Goal: Task Accomplishment & Management: Complete application form

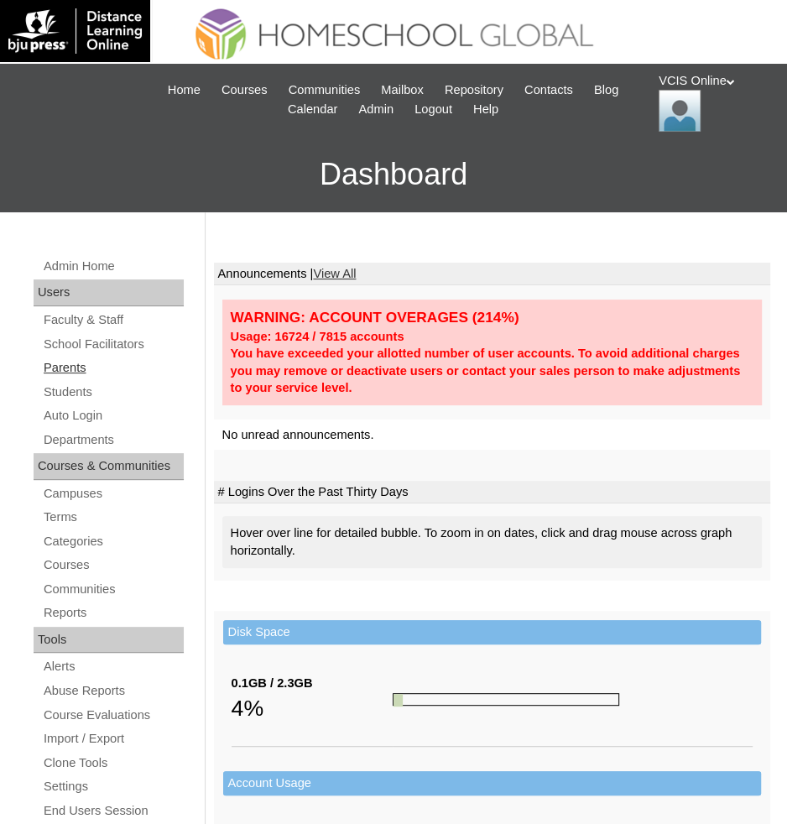
click at [73, 373] on link "Parents" at bounding box center [113, 367] width 142 height 21
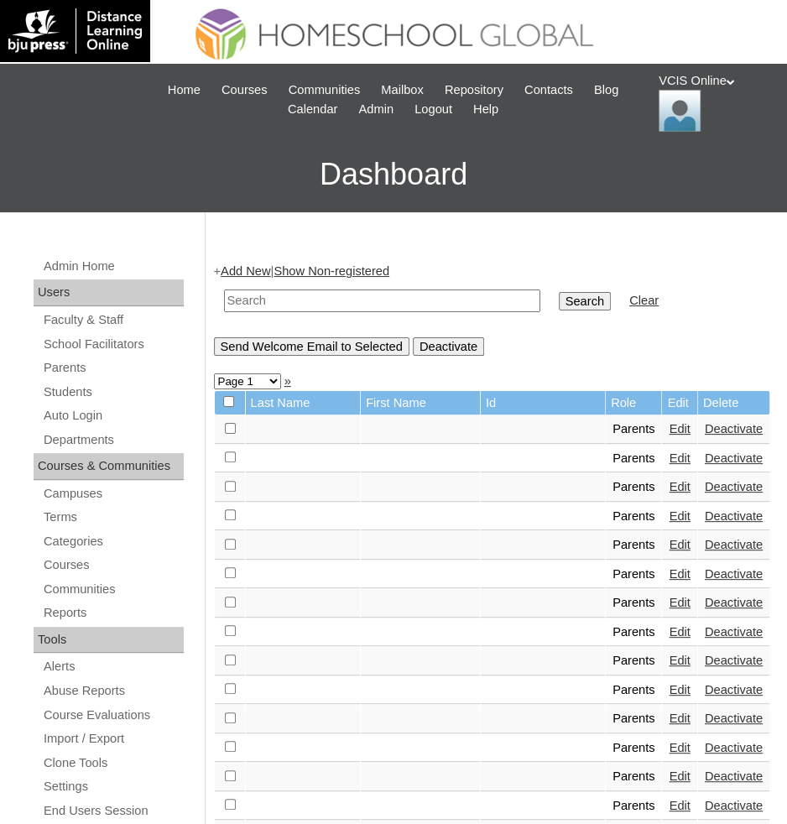
click at [420, 301] on input "text" at bounding box center [382, 301] width 316 height 23
paste input "VCIS025-5C-PA2025"
type input "VCIS025-5C-PA2025"
click at [559, 292] on input "Search" at bounding box center [585, 301] width 52 height 18
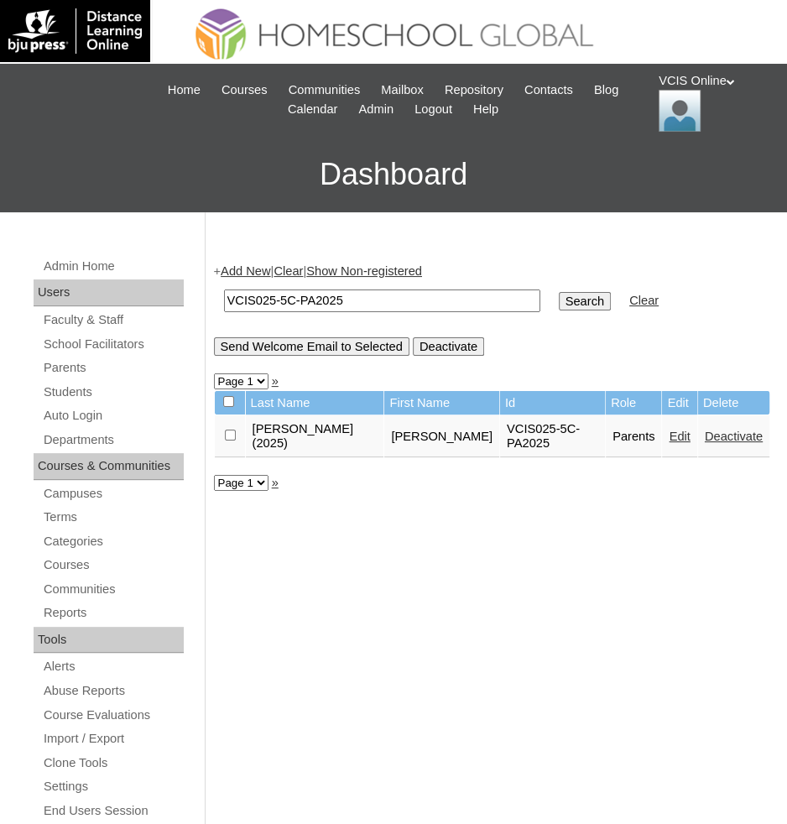
click at [276, 302] on input "VCIS025-5C-PA2025" at bounding box center [382, 301] width 316 height 23
type input "VCIS026-5C-PA2025"
click at [559, 292] on input "Search" at bounding box center [585, 301] width 52 height 18
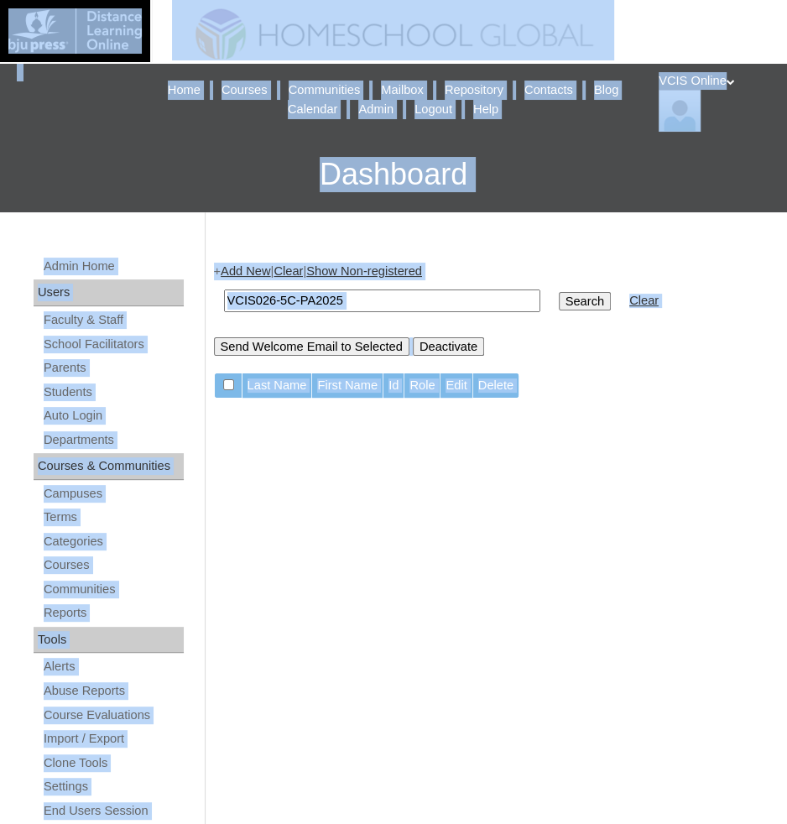
click at [382, 290] on input "VCIS026-5C-PA2025" at bounding box center [382, 301] width 316 height 23
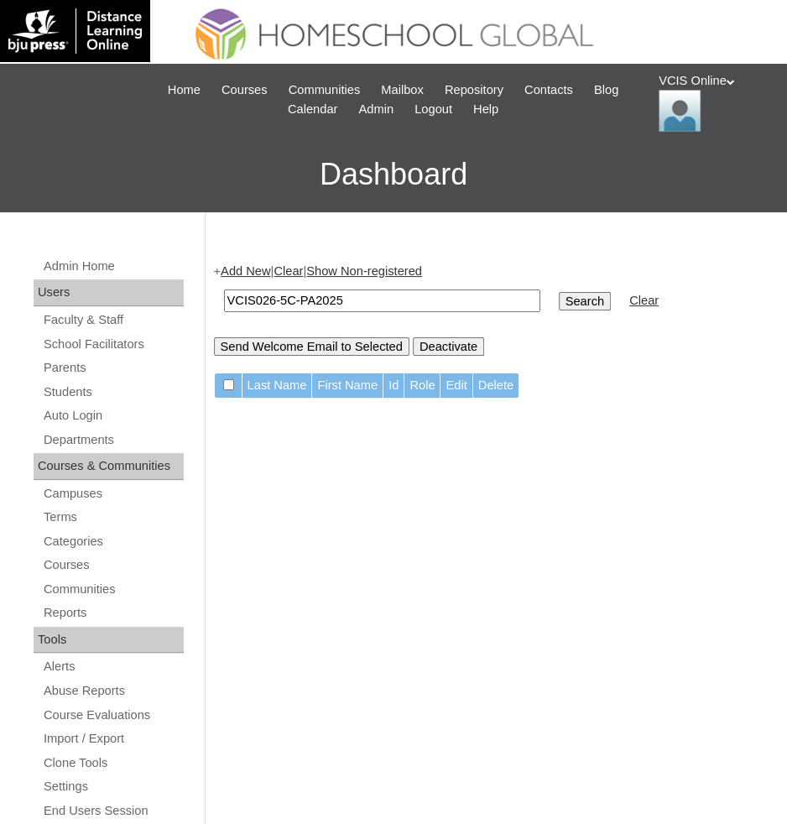
click at [253, 269] on link "Add New" at bounding box center [246, 270] width 50 height 13
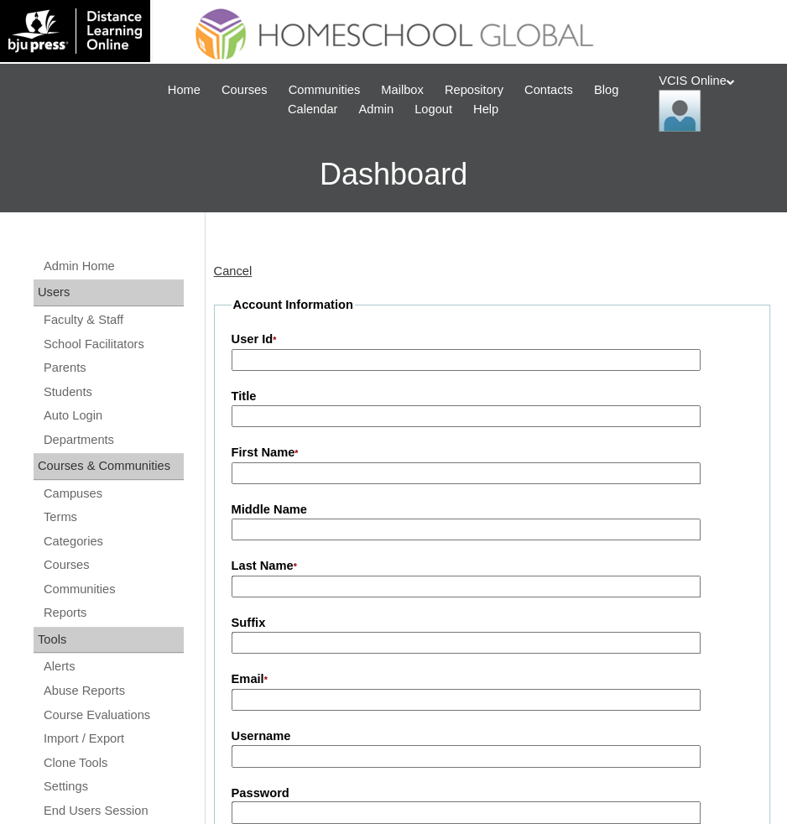
type input "admin_vcisonline"
click at [354, 361] on input "User Id *" at bounding box center [466, 360] width 469 height 23
paste input "VCIS026-5C-PA2025"
type input "VCIS026-5C-PA2025"
click at [298, 467] on input "First Name *" at bounding box center [466, 473] width 469 height 23
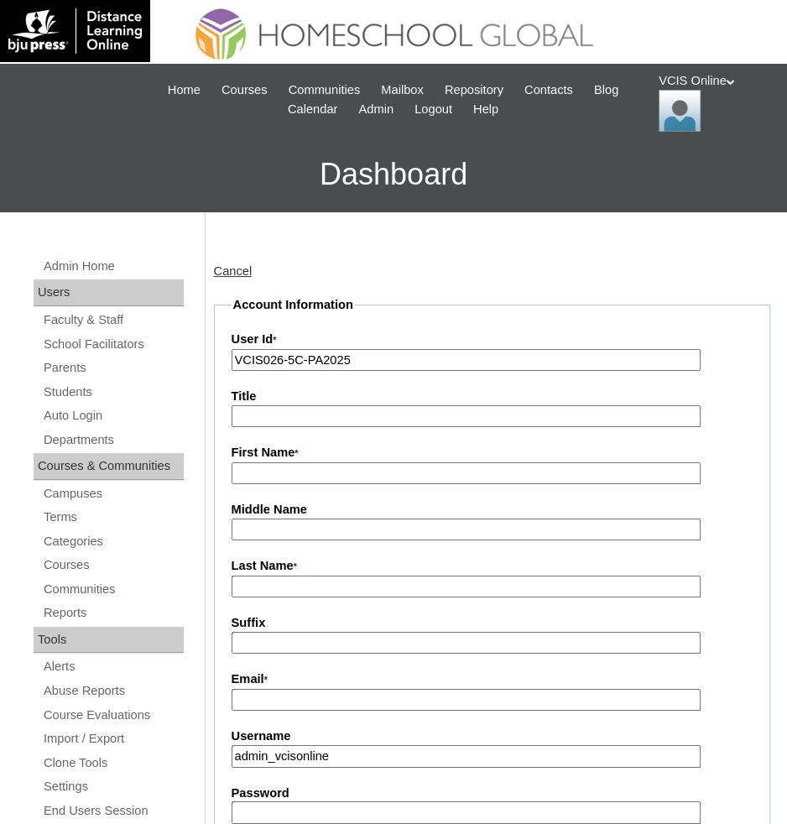
click at [298, 467] on input "First Name *" at bounding box center [466, 473] width 469 height 23
paste input "Ricafort (2025), Marie Grace Mercado"
click at [338, 464] on input "Marie Grace Mercado" at bounding box center [466, 473] width 469 height 23
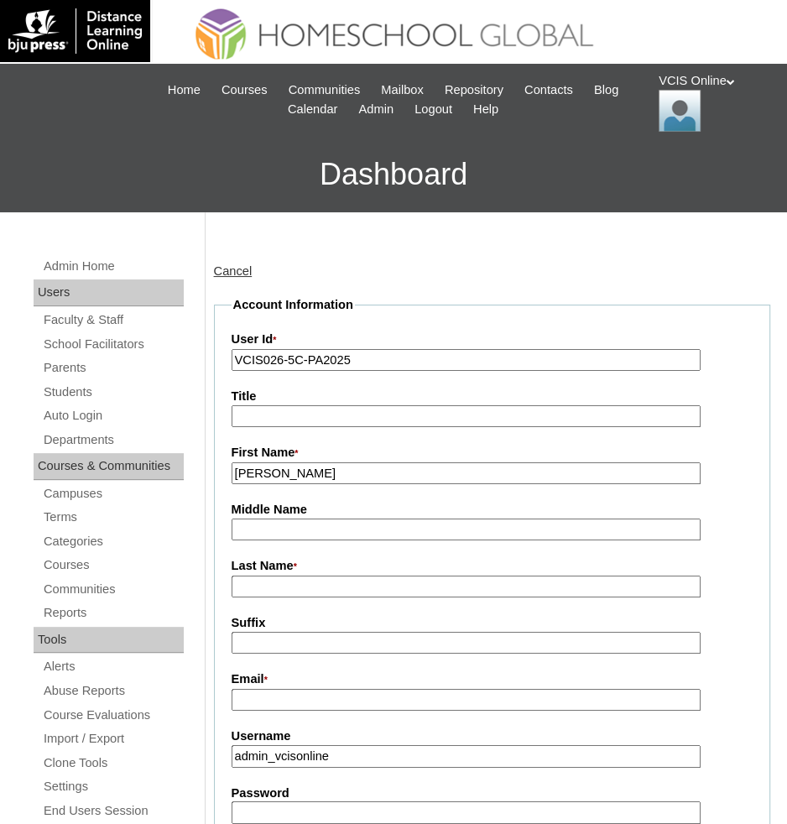
click at [338, 464] on input "Marie Grace Mercado" at bounding box center [466, 473] width 469 height 23
click at [353, 479] on input "Marie Grac" at bounding box center [466, 473] width 469 height 23
type input "Marie Grace"
type input "Mercado"
paste input "Ricafort (2025),"
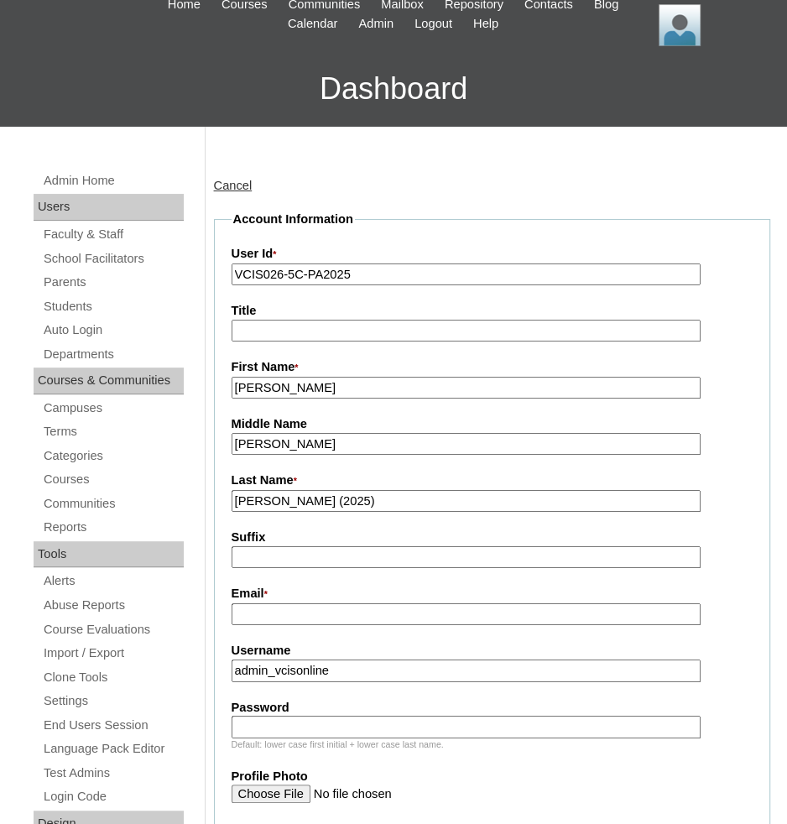
scroll to position [107, 0]
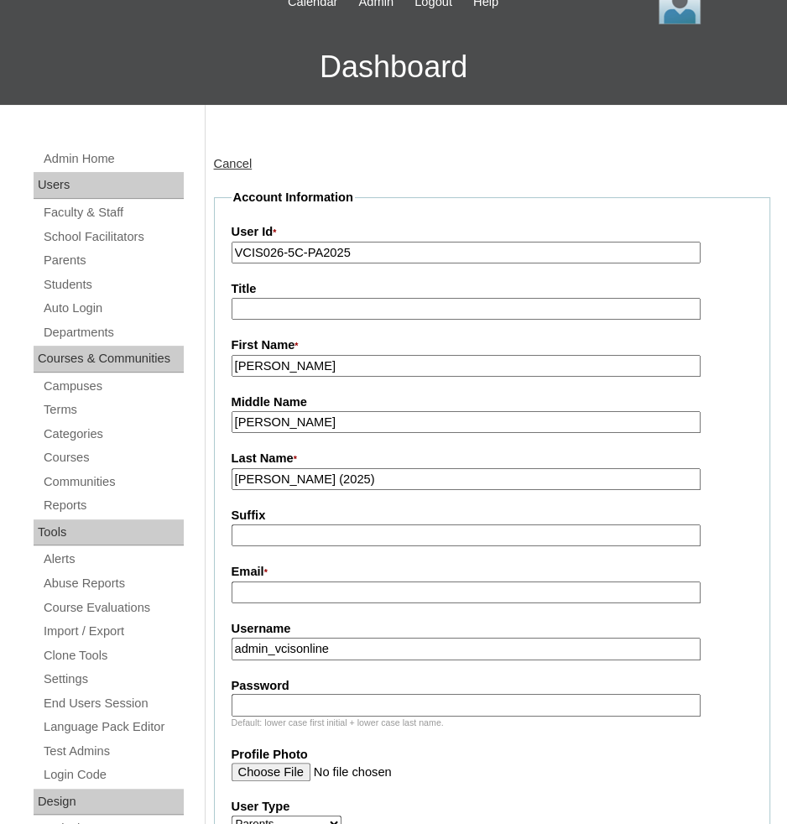
type input "Ricafort (2025)"
click at [332, 535] on input "Suffix" at bounding box center [466, 535] width 469 height 23
paste input "maggieragustin@gmail.com"
type input "maggieragustin@gmail.com"
paste input "maggieragustin@gmail.com"
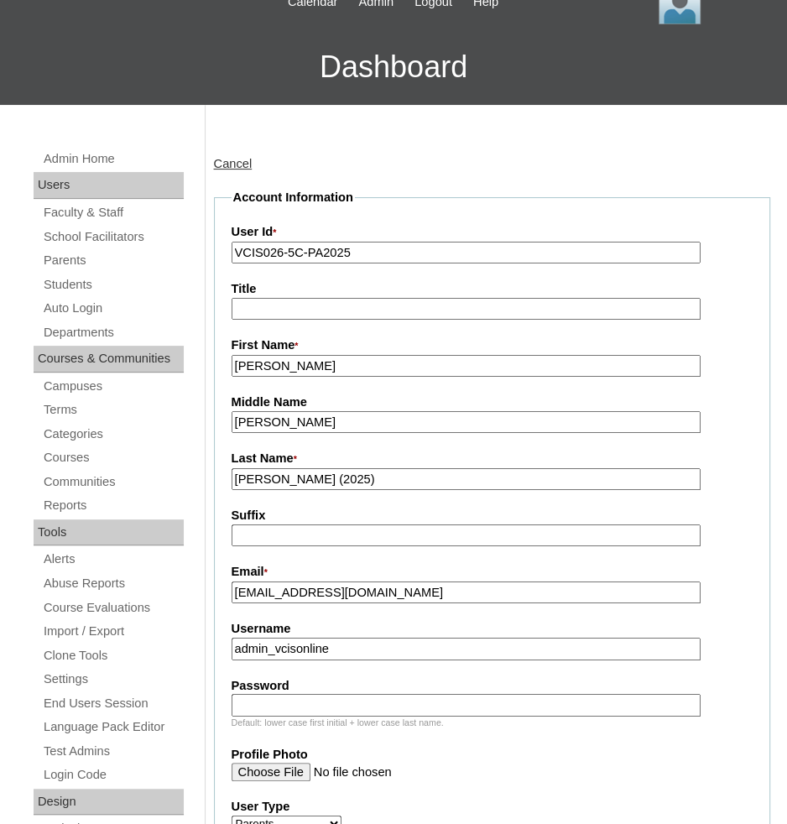
type input "maggieragustin@gmail.com"
click at [419, 644] on input "admin_vcisonline" at bounding box center [466, 649] width 469 height 23
paste input "mgricafort2025"
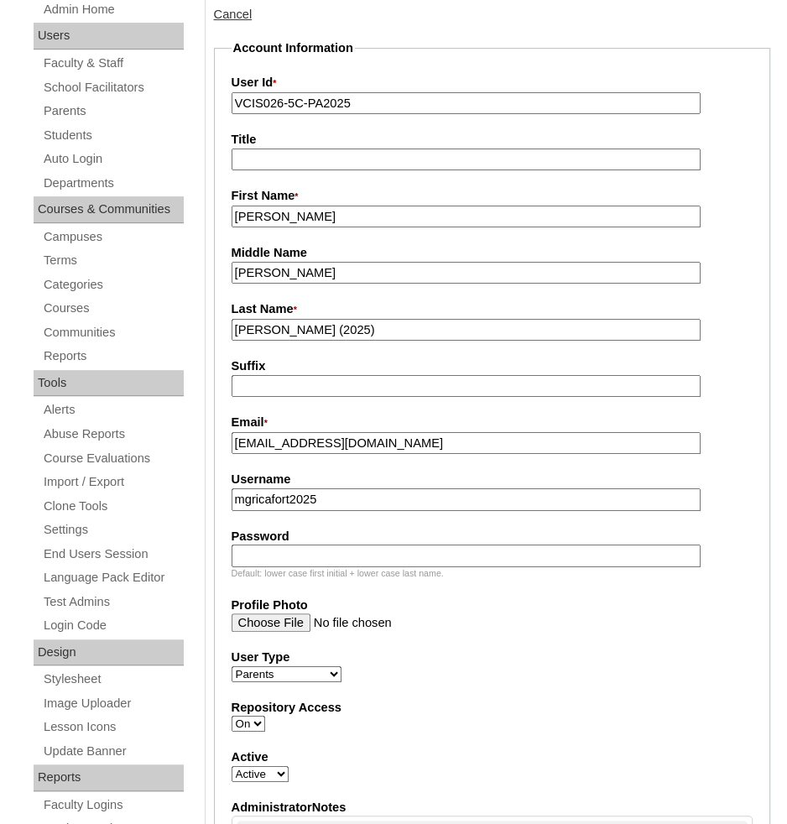
scroll to position [306, 0]
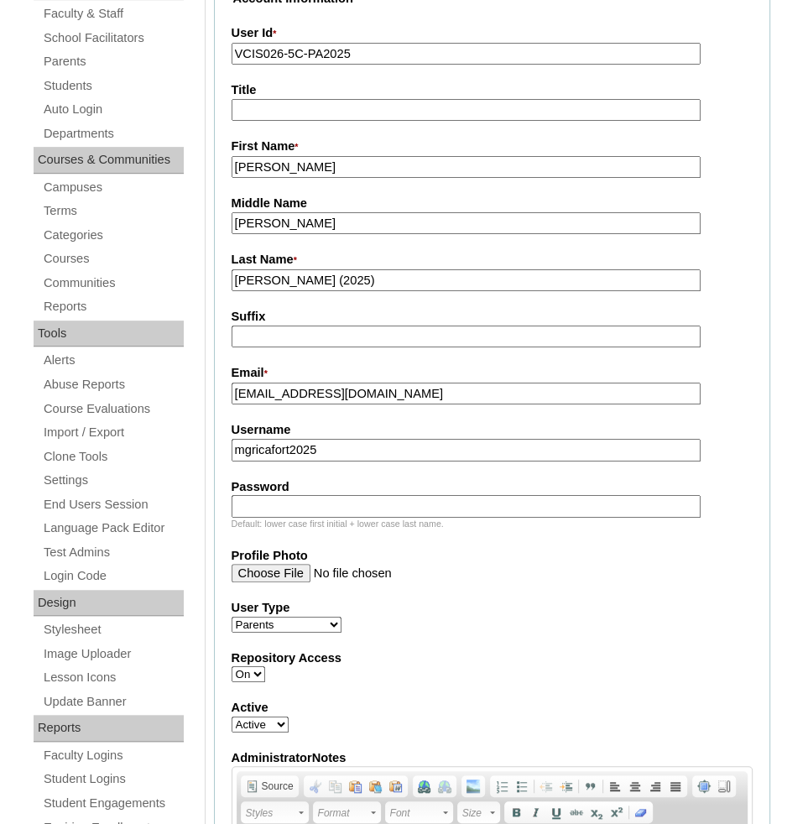
type input "mgricafort2025"
click at [429, 495] on input "Password" at bounding box center [466, 506] width 469 height 23
paste input "qwePRM"
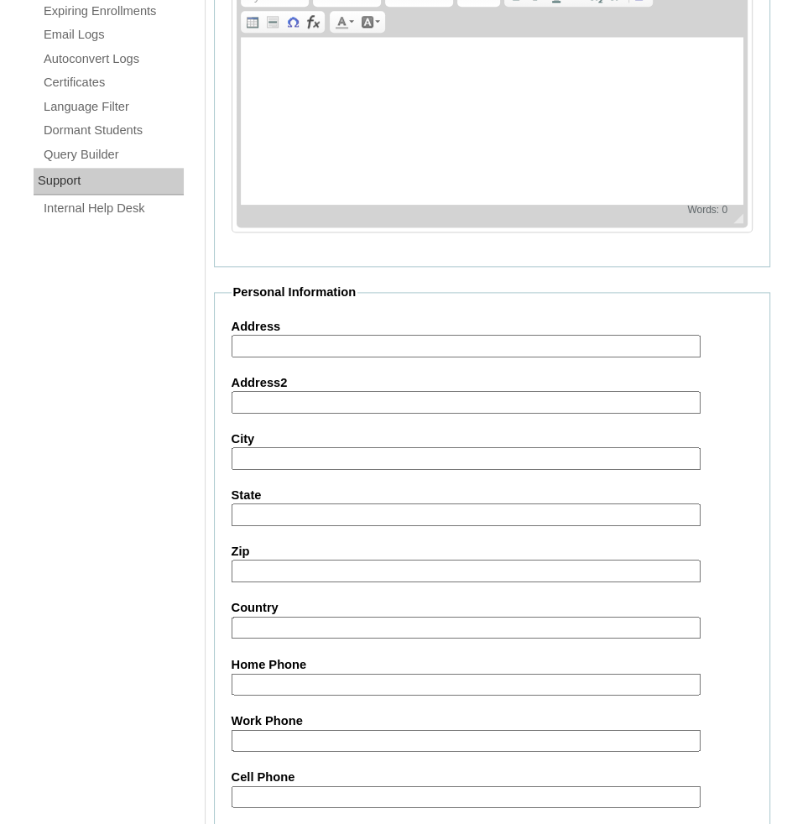
scroll to position [1229, 0]
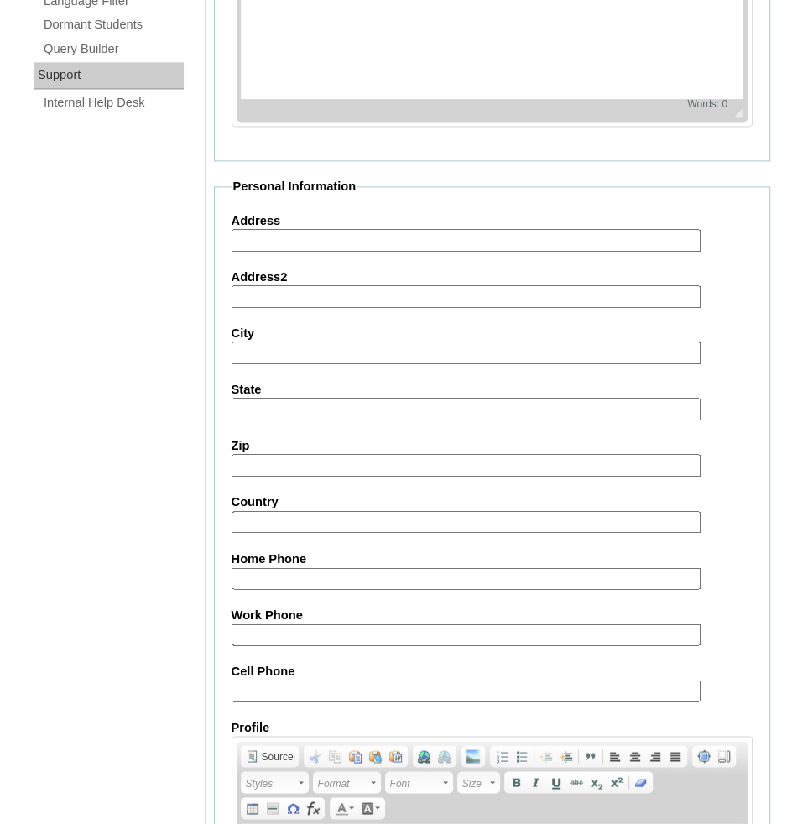
type input "qwePRM"
click at [411, 663] on label "Cell Phone" at bounding box center [493, 671] width 522 height 18
click at [411, 680] on input "Cell Phone" at bounding box center [466, 691] width 469 height 23
paste input "63-9686220800, 63-9623773540"
click at [441, 680] on input "63-9686220800, 63-9623773540" at bounding box center [466, 691] width 469 height 23
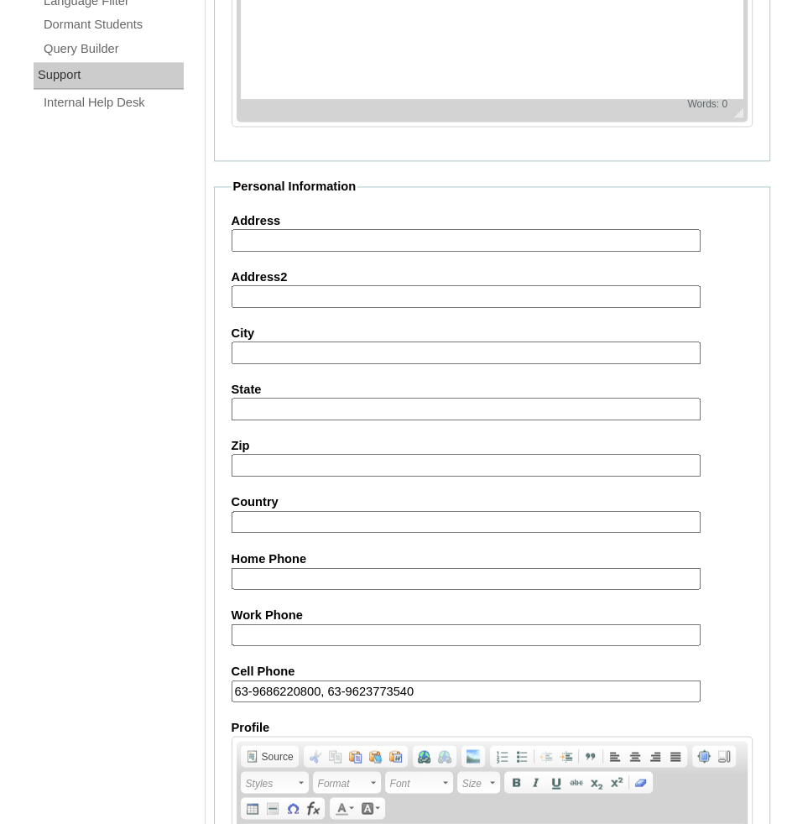
scroll to position [1495, 0]
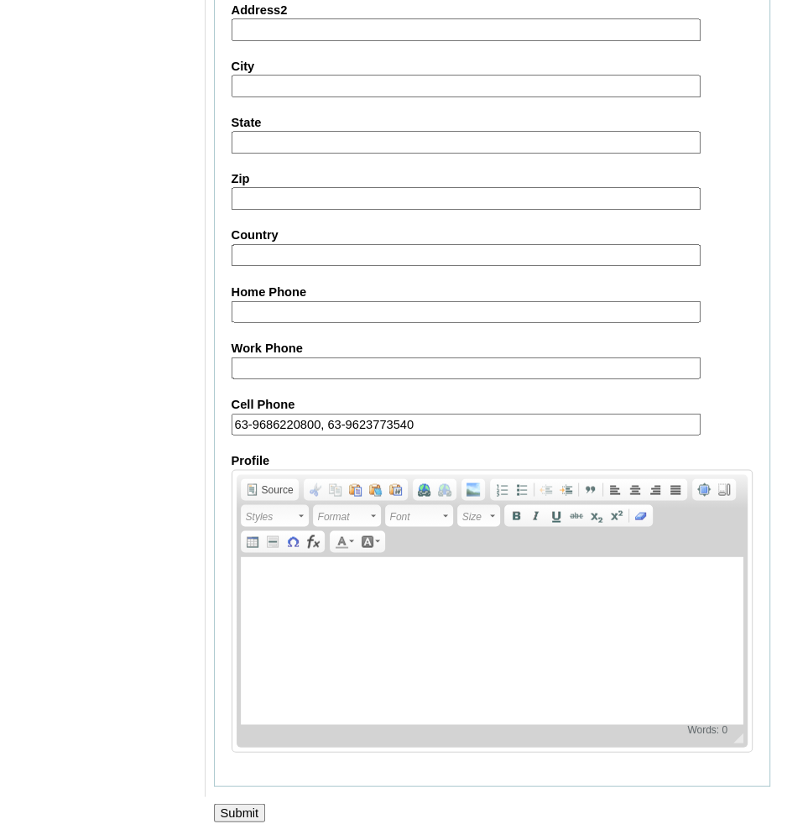
type input "63-9686220800, 63-9623773540"
click at [253, 803] on input "Submit" at bounding box center [240, 812] width 52 height 18
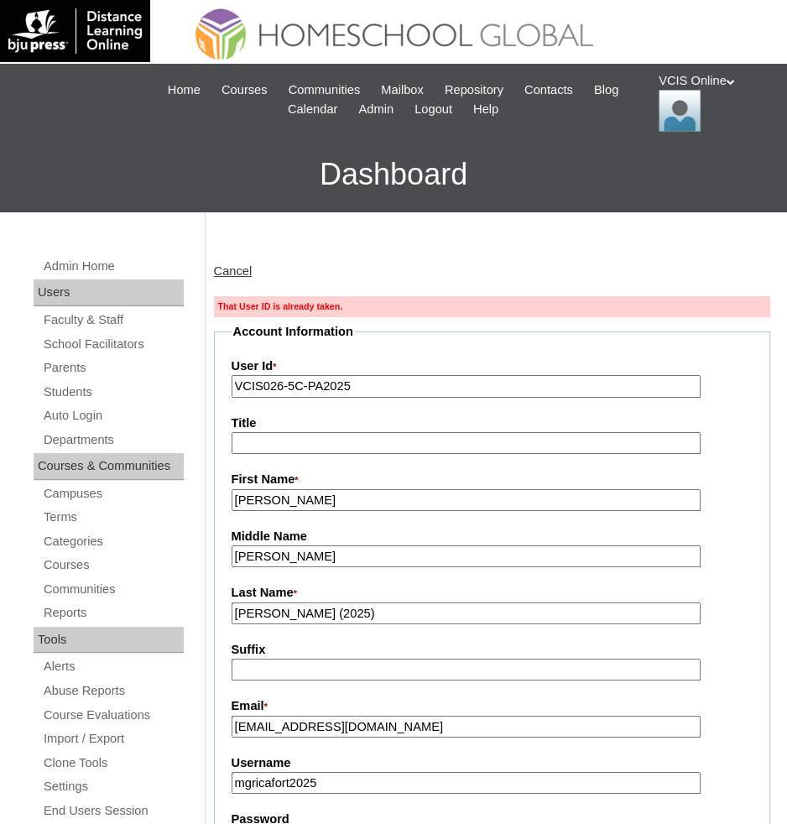
type input "admin_vcisonline"
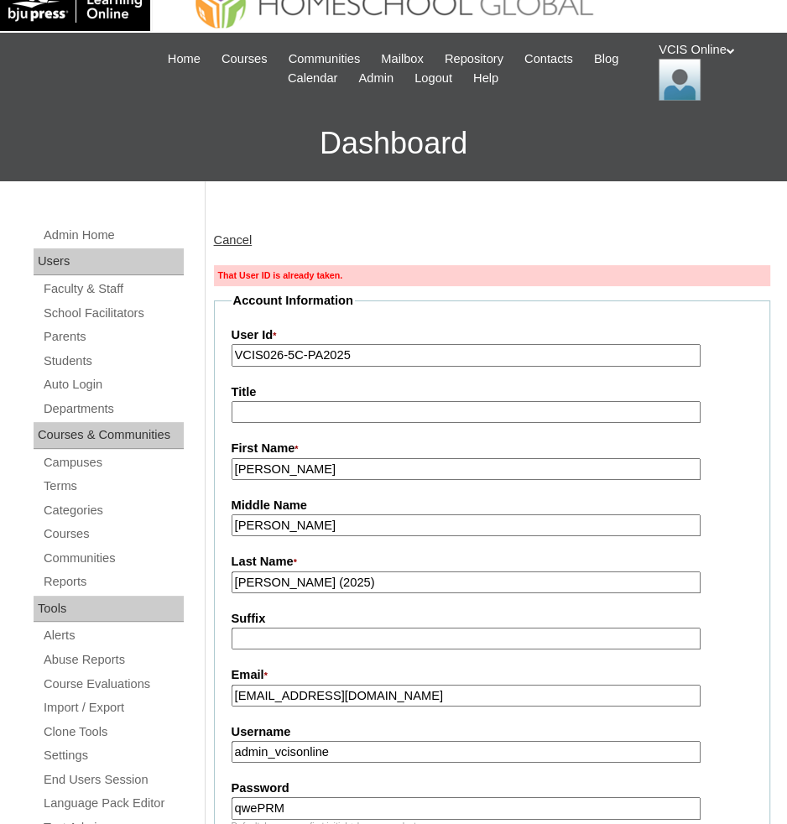
scroll to position [34, 0]
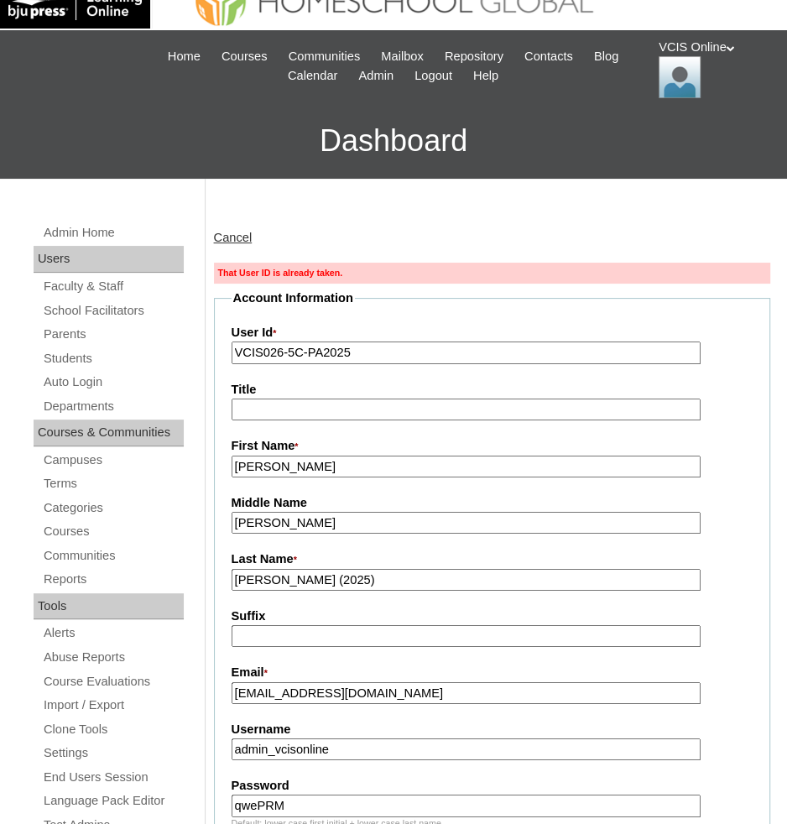
click at [286, 354] on input "VCIS026-5C-PA2025" at bounding box center [466, 353] width 469 height 23
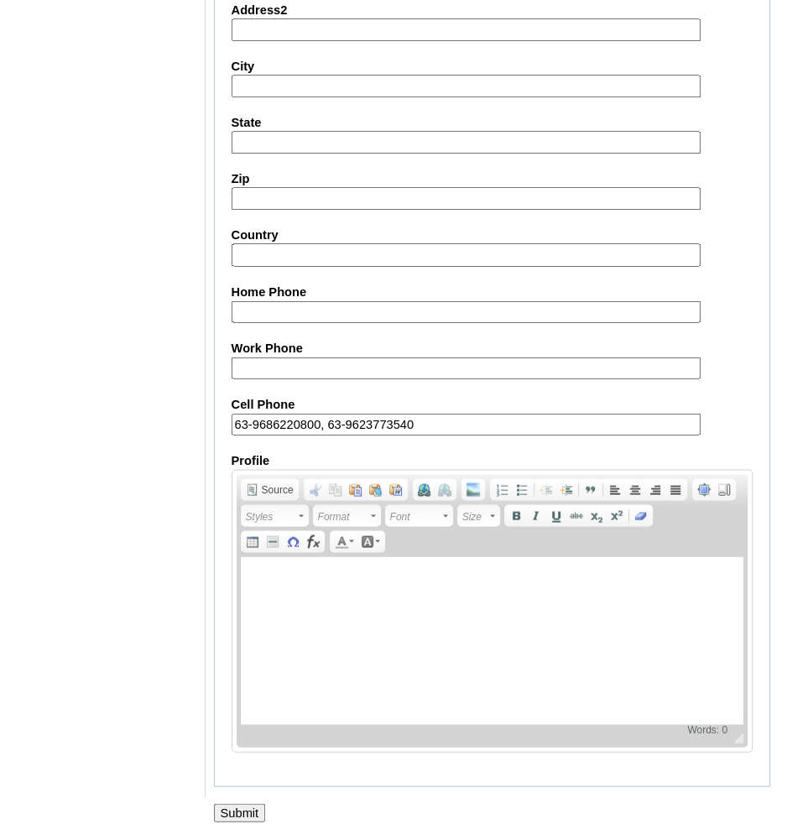
type input "VCIS027-5C-PA2025"
click at [249, 803] on input "Submit" at bounding box center [240, 812] width 52 height 18
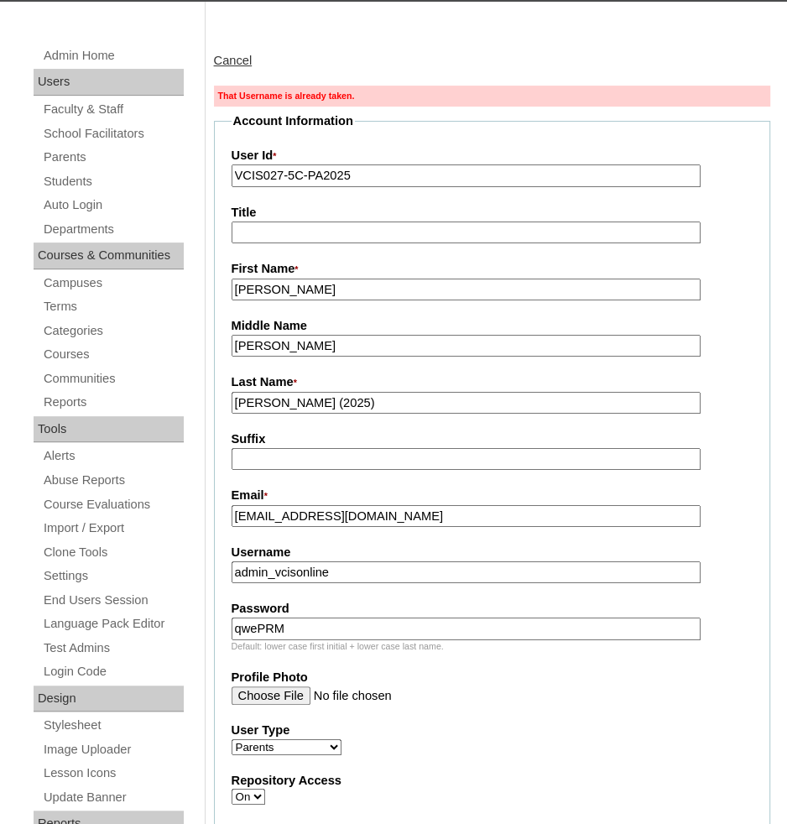
scroll to position [212, 0]
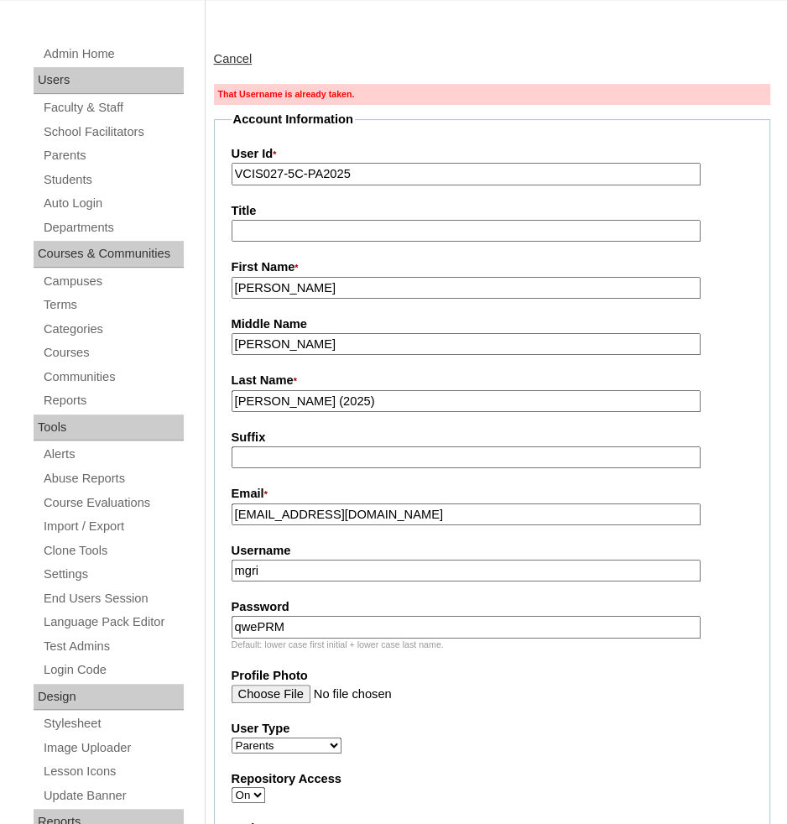
type input "mgricafort2025"
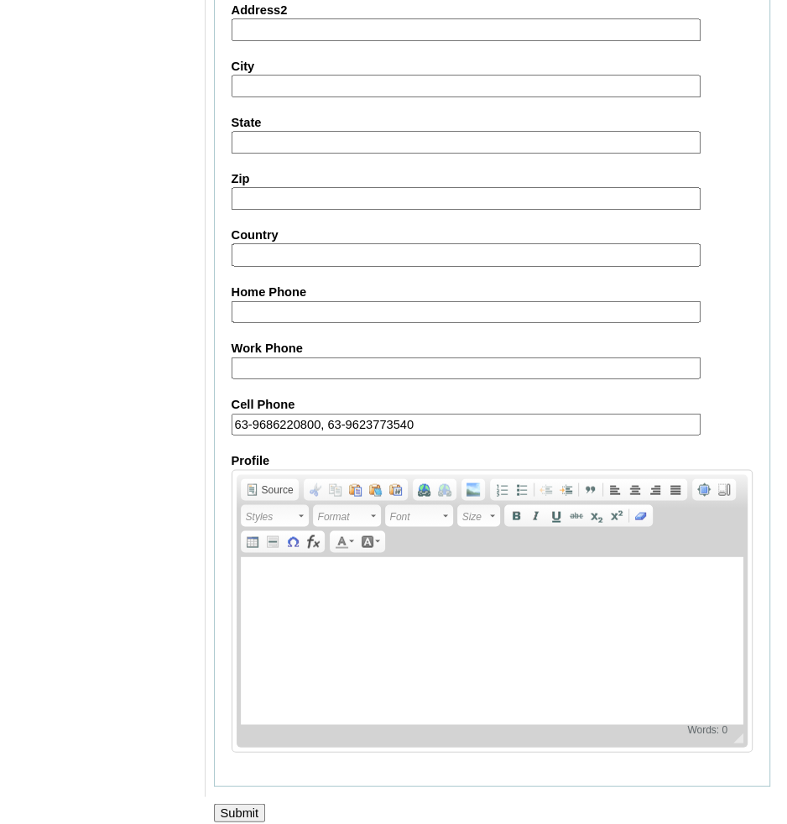
click at [253, 803] on input "Submit" at bounding box center [240, 812] width 52 height 18
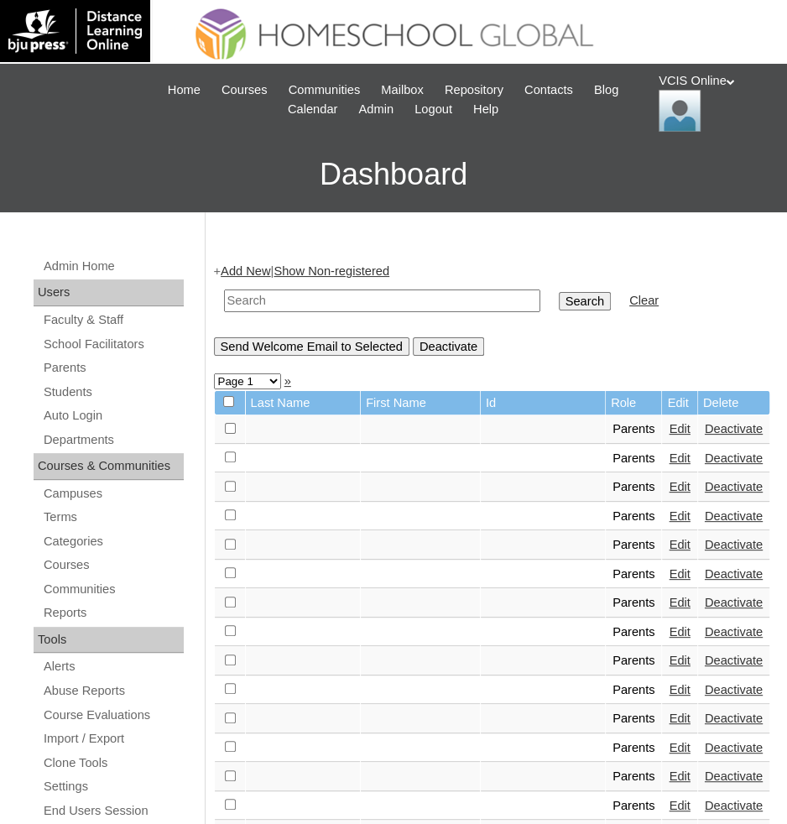
click at [416, 300] on input "text" at bounding box center [382, 301] width 316 height 23
paste input "VCIS017-4C-PA2025"
type input "VCIS017-4C-PA2025"
click at [559, 292] on input "Search" at bounding box center [585, 301] width 52 height 18
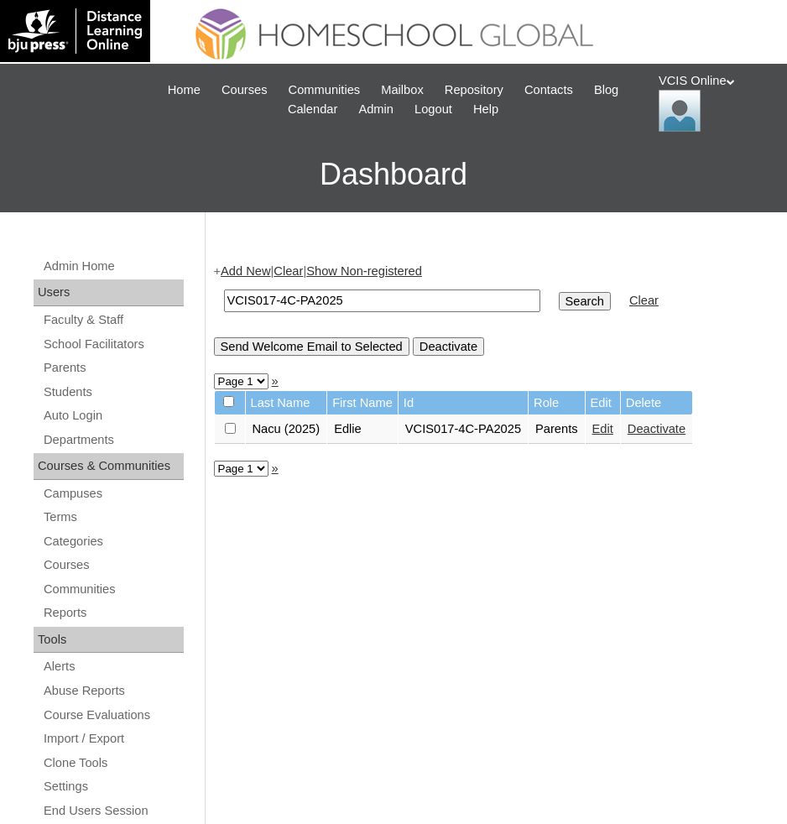
click at [284, 302] on input "VCIS017-4C-PA2025" at bounding box center [382, 301] width 316 height 23
click at [278, 293] on input "VCIS017-4C-PA2025" at bounding box center [382, 301] width 316 height 23
type input "VCIS018-4C-PA2025"
click at [559, 292] on input "Search" at bounding box center [585, 301] width 52 height 18
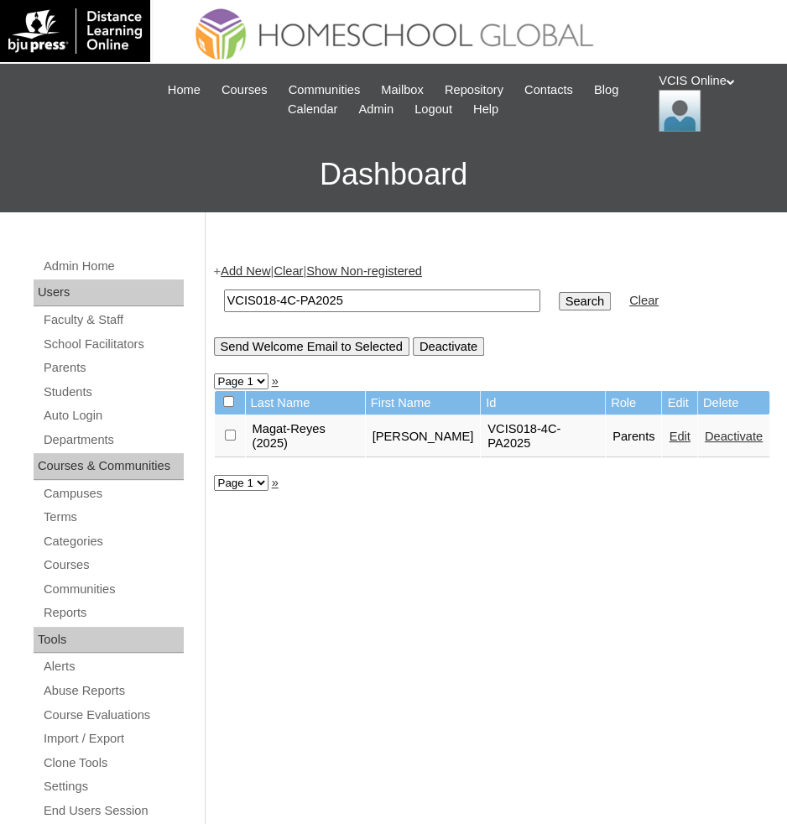
click at [269, 294] on input "VCIS018-4C-PA2025" at bounding box center [382, 301] width 316 height 23
type input "VCIS020-4C-PA2025"
click at [559, 292] on input "Search" at bounding box center [585, 301] width 52 height 18
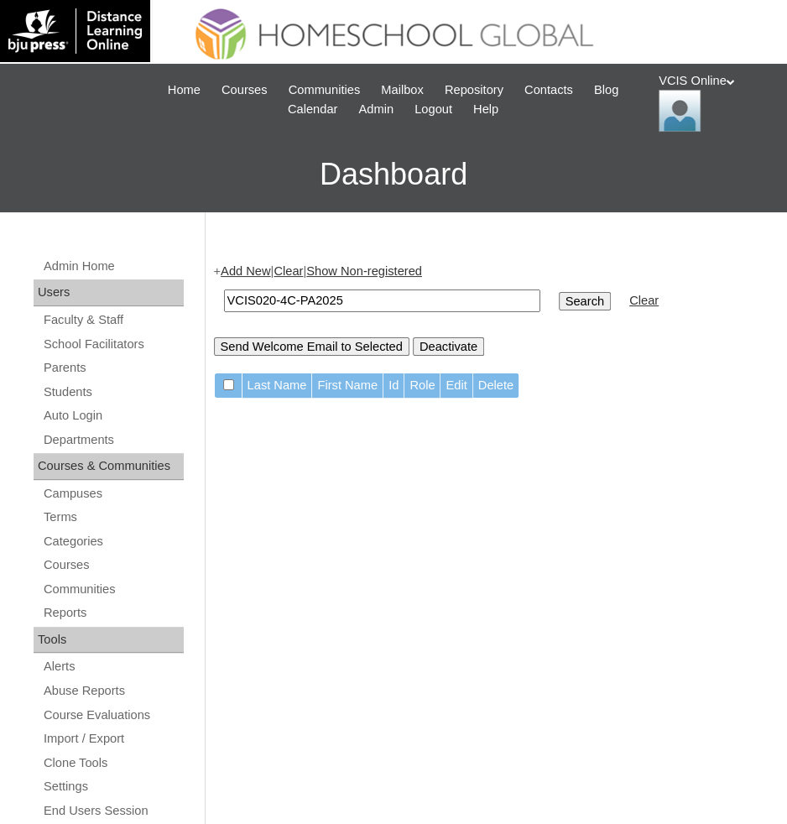
click at [457, 296] on input "VCIS020-4C-PA2025" at bounding box center [382, 301] width 316 height 23
click at [242, 272] on link "Add New" at bounding box center [246, 270] width 50 height 13
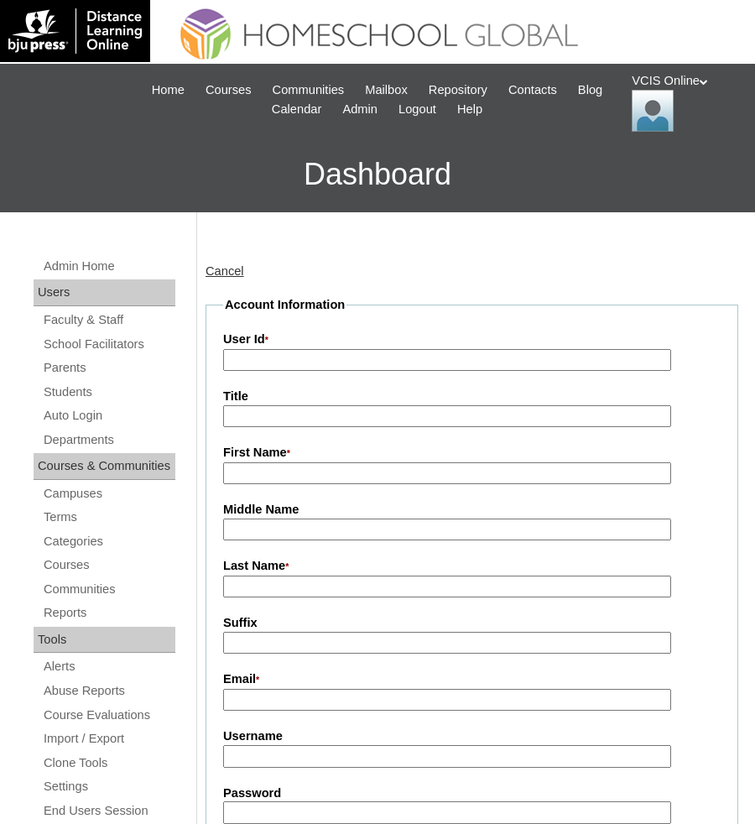
type input "admin_vcisonline"
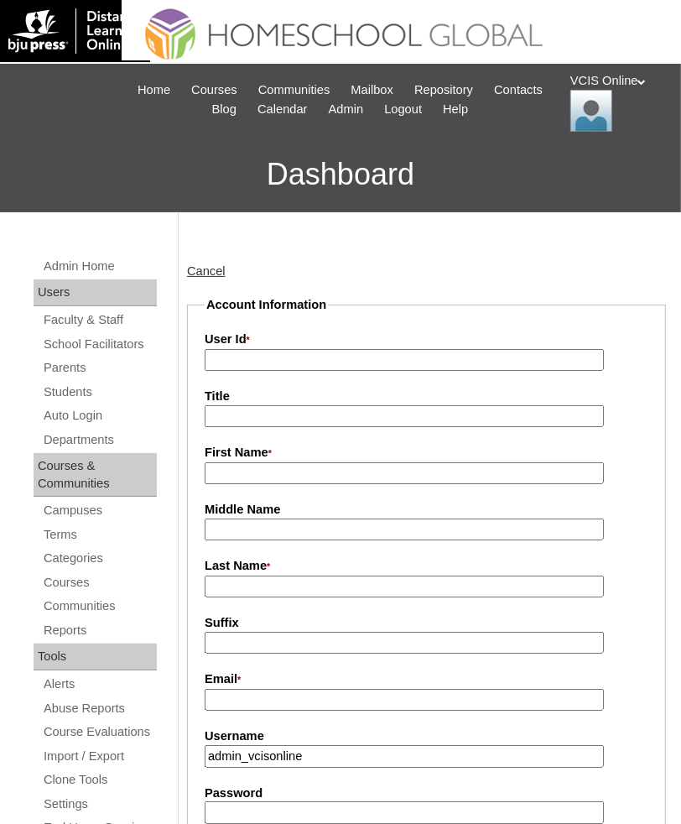
click at [329, 357] on input "User Id *" at bounding box center [404, 360] width 399 height 23
paste input "USbVTe"
type input "USbVTe"
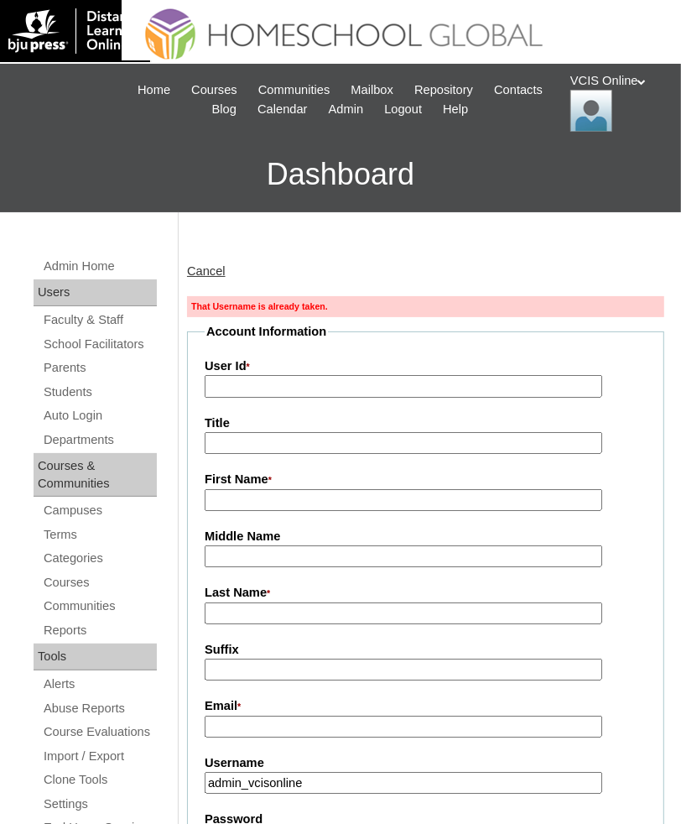
click at [257, 394] on input "User Id *" at bounding box center [404, 386] width 398 height 23
paste input "VCIS020-4C-PA2025"
type input "VCIS020-4C-PA2025"
click at [308, 494] on input "First Name *" at bounding box center [404, 500] width 398 height 23
type input "Irene"
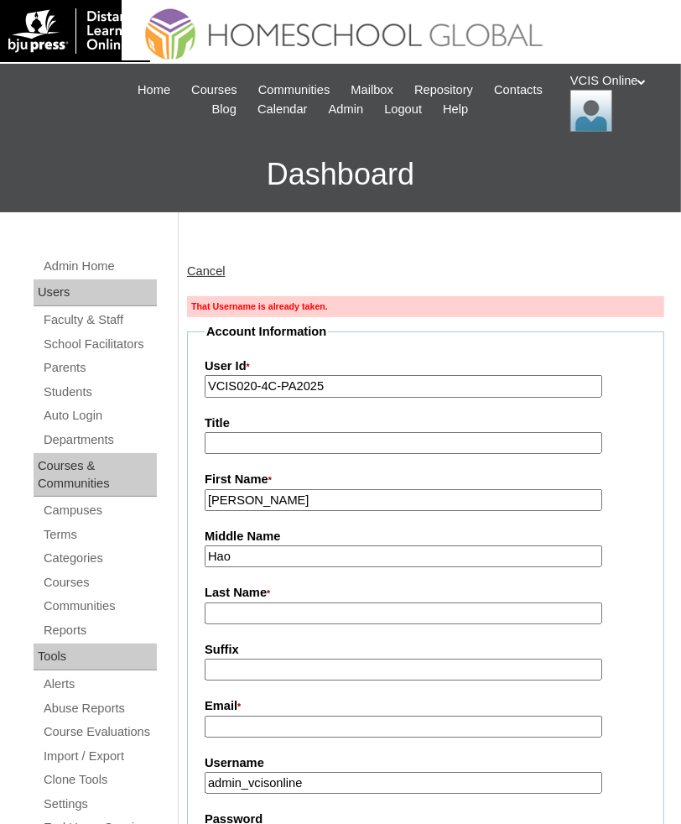
type input "Hao"
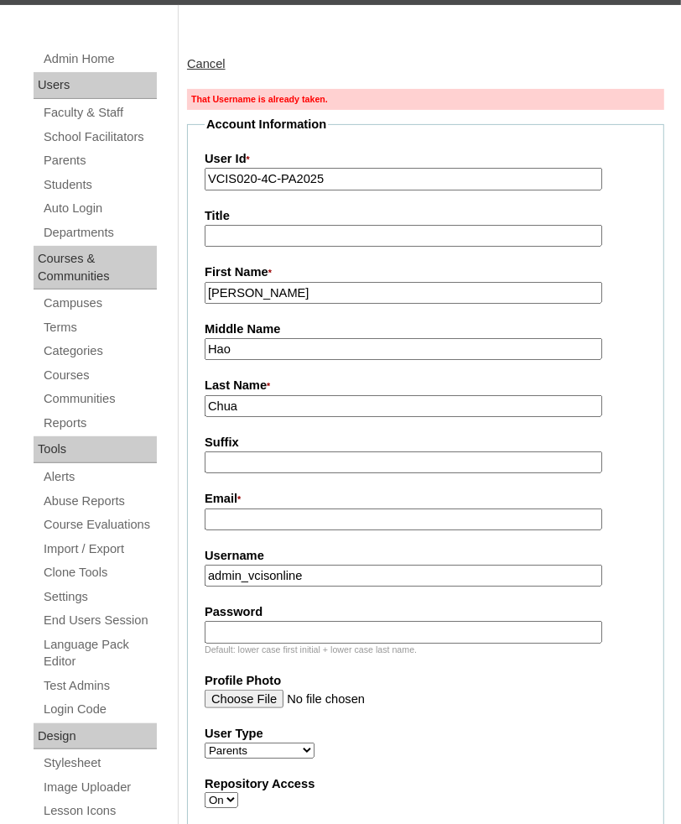
scroll to position [239, 0]
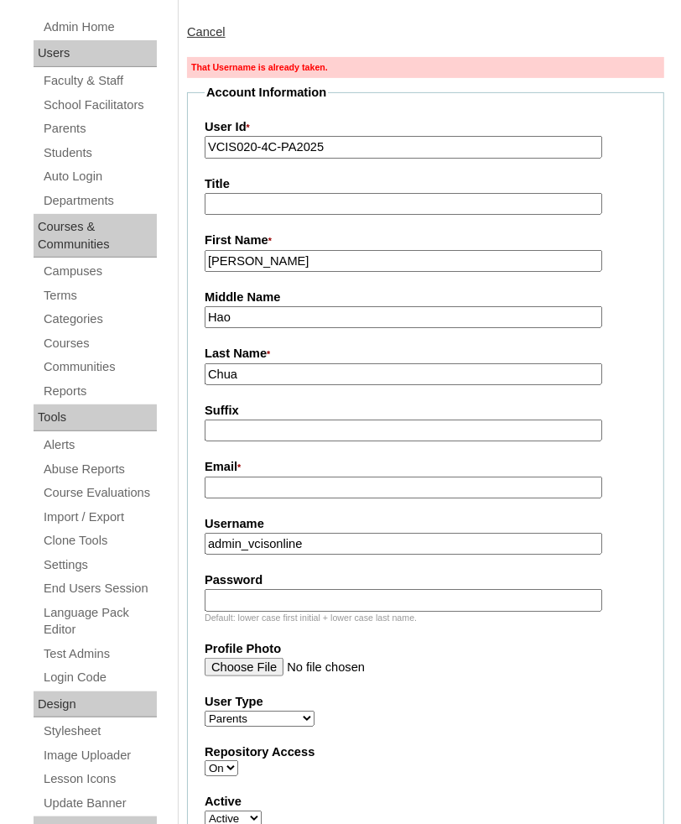
type input "Chua"
click at [317, 492] on input "Email *" at bounding box center [404, 488] width 398 height 23
paste input "francisgonzalez2000@yahoo.com"
type input "francisgonzalez2000@yahoo.com"
type input "ihchua2025"
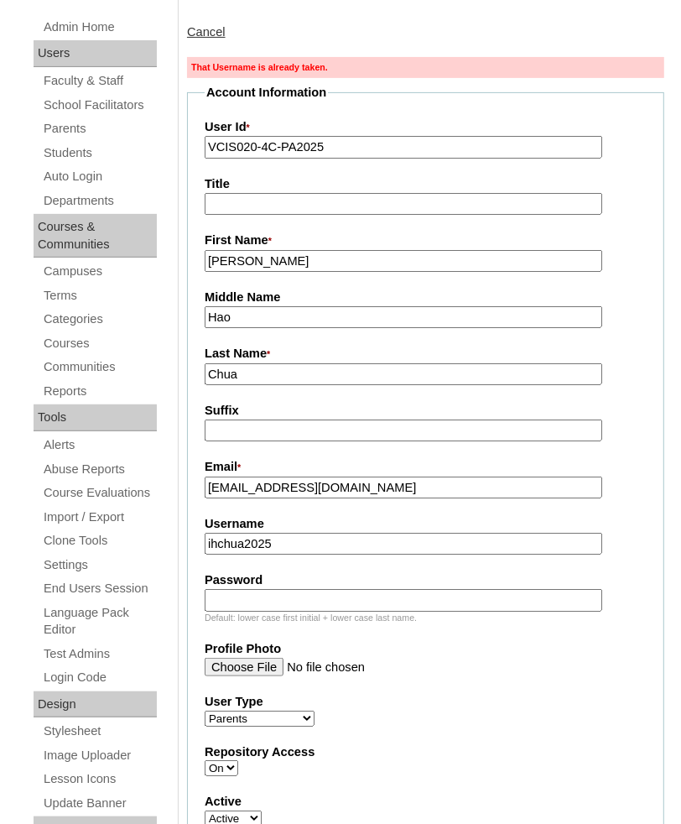
paste input "USbVTe"
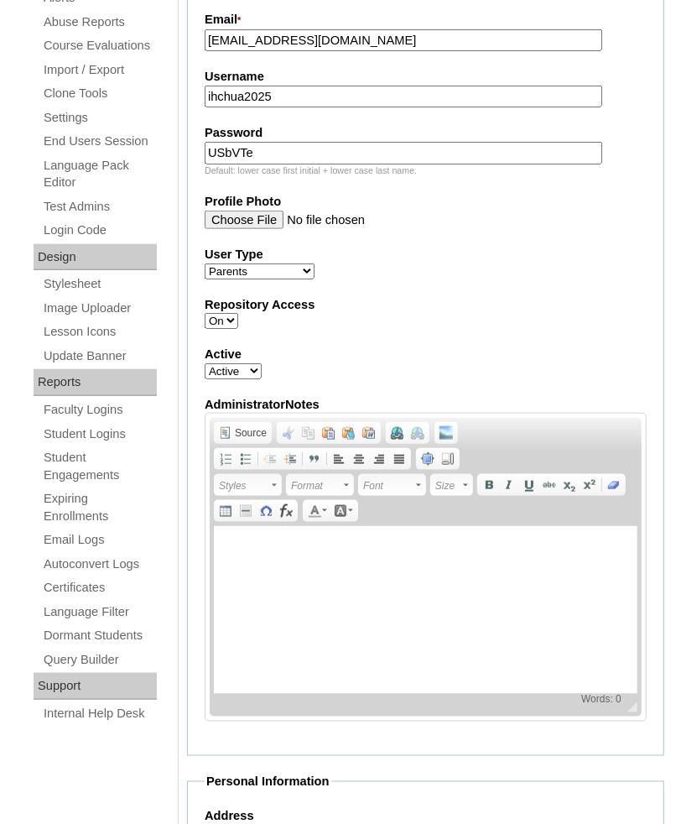
scroll to position [716, 0]
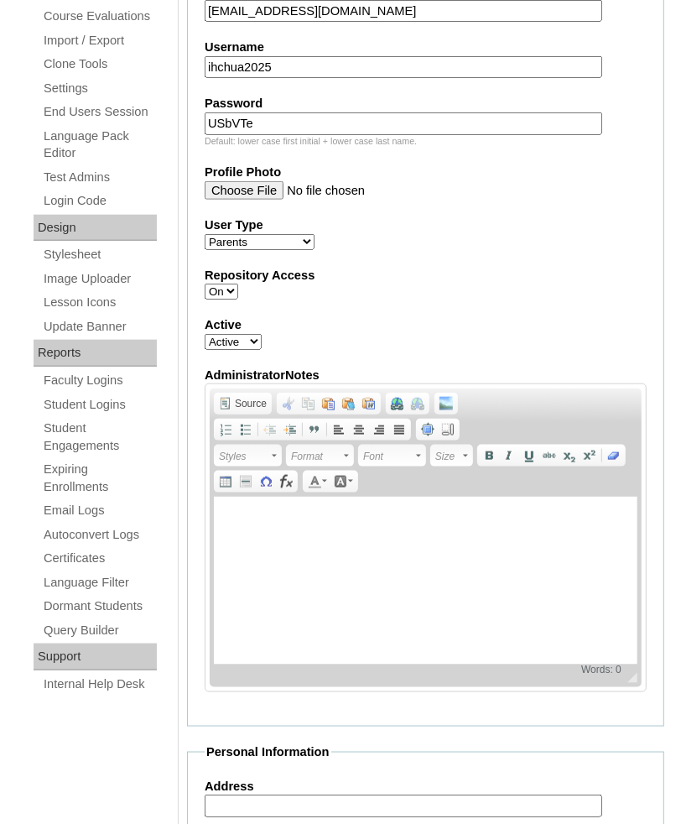
type input "USbVTe"
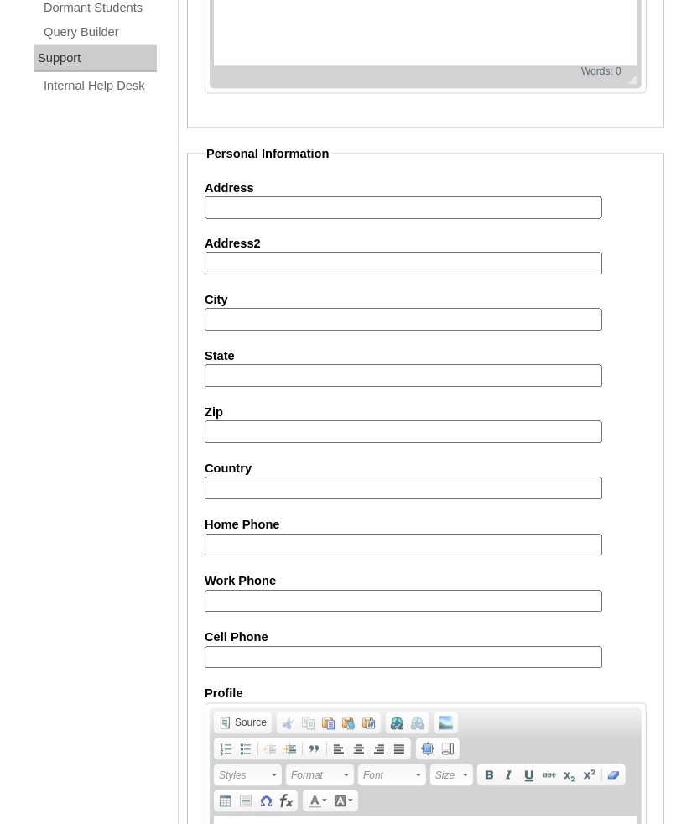
scroll to position [1574, 0]
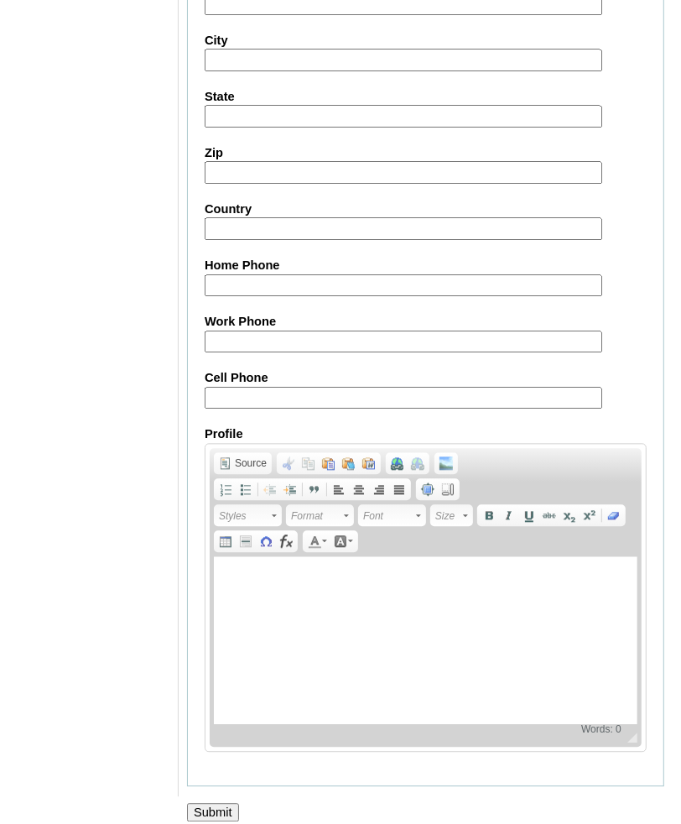
click at [355, 387] on input "Cell Phone" at bounding box center [404, 398] width 398 height 23
paste input "63-9276385795, [PHONE_NUMBER]"
type input "63-9276385795, [PHONE_NUMBER]"
click at [236, 803] on input "Submit" at bounding box center [213, 812] width 52 height 18
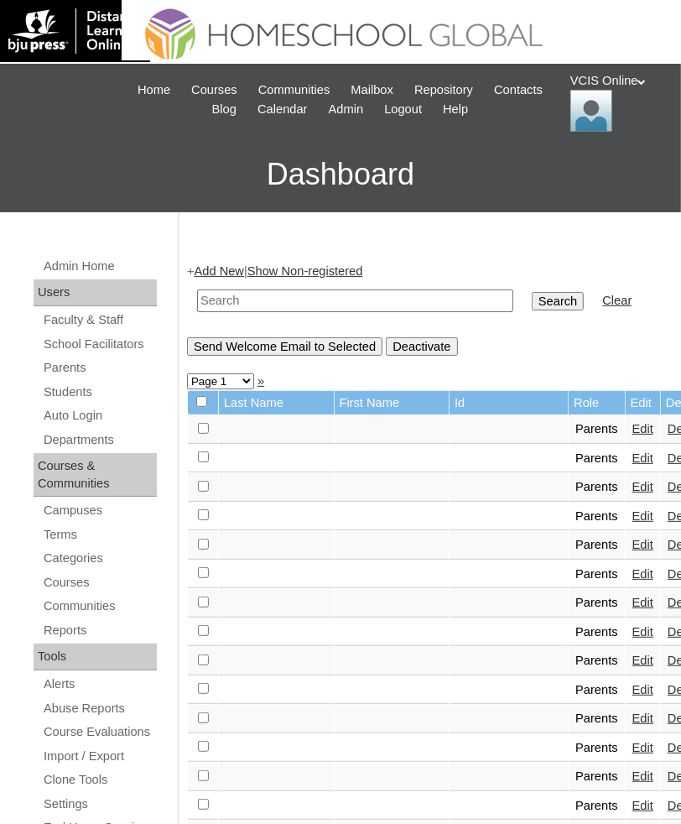
click at [385, 296] on input "text" at bounding box center [355, 301] width 316 height 23
paste input "VCIS020-4C-PA2025"
type input "VCIS020-4C-PA2025"
click at [532, 292] on input "Search" at bounding box center [558, 301] width 52 height 18
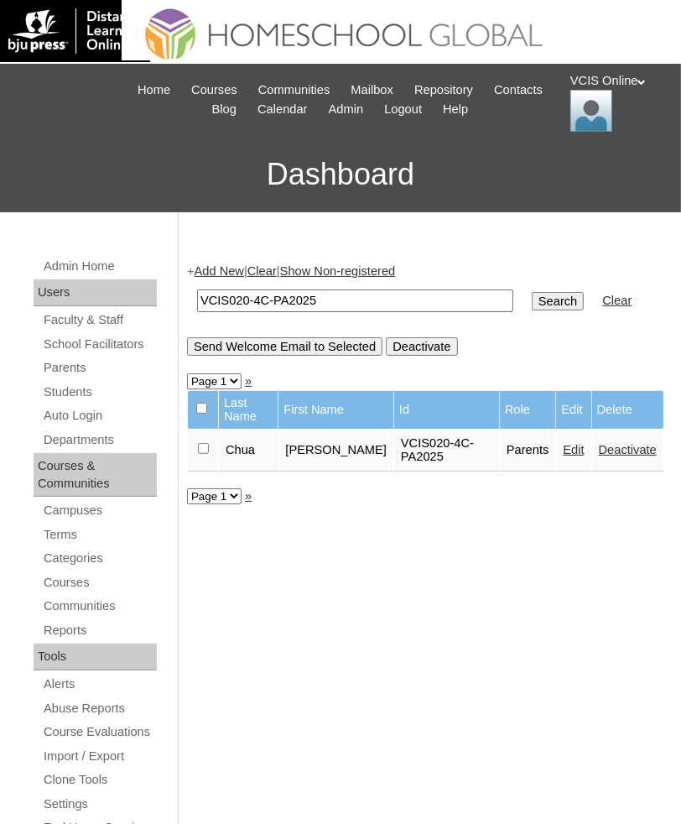
click at [575, 449] on link "Edit" at bounding box center [573, 449] width 21 height 13
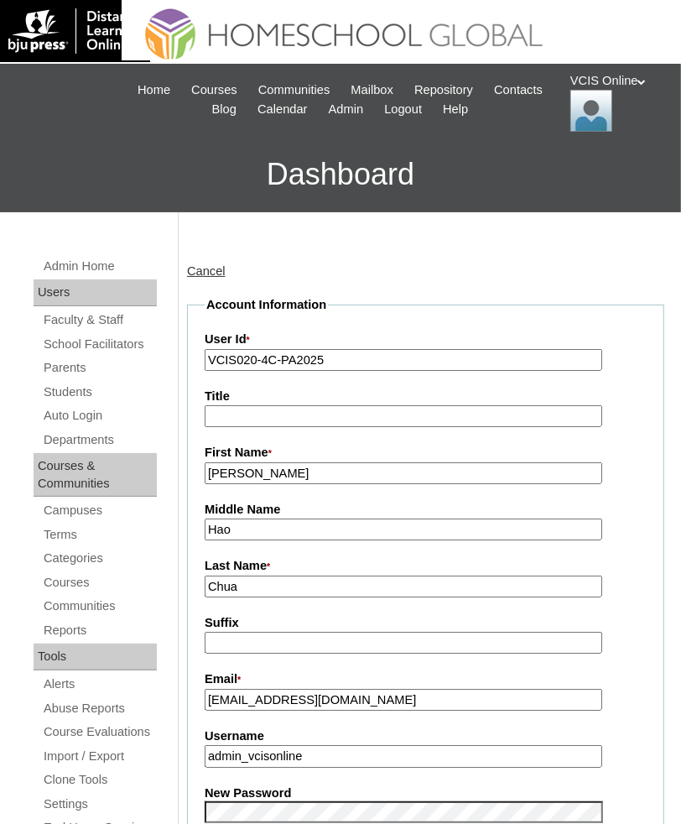
click at [242, 586] on input "Chua" at bounding box center [404, 587] width 398 height 23
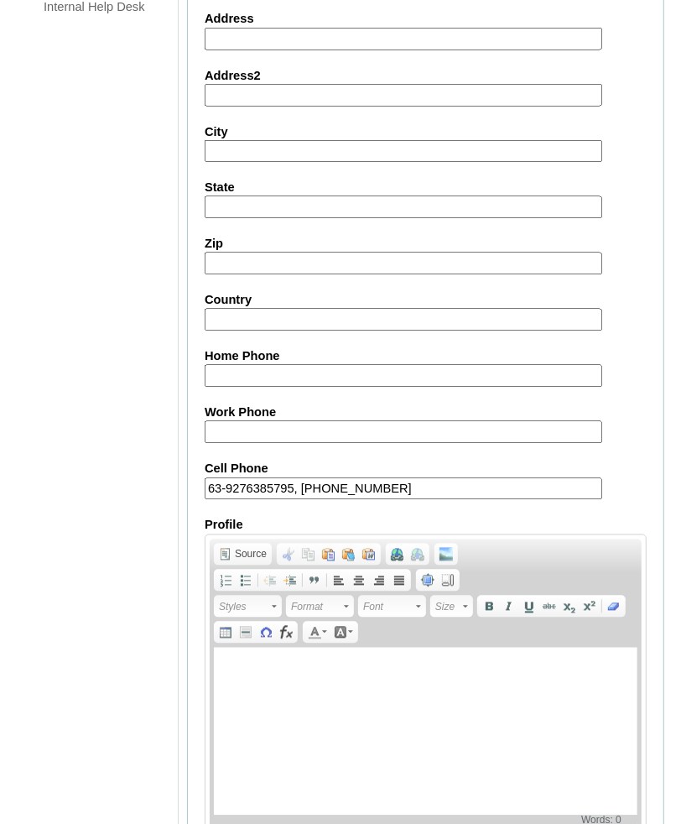
scroll to position [1486, 0]
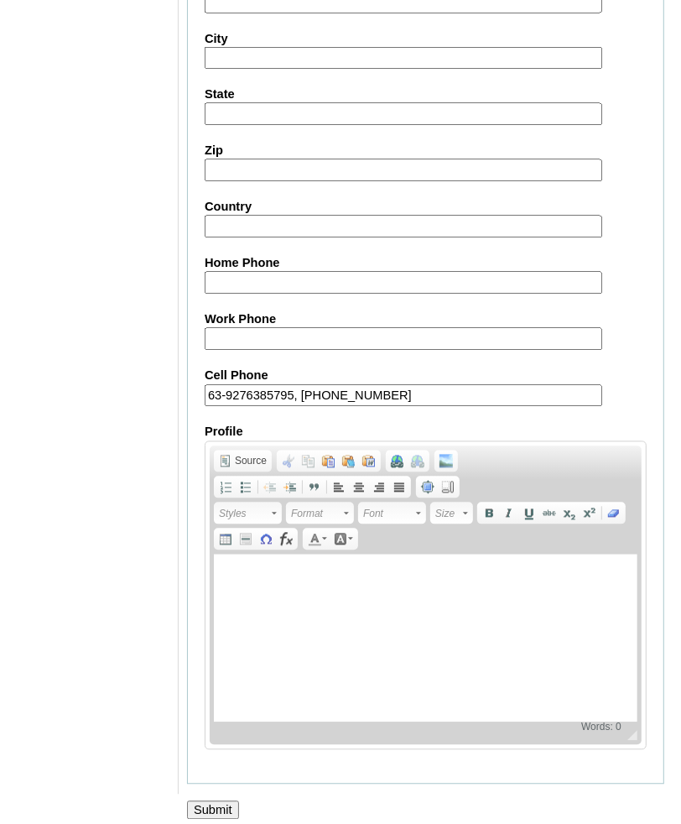
type input "Chua (2025)"
click at [232, 801] on input "Submit" at bounding box center [213, 810] width 52 height 18
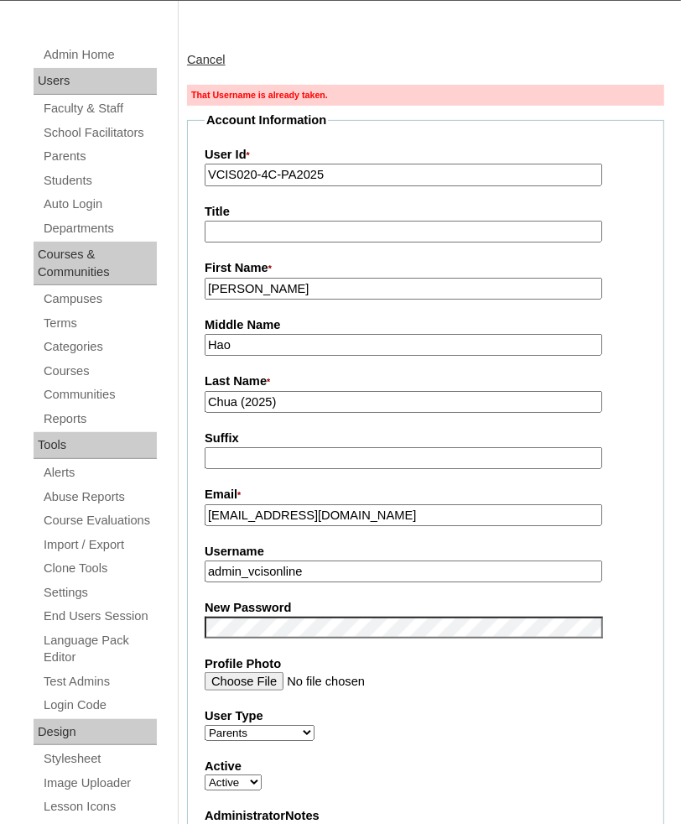
scroll to position [272, 0]
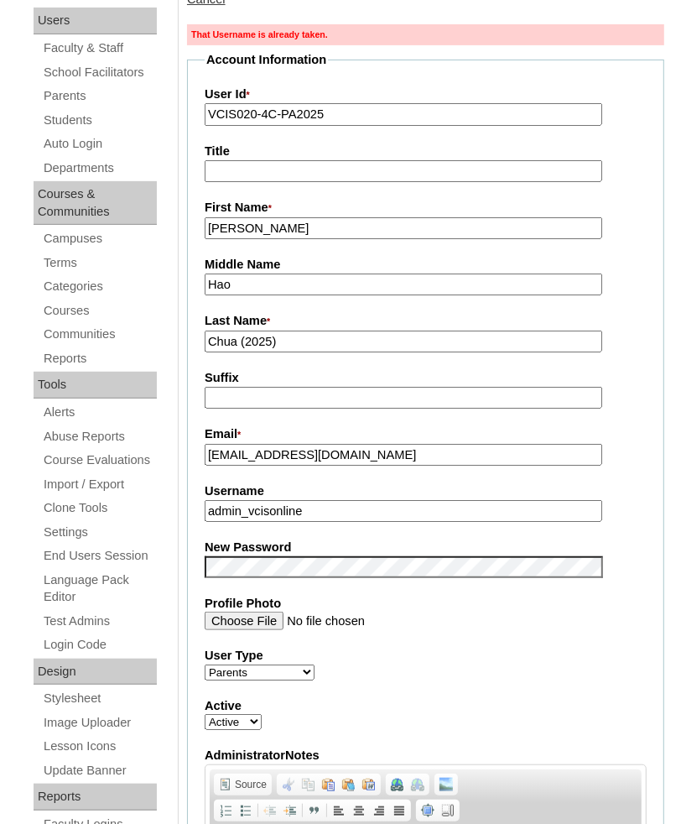
click at [354, 503] on input "admin_vcisonline" at bounding box center [404, 511] width 398 height 23
paste input "ihchua2025"
type input "ihchua2025"
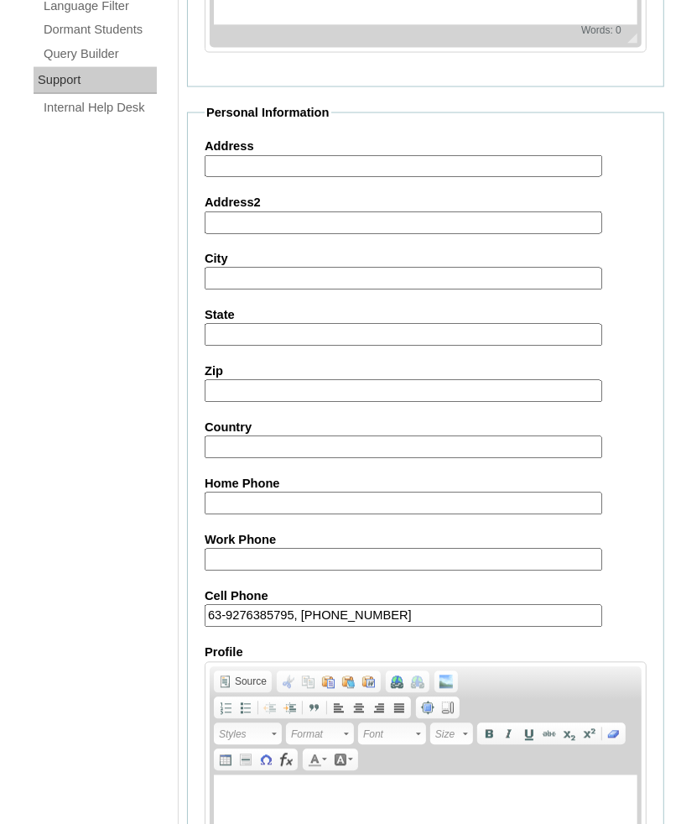
scroll to position [1513, 0]
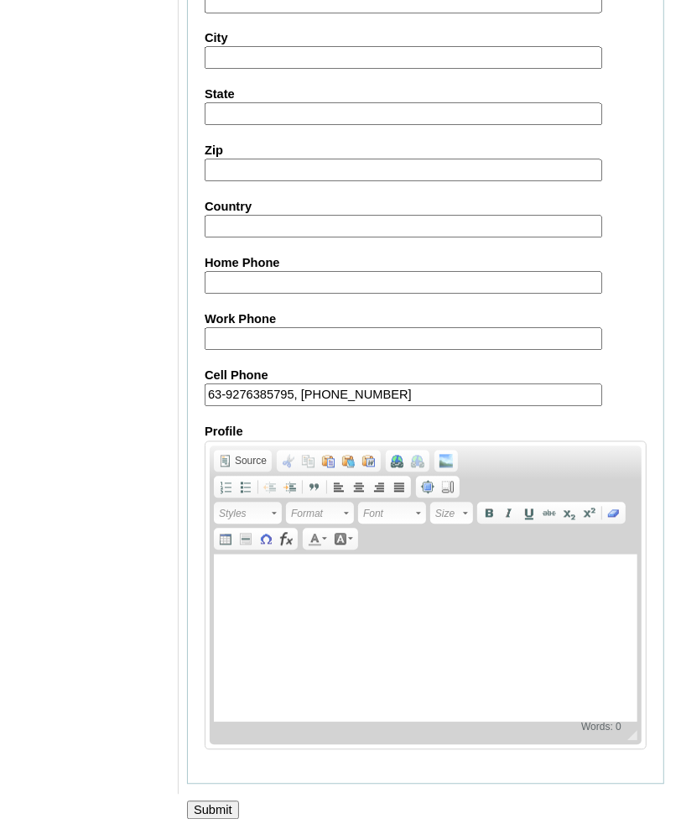
click at [230, 801] on input "Submit" at bounding box center [213, 810] width 52 height 18
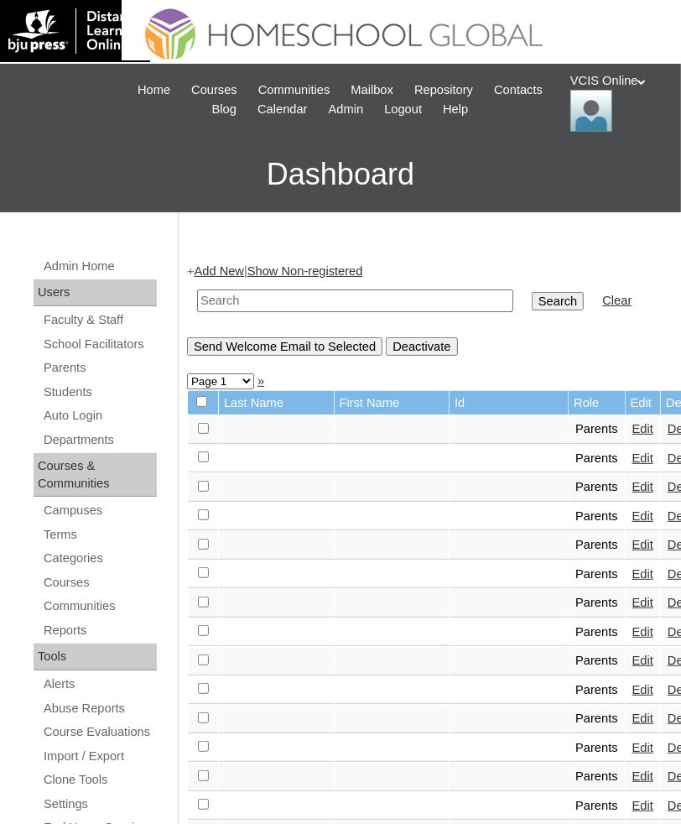
click at [253, 299] on input "text" at bounding box center [355, 301] width 316 height 23
paste input "VCIS020-4C-PA2025"
type input "VCIS020-4C-PA2025"
click at [532, 292] on input "Search" at bounding box center [558, 301] width 52 height 18
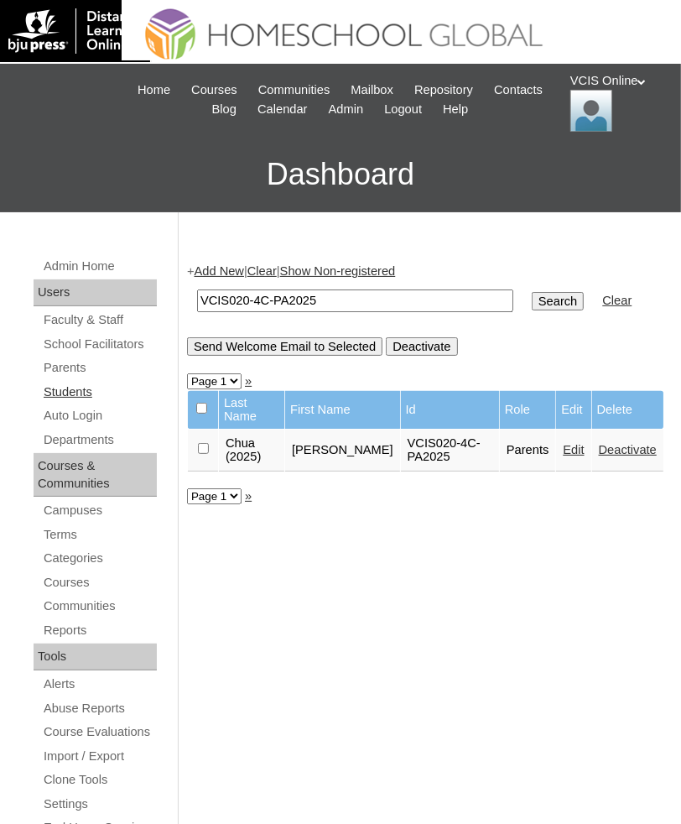
click at [71, 389] on link "Students" at bounding box center [99, 392] width 115 height 21
click at [64, 389] on link "Students" at bounding box center [99, 392] width 115 height 21
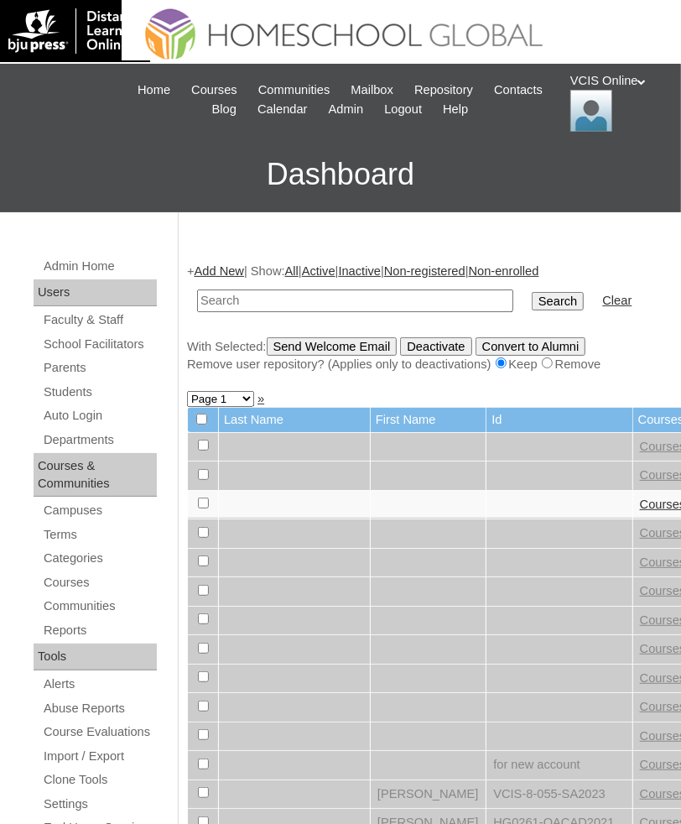
click at [330, 303] on input "text" at bounding box center [355, 301] width 316 height 23
type input "VCIS020-4C-SA2025"
click at [532, 292] on input "Search" at bounding box center [558, 301] width 52 height 18
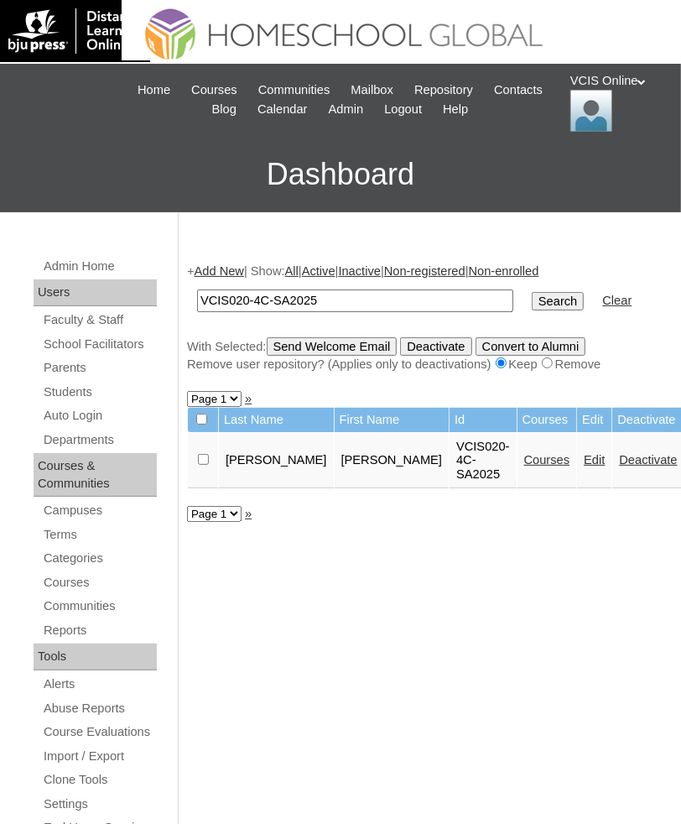
click at [254, 297] on input "VCIS020-4C-SA2025" at bounding box center [355, 301] width 316 height 23
type input "VCIS021-4C-SA2025"
click at [532, 292] on input "Search" at bounding box center [558, 301] width 52 height 18
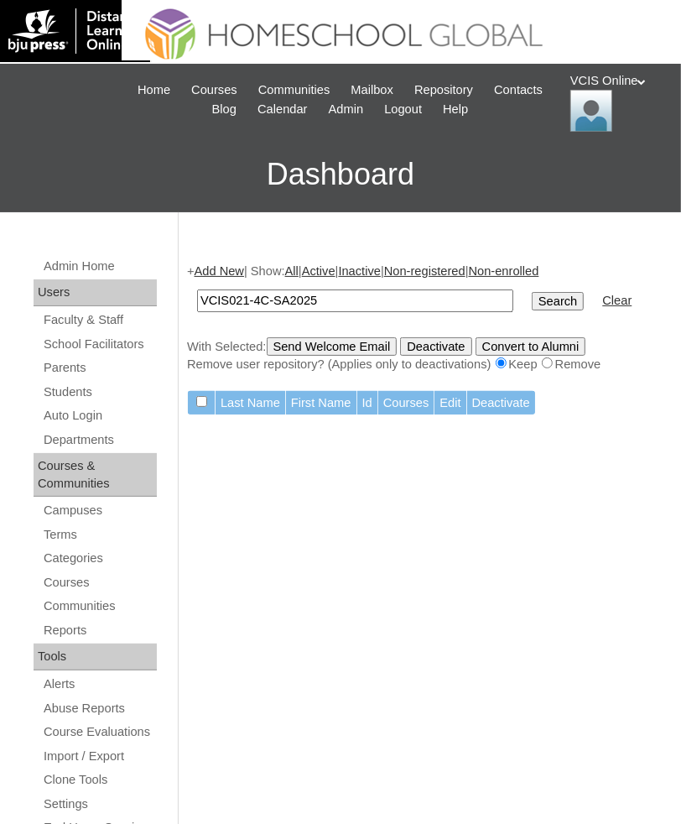
click at [320, 295] on input "VCIS021-4C-SA2025" at bounding box center [355, 301] width 316 height 23
click at [532, 292] on input "Search" at bounding box center [558, 301] width 52 height 18
drag, startPoint x: 405, startPoint y: 304, endPoint x: 134, endPoint y: 269, distance: 273.2
click at [134, 269] on div "Admin Home Users Faculty & Staff School Facilitators Parents Students Auto Logi…" at bounding box center [340, 825] width 681 height 1227
type input "[PERSON_NAME]"
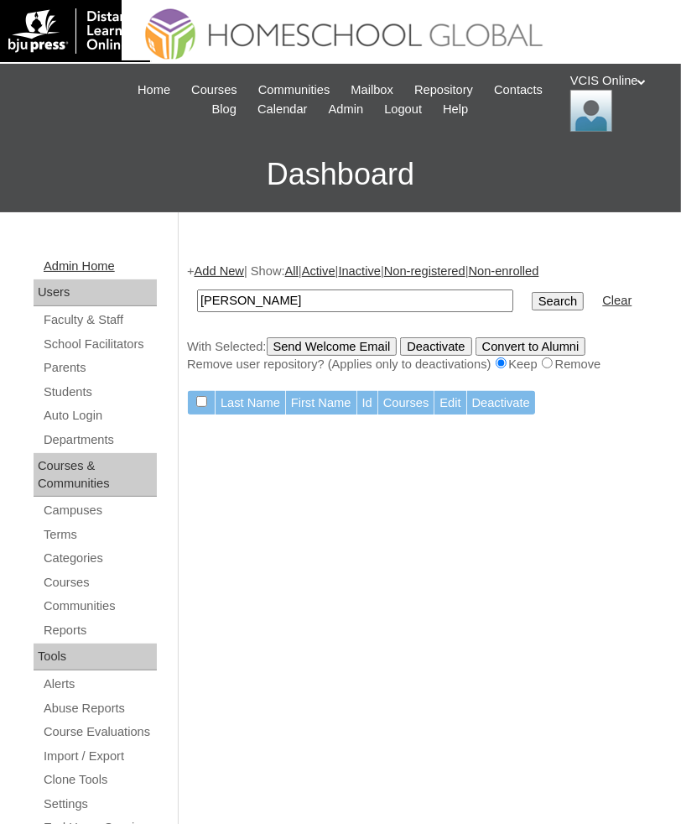
click at [532, 292] on input "Search" at bounding box center [558, 301] width 52 height 18
click at [275, 300] on input "[PERSON_NAME]" at bounding box center [355, 301] width 316 height 23
type input "mishka"
click at [532, 292] on input "Search" at bounding box center [558, 301] width 52 height 18
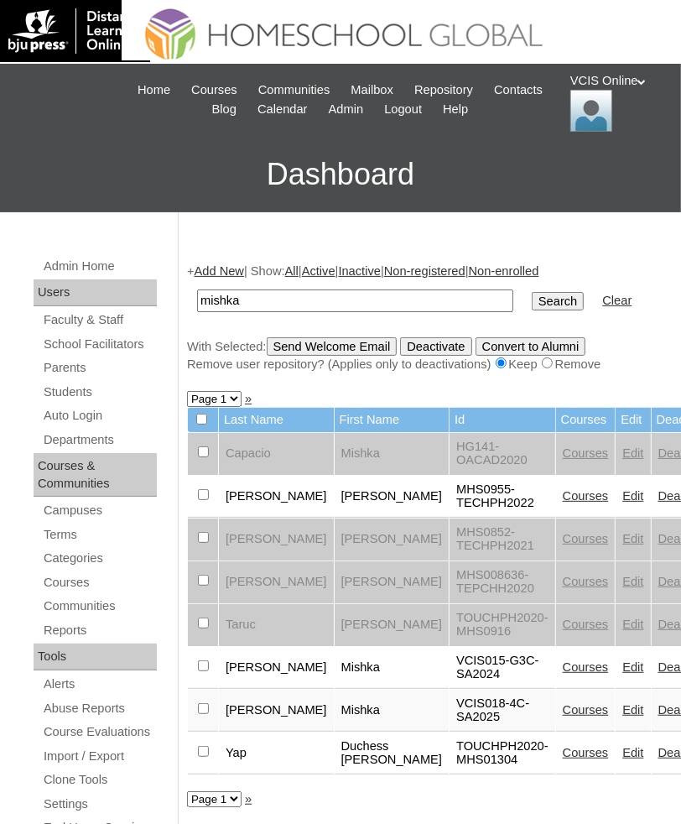
click at [351, 305] on input "mishka" at bounding box center [355, 301] width 316 height 23
type input "mishka misenas"
click at [532, 292] on input "Search" at bounding box center [558, 301] width 52 height 18
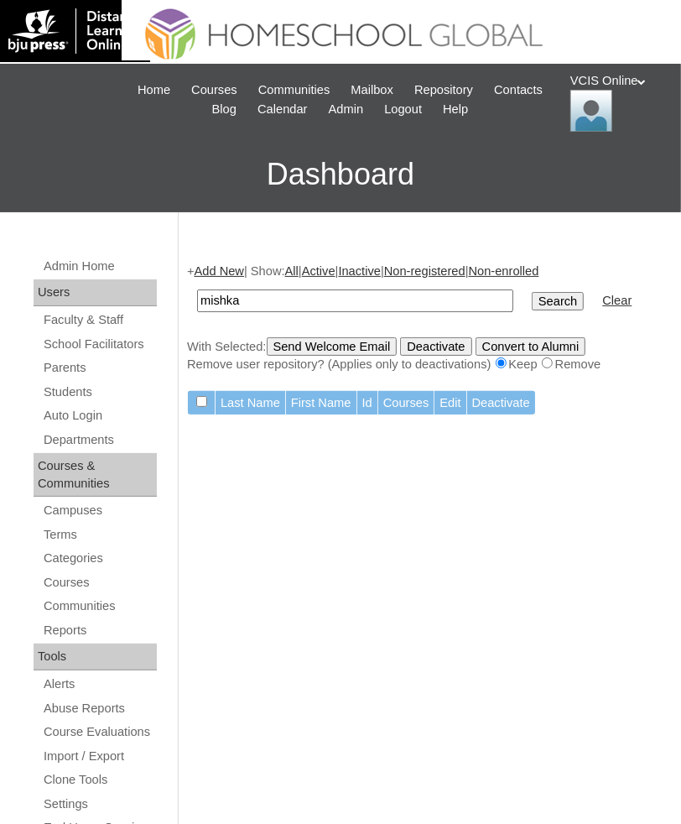
type input "mishka"
click at [532, 292] on input "Search" at bounding box center [558, 301] width 52 height 18
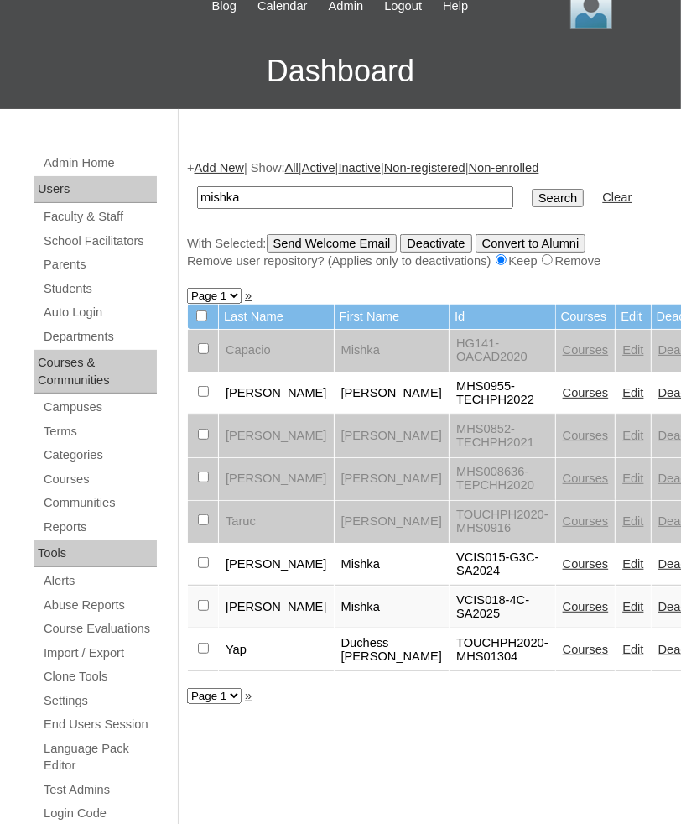
scroll to position [106, 0]
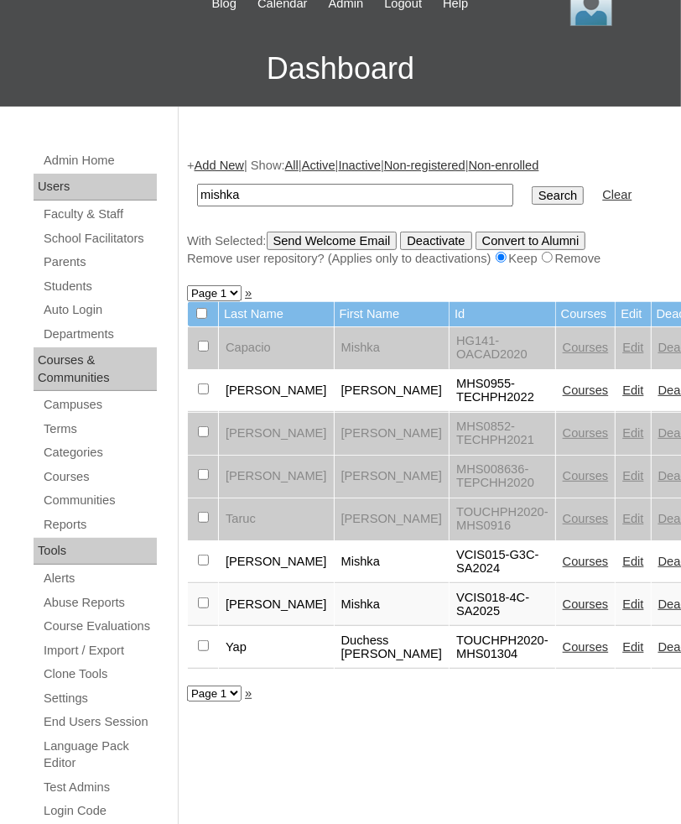
paste input "VCIS021-4C-SA2025"
type input "VCIS021-4C-SA2025"
click at [532, 186] on input "Search" at bounding box center [558, 195] width 52 height 18
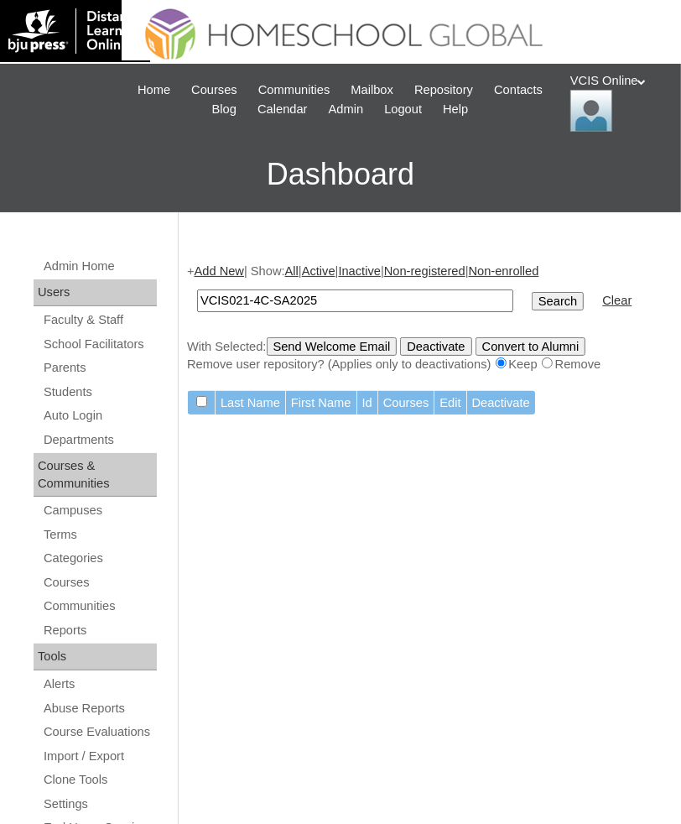
click at [231, 279] on table "VCIS021-4C-SA2025 Search Clear" at bounding box center [414, 300] width 455 height 43
click at [223, 277] on link "Add New" at bounding box center [220, 270] width 50 height 13
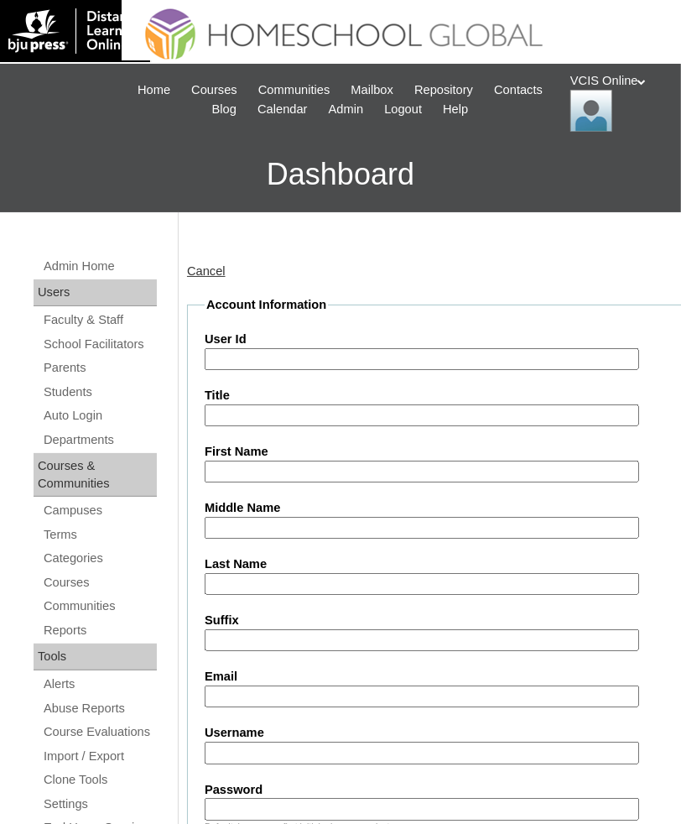
type input "admin_vcisonline"
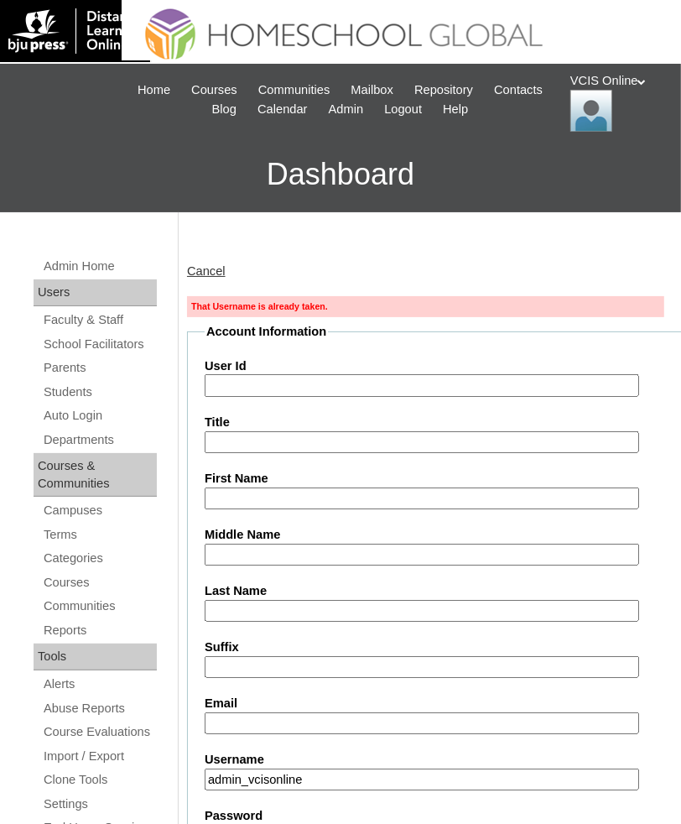
click at [299, 380] on input "User Id" at bounding box center [422, 385] width 435 height 23
paste input "VCIS021-4C-SA2025"
type input "VCIS021-4C-SA2025"
click at [371, 477] on label "First Name" at bounding box center [446, 479] width 483 height 18
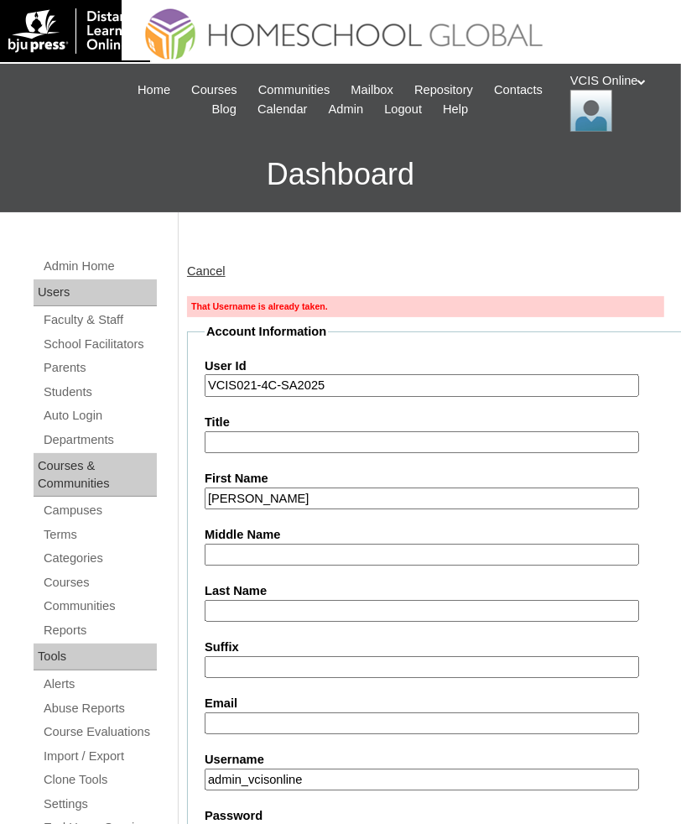
click at [371, 488] on input "Frances" at bounding box center [422, 499] width 435 height 23
type input "Frances Renee"
type input "Chua"
type input "[PERSON_NAME]"
paste input "VCIS021-4C-SA2025"
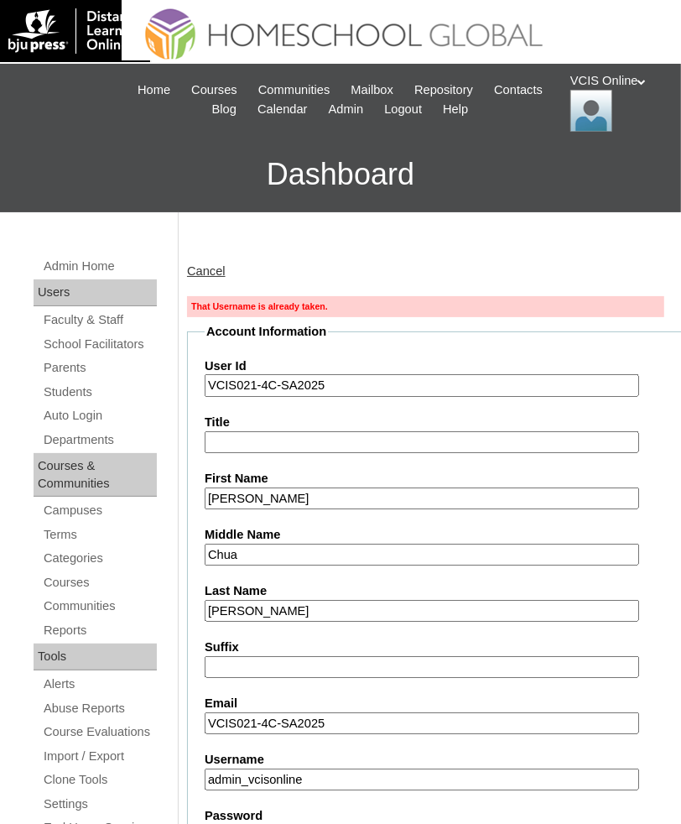
click at [386, 717] on input "VCIS021-4C-SA2025" at bounding box center [422, 723] width 435 height 23
paste input "frgonzalez.student@vcis.edu.ph"
type input "frgonzalez.student@vcis.edu.ph"
click at [364, 771] on input "admin_vcisonline" at bounding box center [422, 780] width 435 height 23
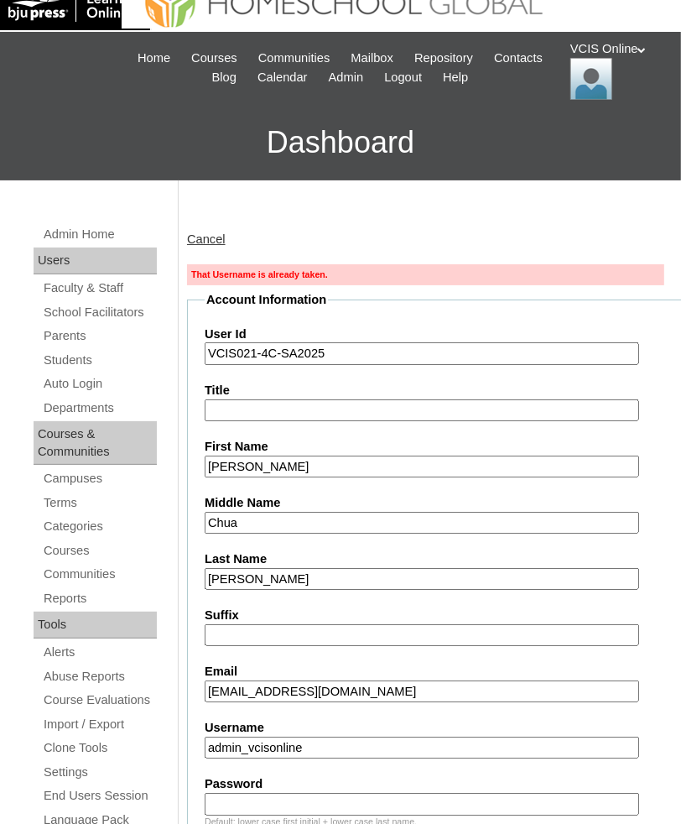
scroll to position [33, 0]
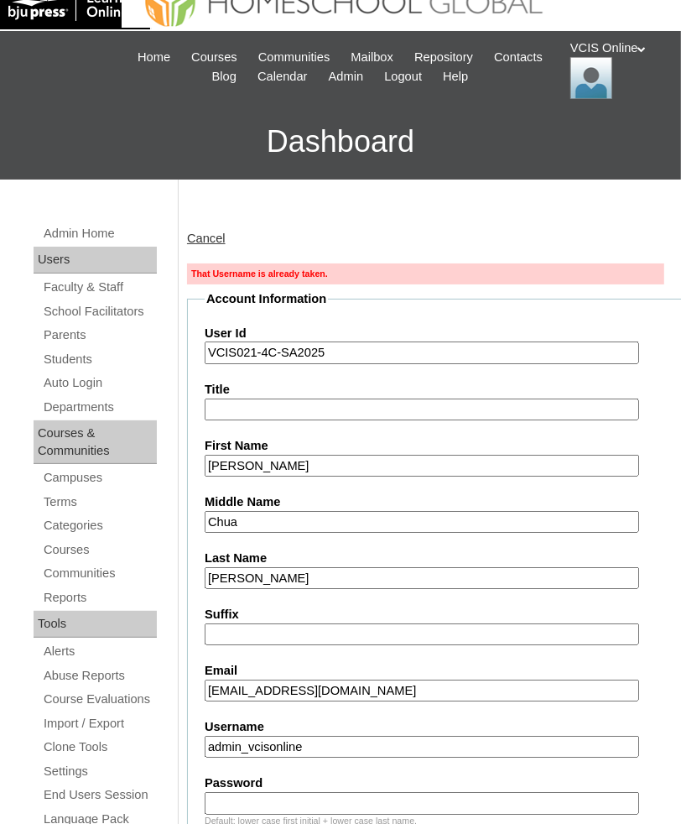
paste input "frances.gonzalez2025"
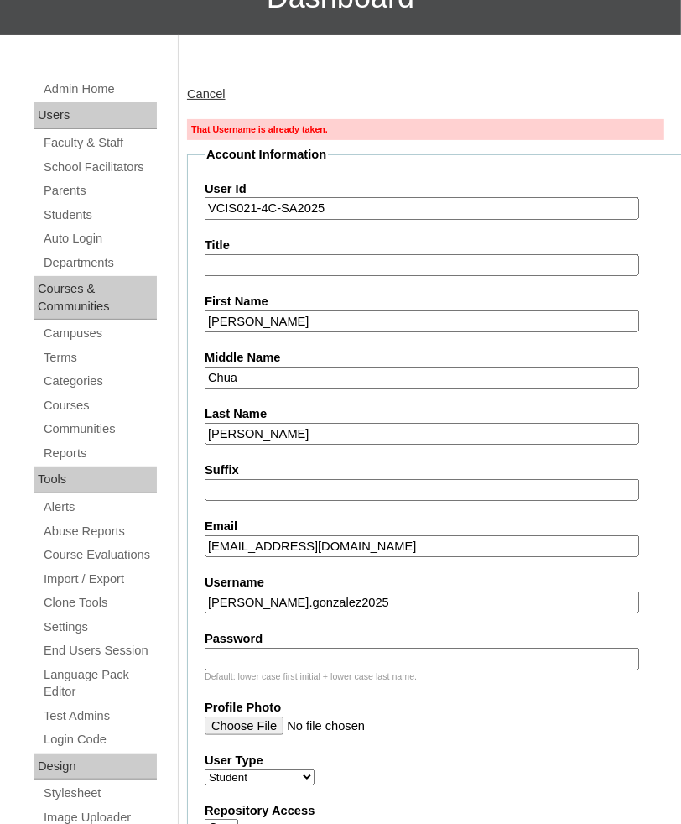
scroll to position [214, 0]
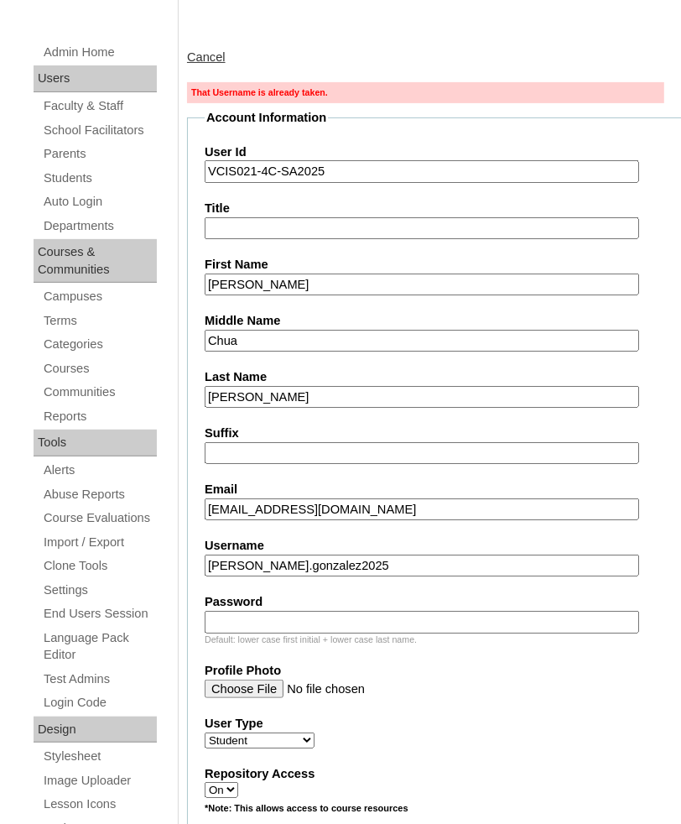
type input "frances.gonzalez2025"
click at [267, 611] on input "Password" at bounding box center [422, 622] width 435 height 23
paste input "drTUPS"
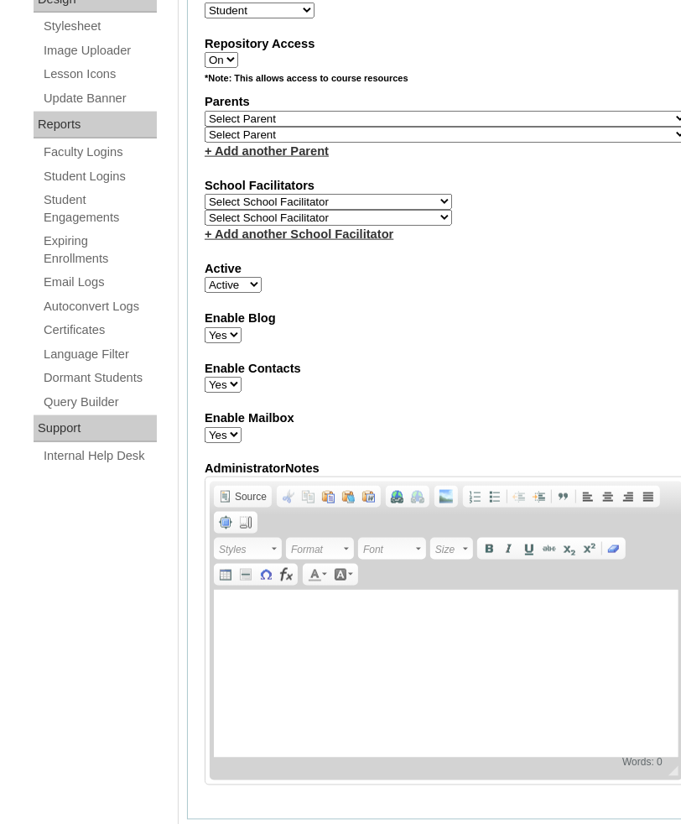
scroll to position [1062, 0]
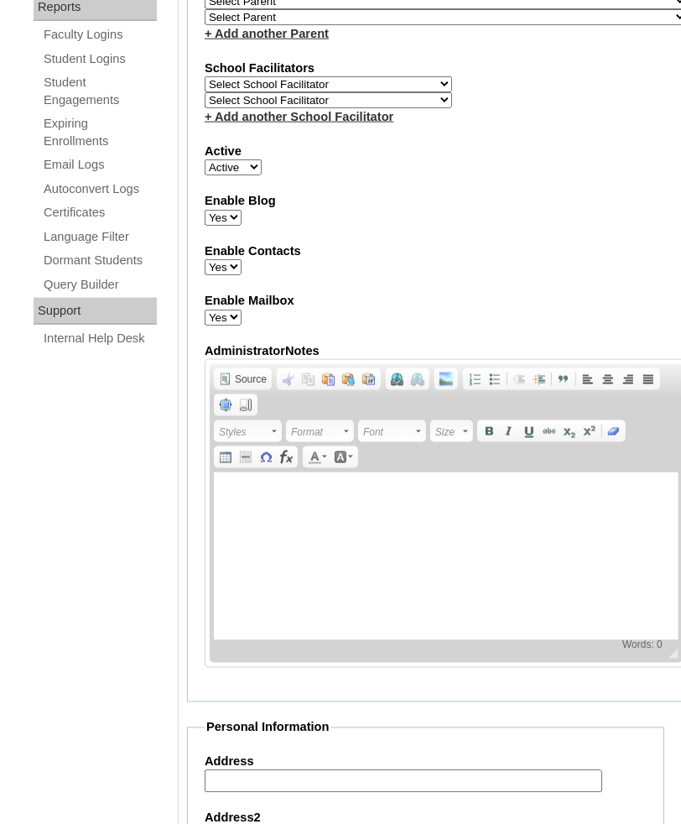
type input "drTUPS"
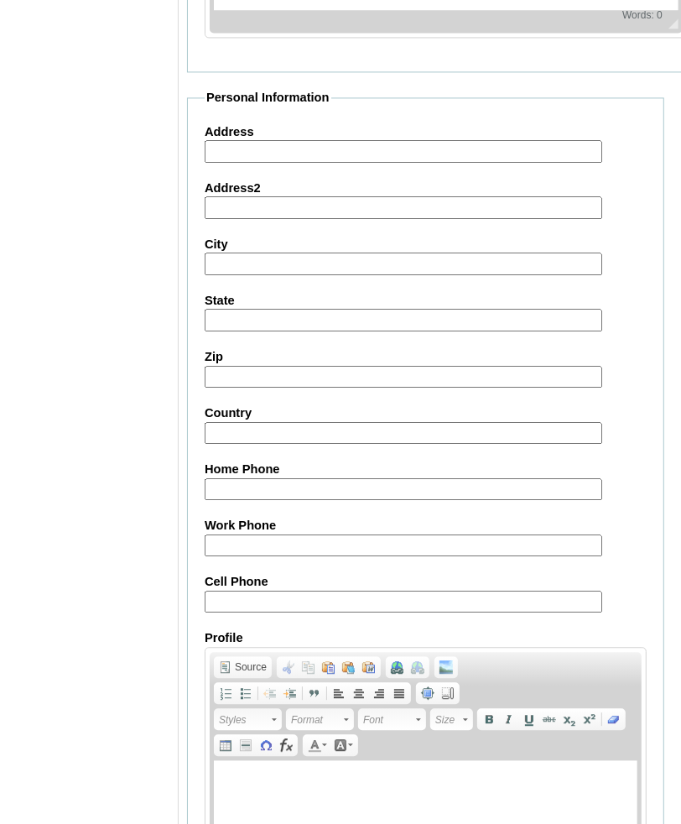
scroll to position [1883, 0]
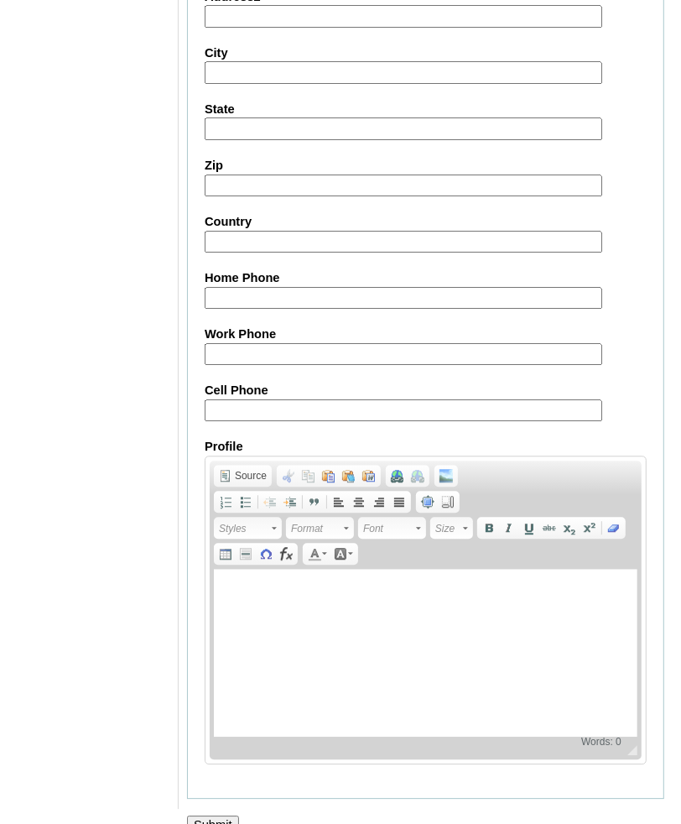
click at [305, 399] on input "Cell Phone" at bounding box center [404, 410] width 398 height 23
paste input "63-9276385795, +9954364149"
type input "63-9276385795, +9954364149"
click at [212, 816] on input "Submit" at bounding box center [213, 825] width 52 height 18
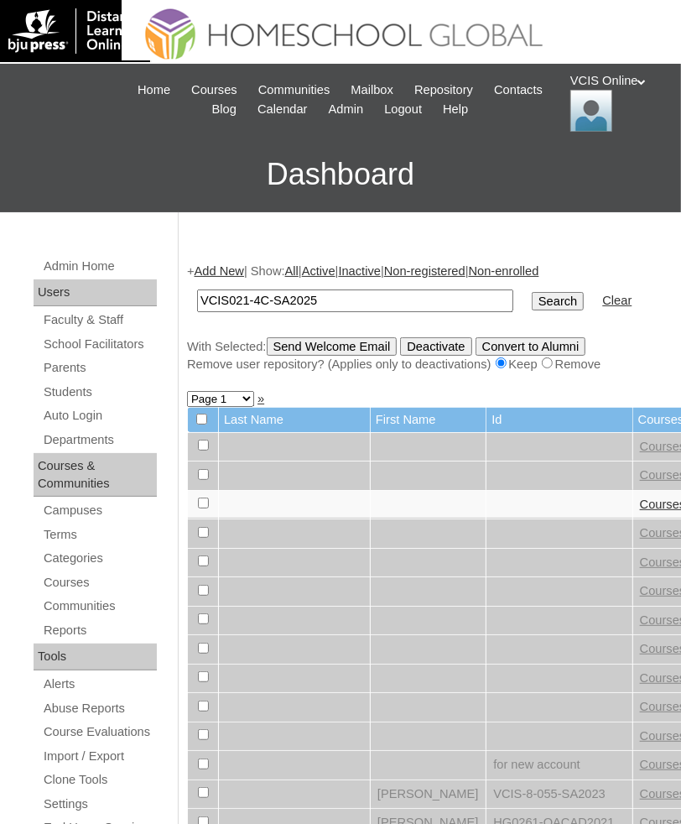
type input "VCIS021-4C-SA2025"
click at [532, 292] on input "Search" at bounding box center [558, 301] width 52 height 18
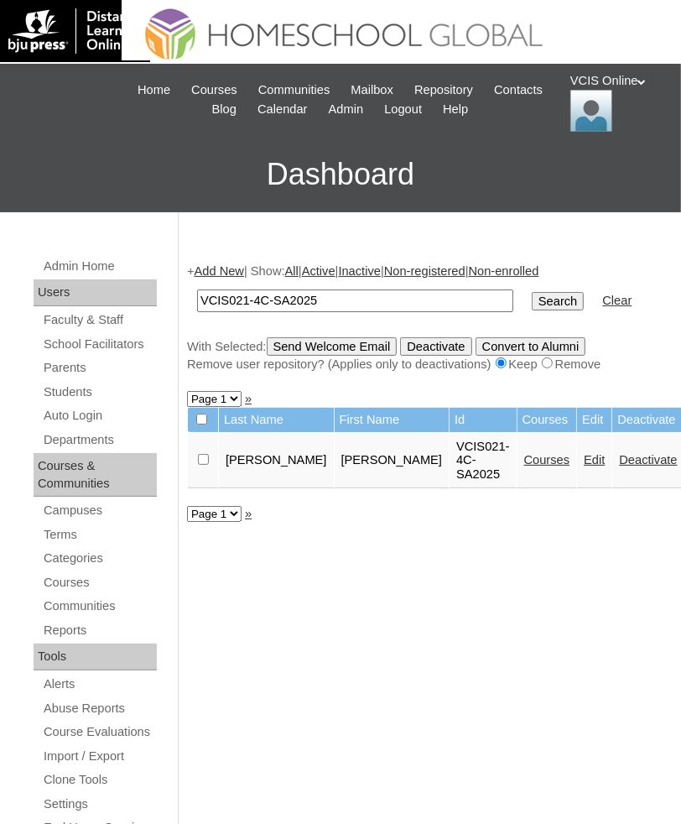
click at [584, 467] on link "Edit" at bounding box center [594, 459] width 21 height 13
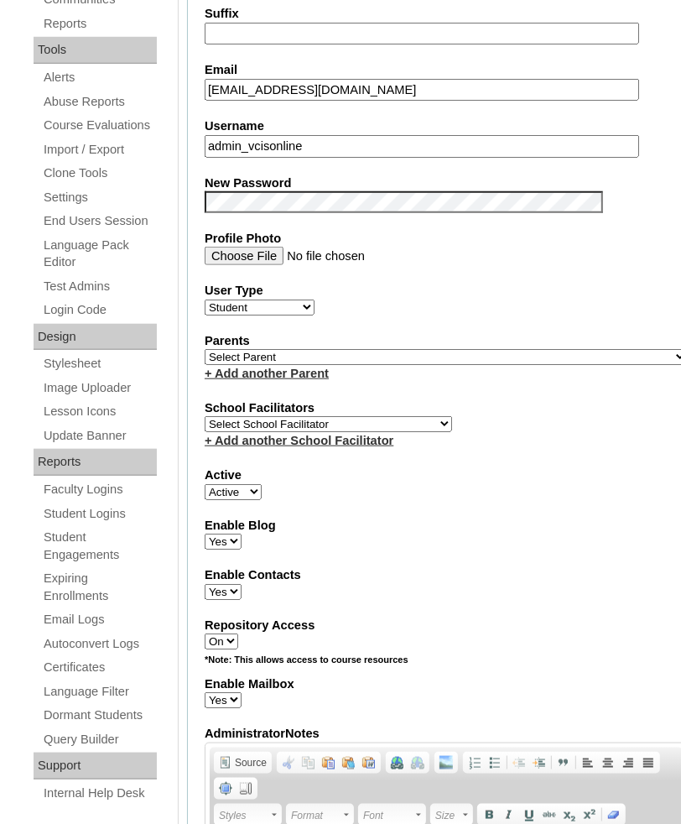
scroll to position [669, 0]
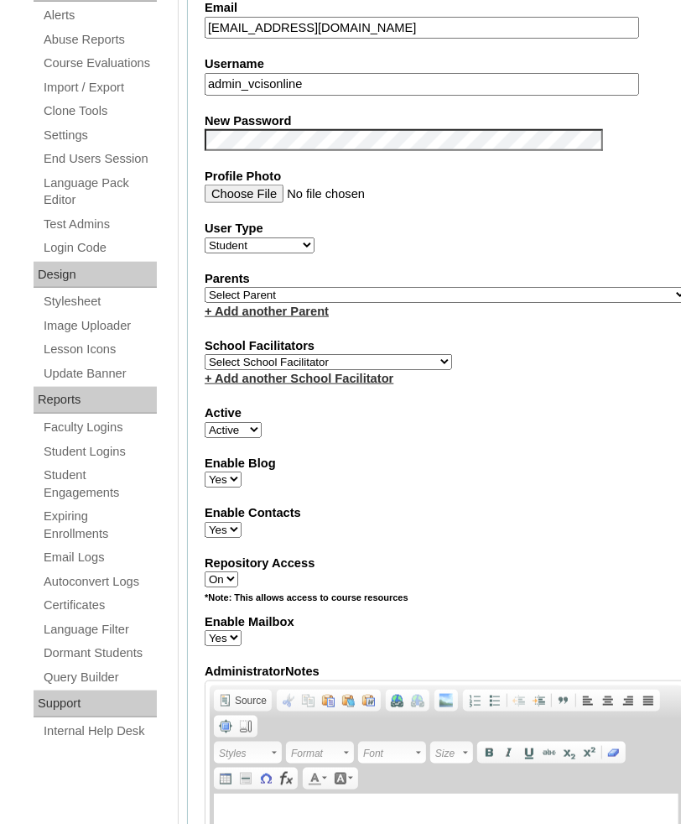
click at [340, 76] on input "admin_vcisonline" at bounding box center [422, 84] width 435 height 23
paste input "ihchua2025"
type input "ihchua2025"
click at [536, 441] on fieldset "Account Information User Id VCIS021-4C-SA2025 Title First Name [PERSON_NAME] Mi…" at bounding box center [446, 325] width 519 height 1396
click at [341, 287] on select "Select Parent , , , , , , , , , , , , , , , , , , , , , , , , , , , , , , , , ,…" at bounding box center [446, 295] width 483 height 16
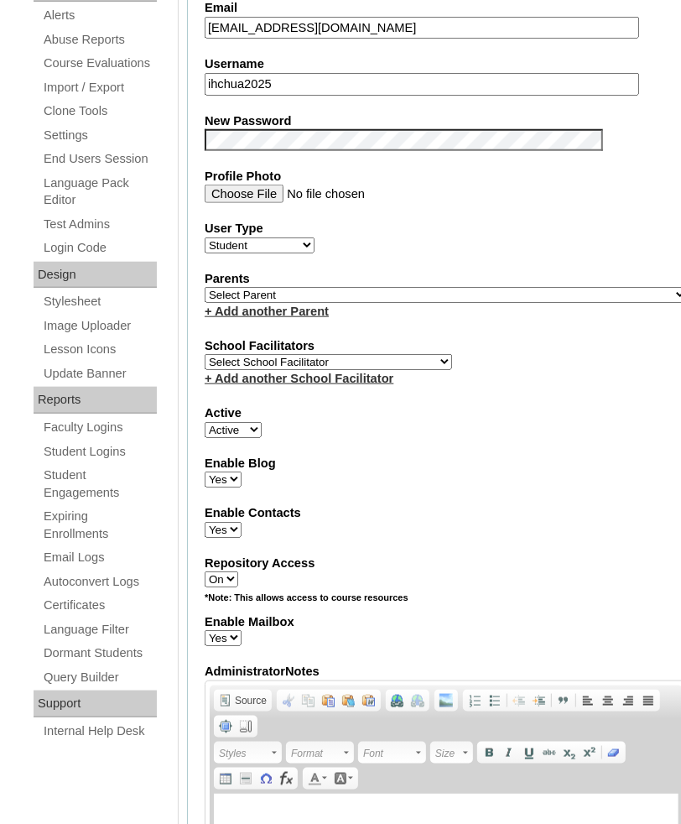
click at [311, 354] on select "Select School Facilitator [PERSON_NAME] [PERSON_NAME] Gloryfe [PERSON_NAME] [PE…" at bounding box center [329, 362] width 248 height 16
select select "36589"
click at [205, 354] on select "Select School Facilitator [PERSON_NAME] [PERSON_NAME] Gloryfe [PERSON_NAME] [PE…" at bounding box center [329, 362] width 248 height 16
click at [400, 294] on select "Select Parent , , , , , , , , , , , , , , , , , , , , , , , , , , , , , , , , ,…" at bounding box center [446, 295] width 483 height 16
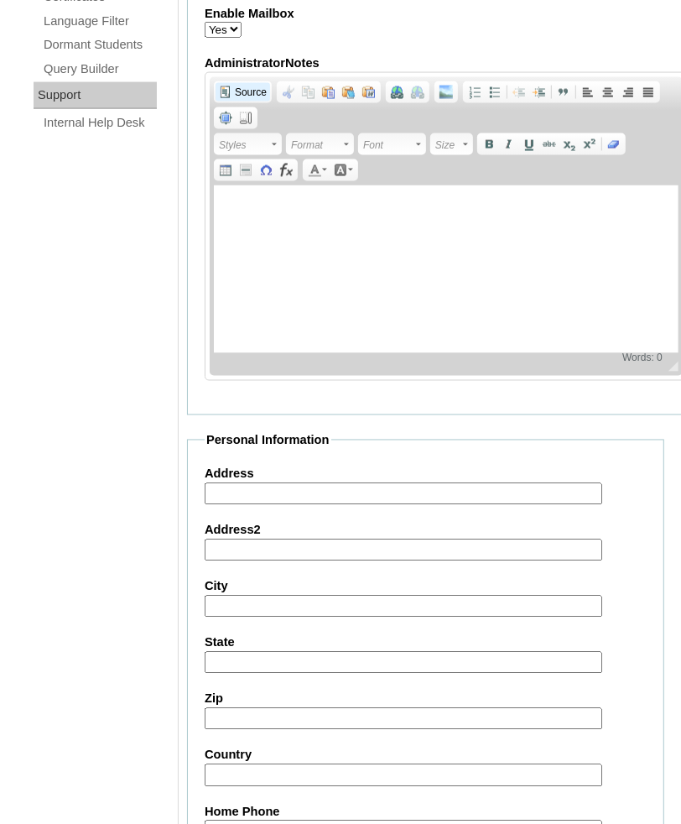
scroll to position [1814, 0]
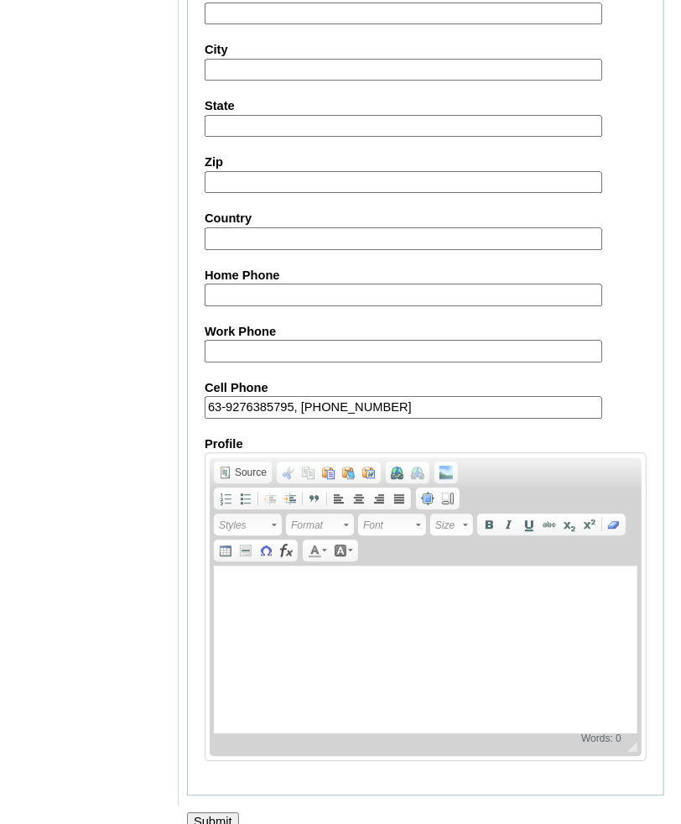
click at [218, 812] on input "Submit" at bounding box center [213, 821] width 52 height 18
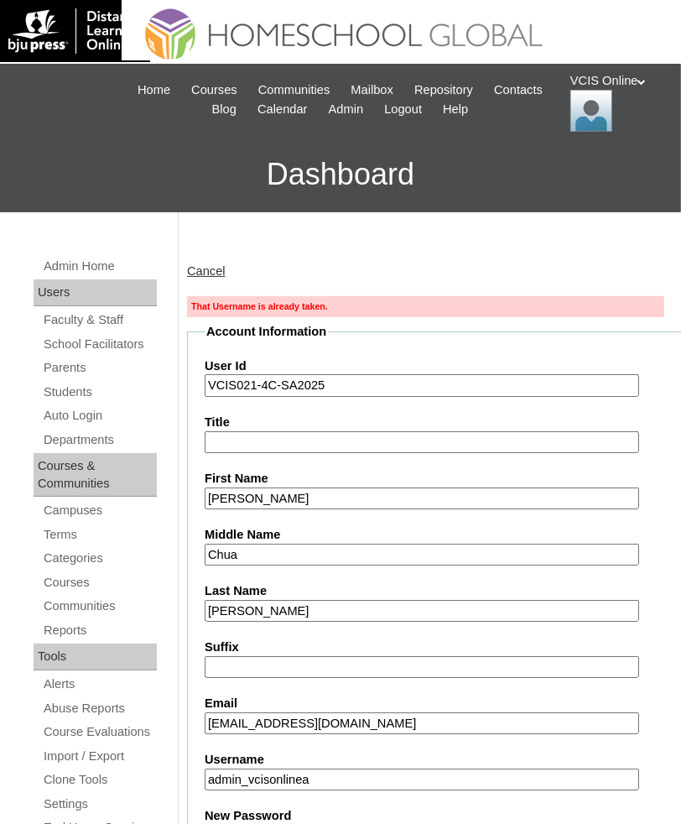
click at [388, 775] on input "admin_vcisonlinea" at bounding box center [422, 780] width 435 height 23
paste input "frances.gonzalez2025"
type input "frances.gonzalez2025"
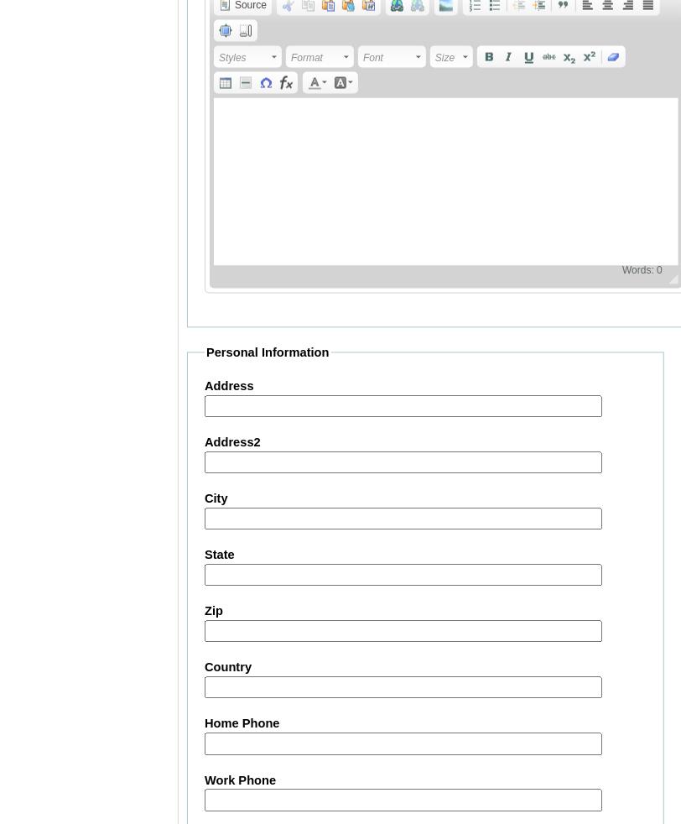
scroll to position [1870, 0]
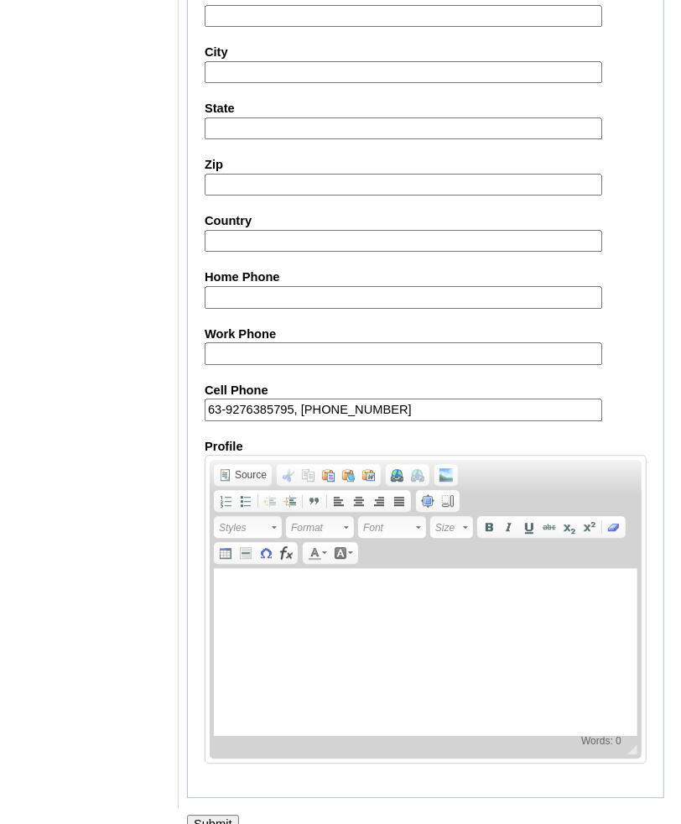
click at [221, 815] on input "Submit" at bounding box center [213, 824] width 52 height 18
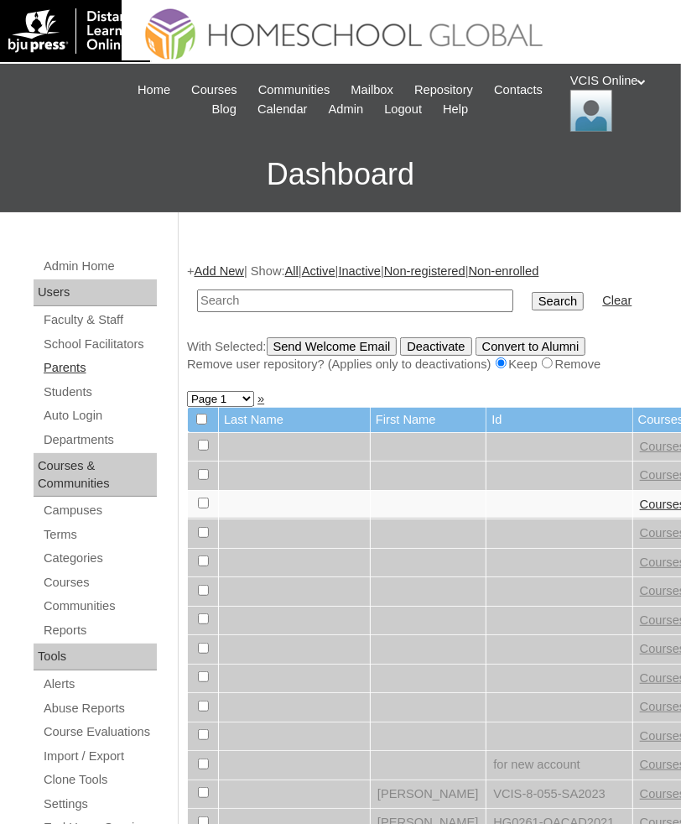
click at [90, 364] on link "Parents" at bounding box center [99, 367] width 115 height 21
click at [303, 304] on input "text" at bounding box center [355, 301] width 316 height 23
paste input "VCIS021-4C-SA2025"
type input "VCIS021-4C-SA2025"
click at [532, 292] on input "Search" at bounding box center [558, 301] width 52 height 18
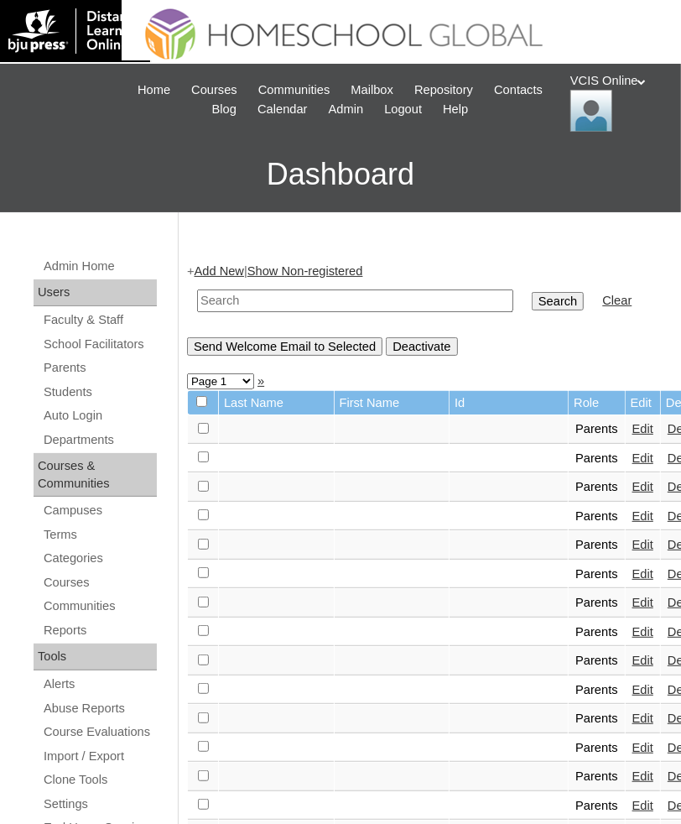
click at [418, 290] on input "text" at bounding box center [355, 301] width 316 height 23
paste input "VCIS020-4C-PA2025"
type input "VCIS020-4C-PA2025"
click at [532, 292] on input "Search" at bounding box center [558, 301] width 52 height 18
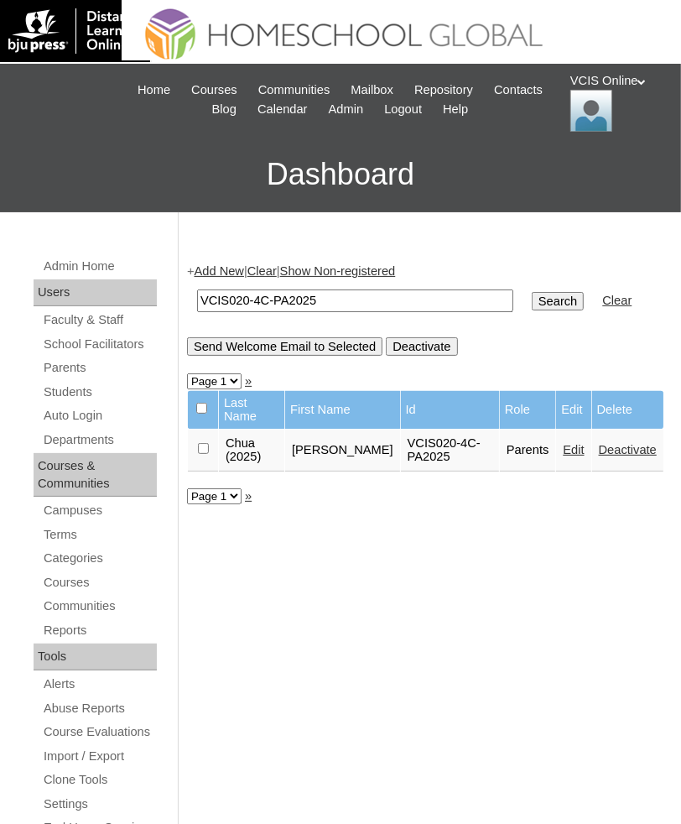
click at [565, 449] on link "Edit" at bounding box center [573, 449] width 21 height 13
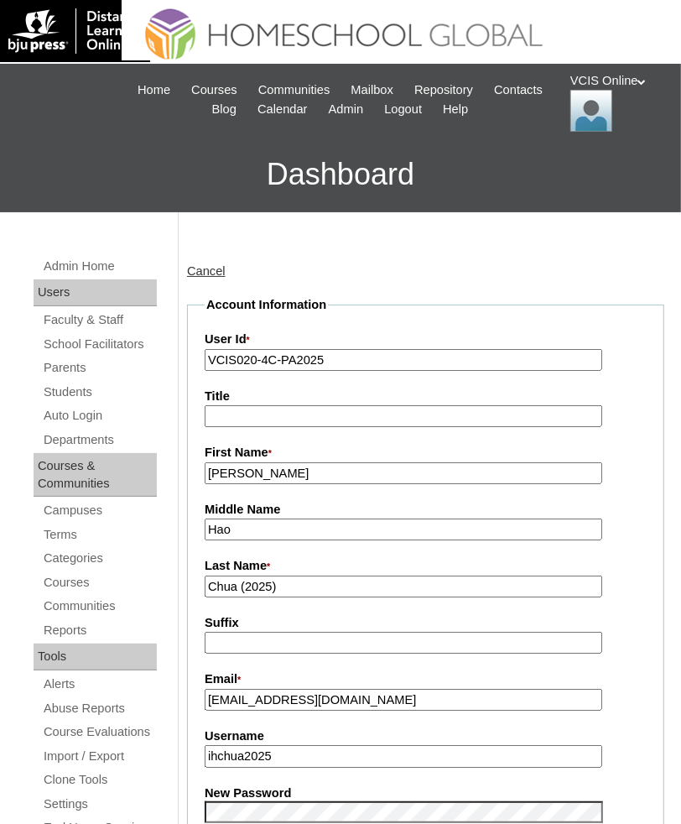
type input "admin_vcisonline"
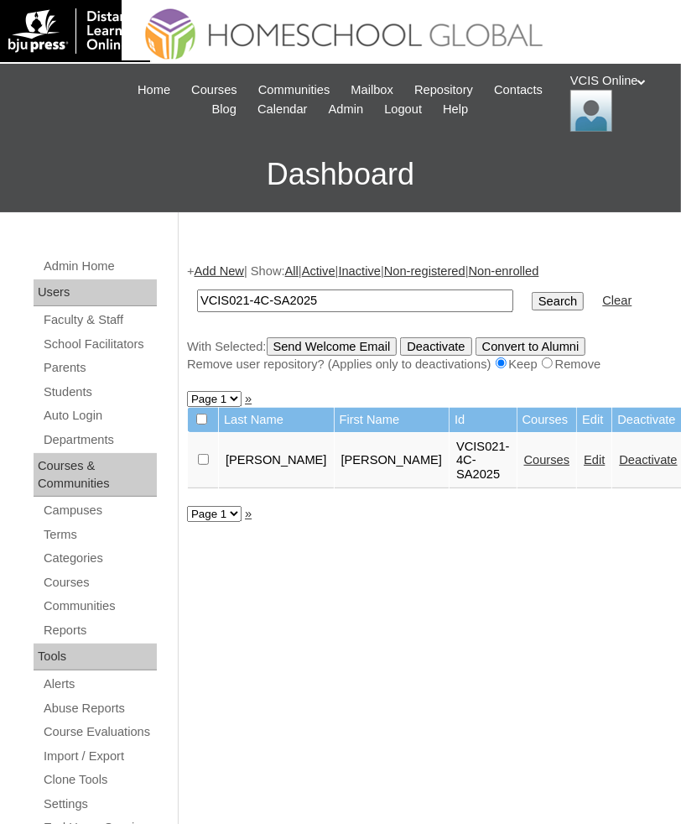
click at [584, 467] on link "Edit" at bounding box center [594, 459] width 21 height 13
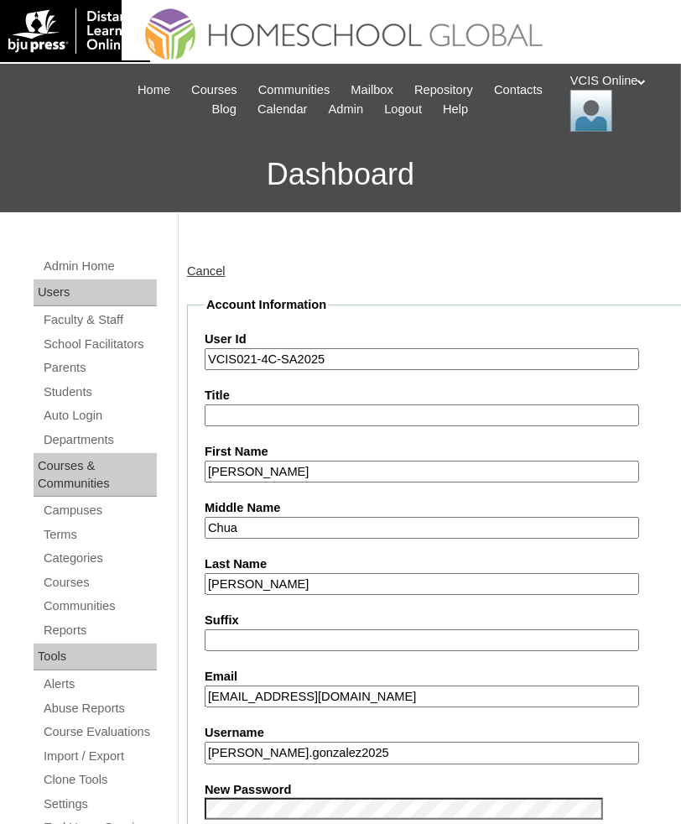
scroll to position [382, 0]
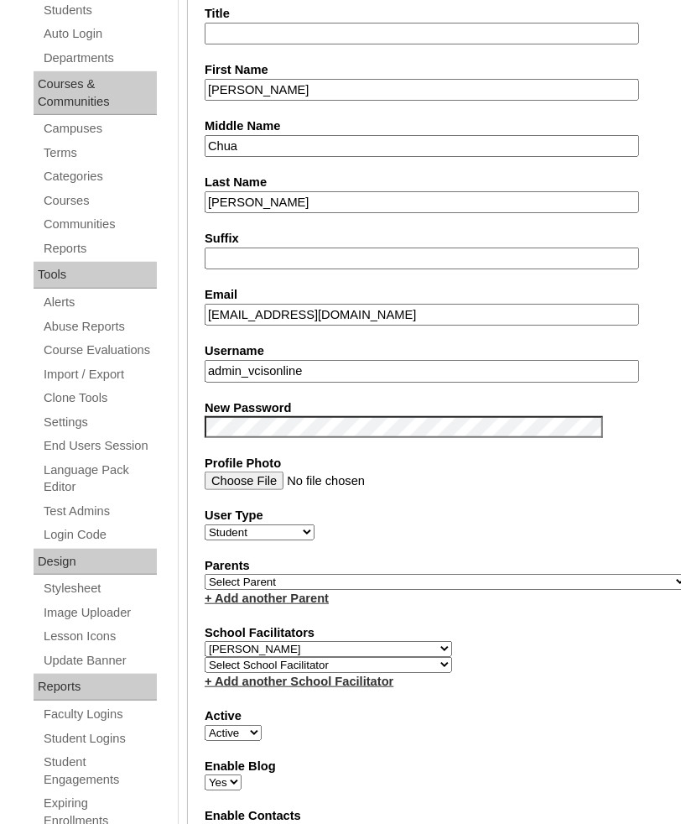
paste input "[PERSON_NAME].gonzalez2025"
type input "frances.gonzalez2025"
click at [316, 575] on select "Select Parent , , , , , , , , , , , , , , , , , , , , , , , , , , , , , , , , ,…" at bounding box center [446, 582] width 483 height 16
select select "43871"
click at [205, 574] on select "Select Parent , , , , , , , , , , , , , , , , , , , , , , , , , , , , , , , , ,…" at bounding box center [446, 582] width 483 height 16
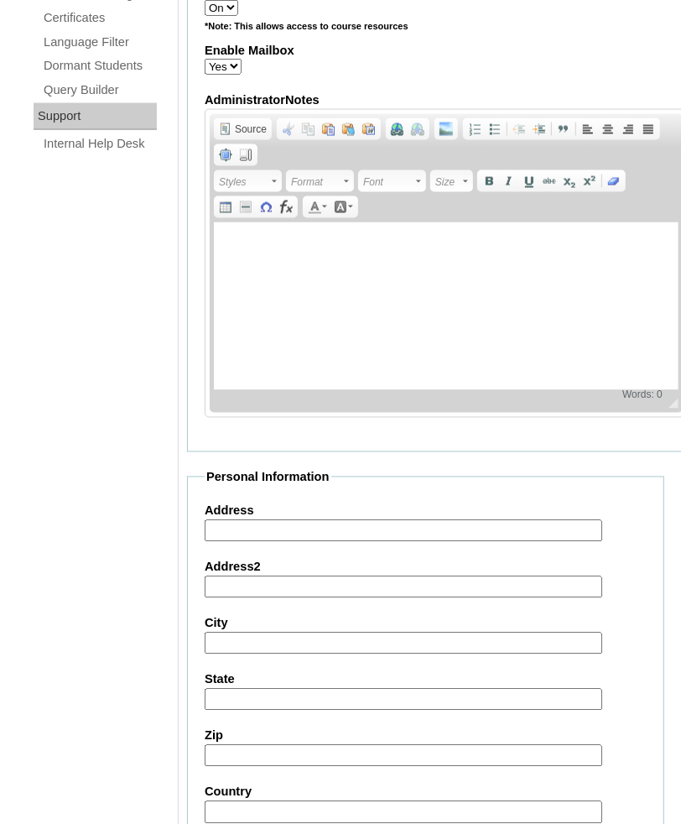
scroll to position [1829, 0]
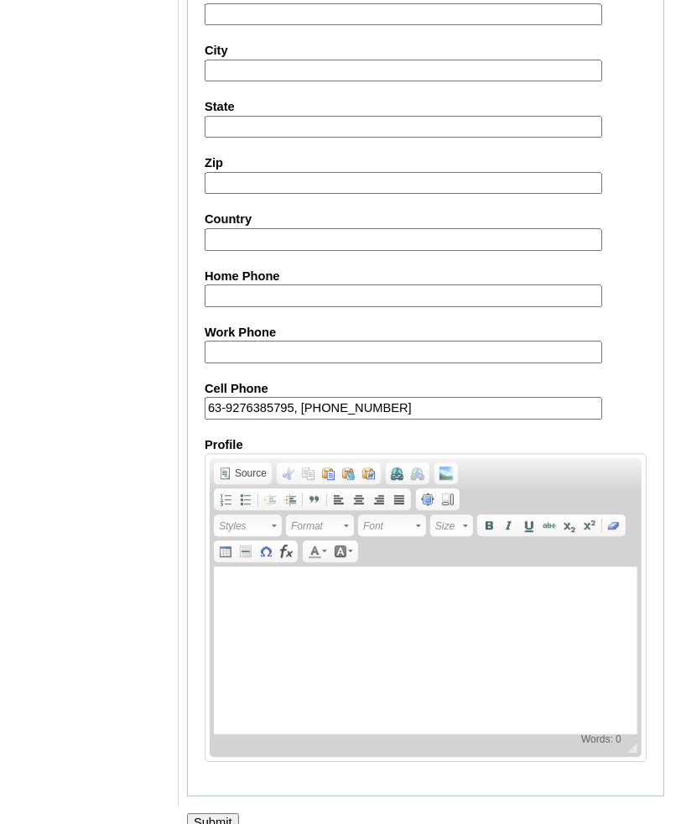
click at [213, 813] on input "Submit" at bounding box center [213, 822] width 52 height 18
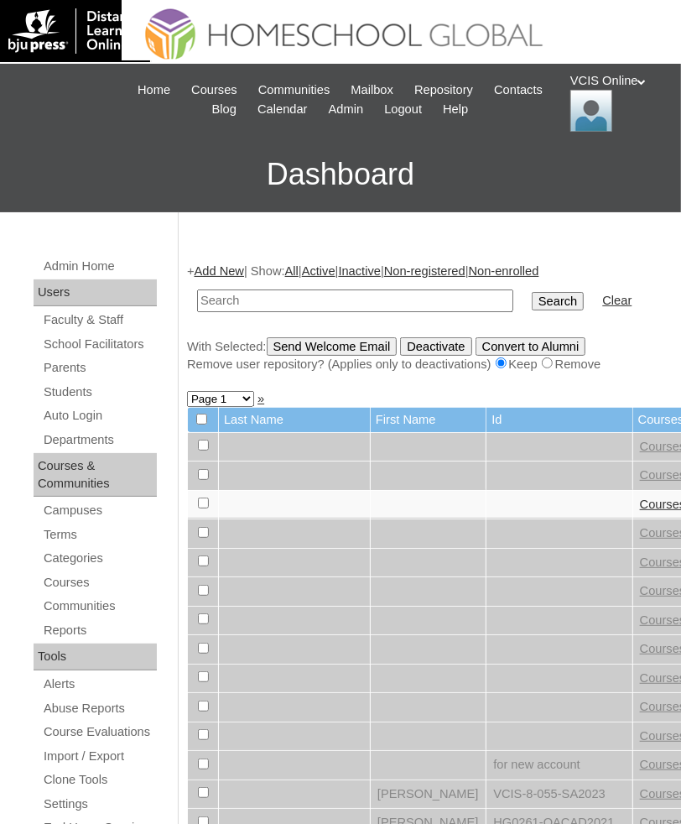
click at [290, 296] on input "text" at bounding box center [355, 301] width 316 height 23
paste input "VCIS021-4C-SA2025"
type input "VCIS021-4C-SA2025"
click at [532, 292] on input "Search" at bounding box center [558, 301] width 52 height 18
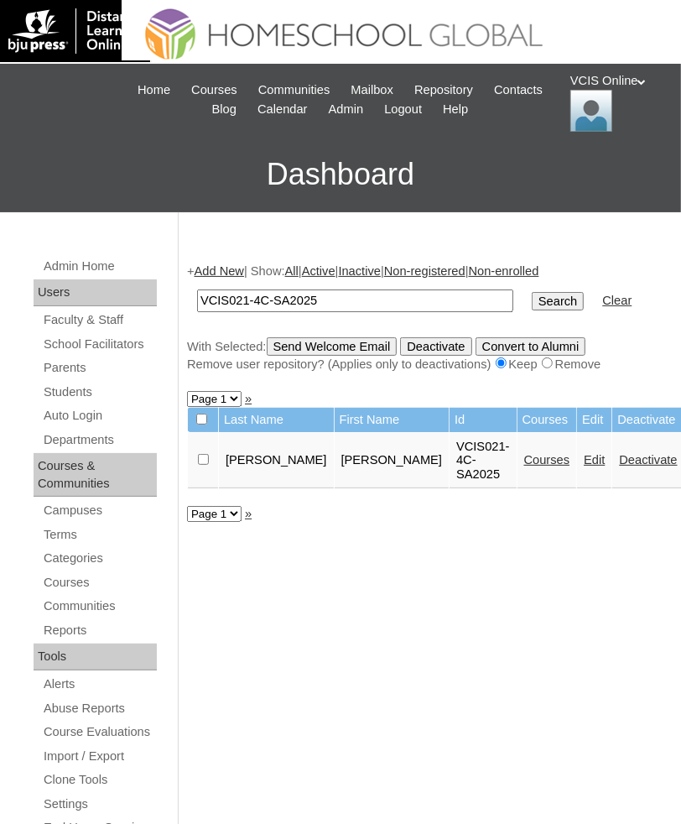
click at [524, 467] on link "Courses" at bounding box center [547, 459] width 46 height 13
click at [250, 301] on input "VCIS021-4C-SA2025" at bounding box center [355, 301] width 316 height 23
type input "VCIS020-4C-SA2025"
click at [532, 292] on input "Search" at bounding box center [558, 301] width 52 height 18
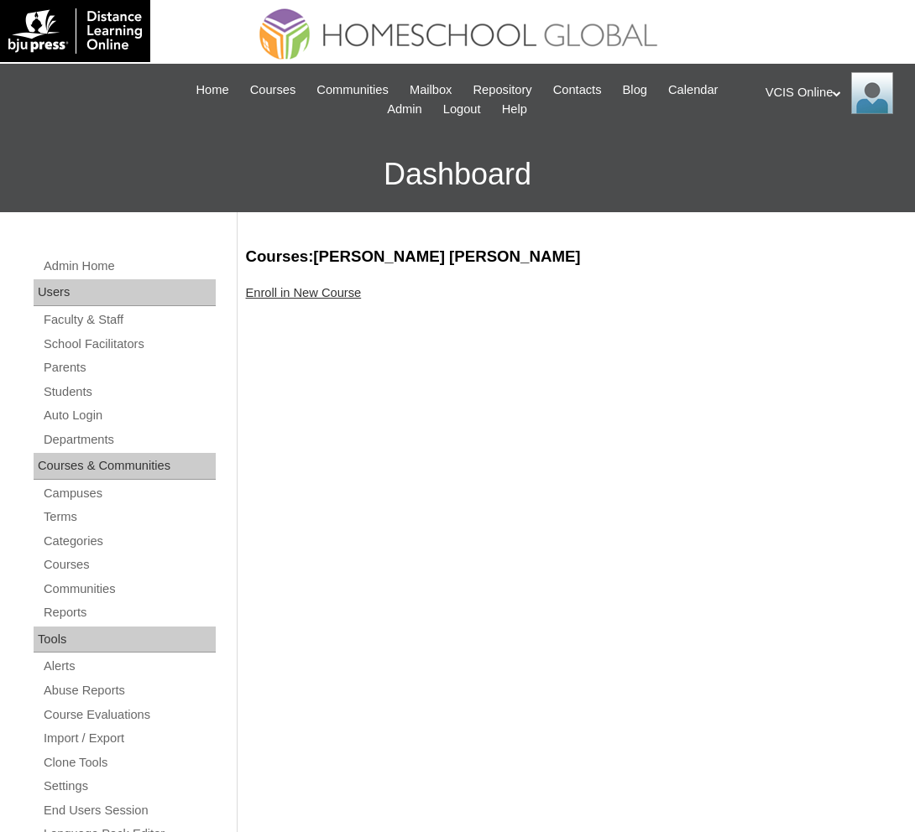
click at [319, 294] on link "Enroll in New Course" at bounding box center [304, 292] width 116 height 13
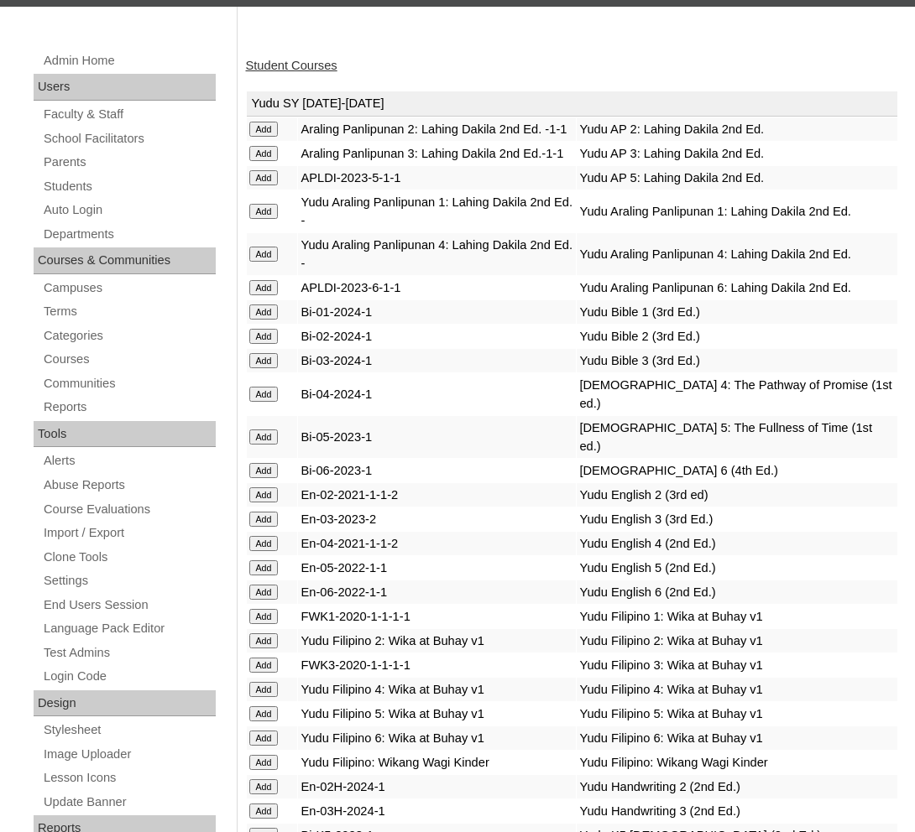
scroll to position [4982, 0]
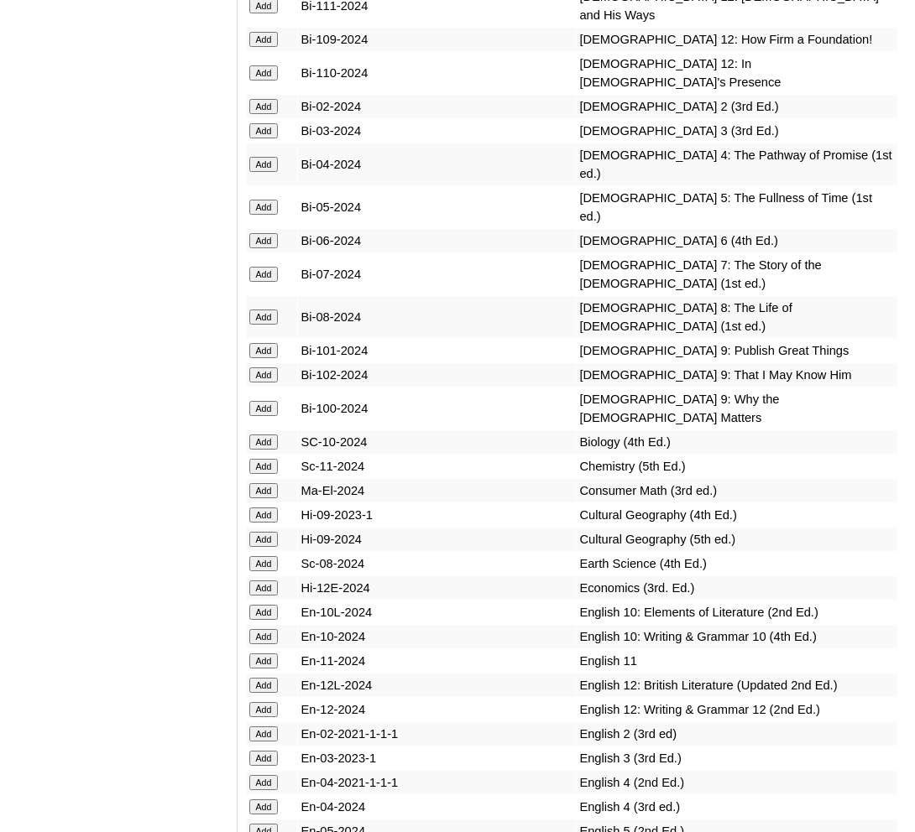
click at [269, 172] on input "Add" at bounding box center [263, 164] width 29 height 15
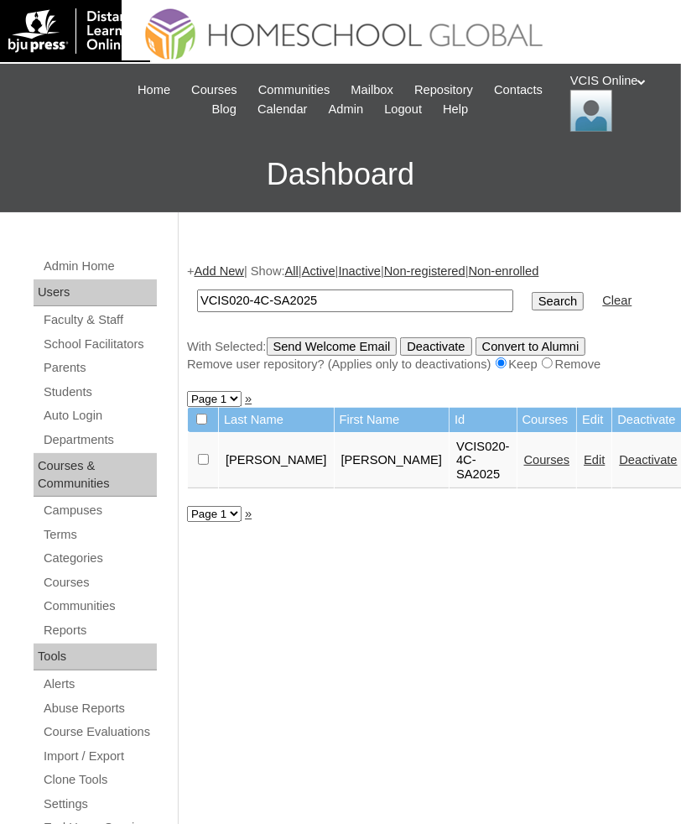
click at [524, 467] on link "Courses" at bounding box center [547, 459] width 46 height 13
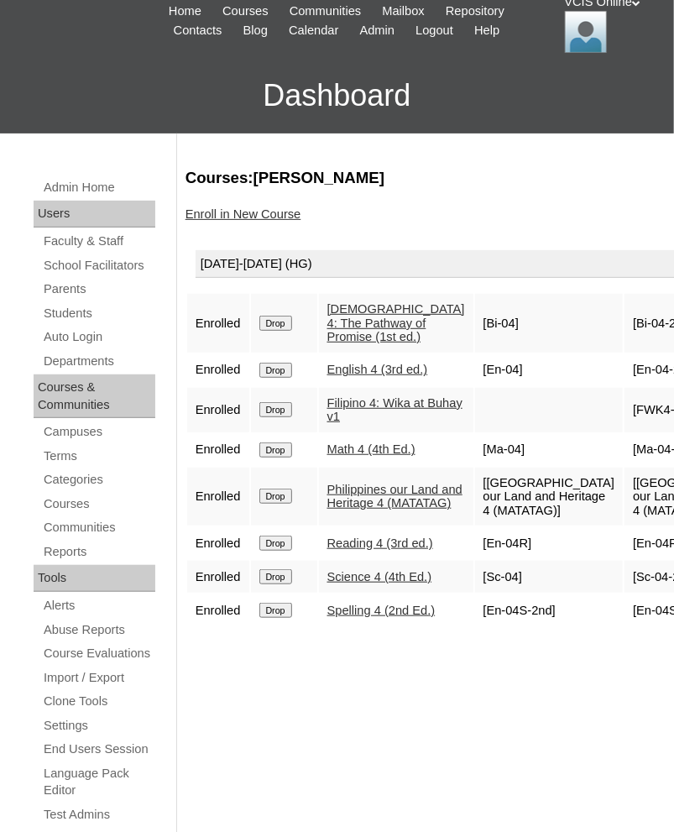
scroll to position [86, 0]
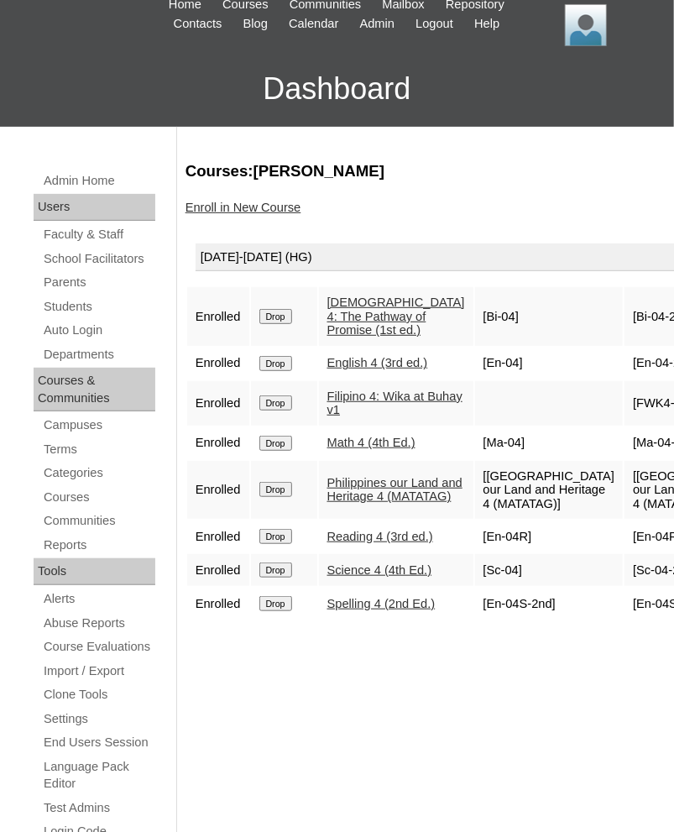
drag, startPoint x: 620, startPoint y: 326, endPoint x: 550, endPoint y: 325, distance: 69.7
drag, startPoint x: 620, startPoint y: 383, endPoint x: 542, endPoint y: 383, distance: 78.0
copy td "[En-04-2024]"
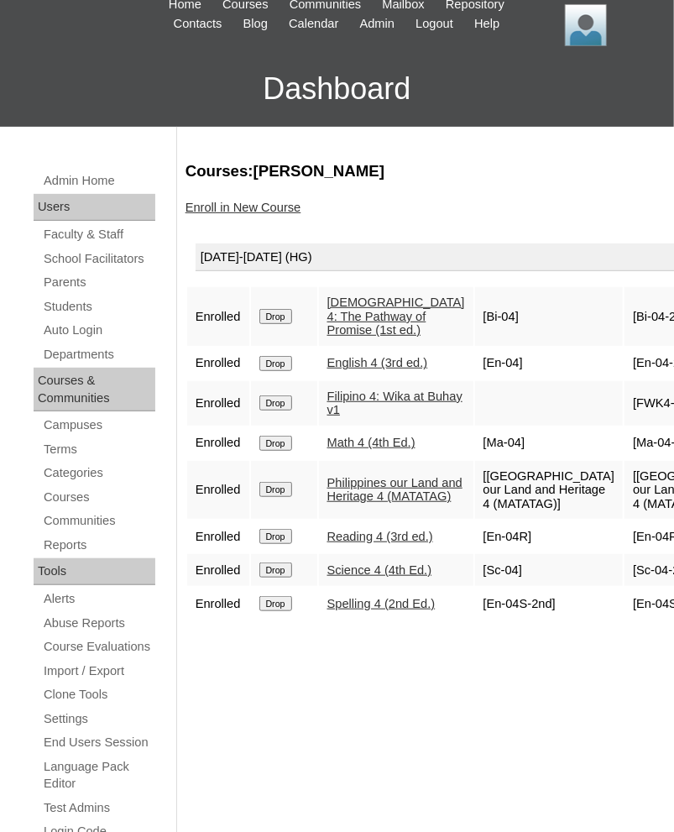
copy td "FWK4-2020-1-1-1"
drag, startPoint x: 578, startPoint y: 444, endPoint x: 547, endPoint y: 431, distance: 33.5
copy td "Ma-04-2024"
drag, startPoint x: 624, startPoint y: 483, endPoint x: 550, endPoint y: 487, distance: 74.8
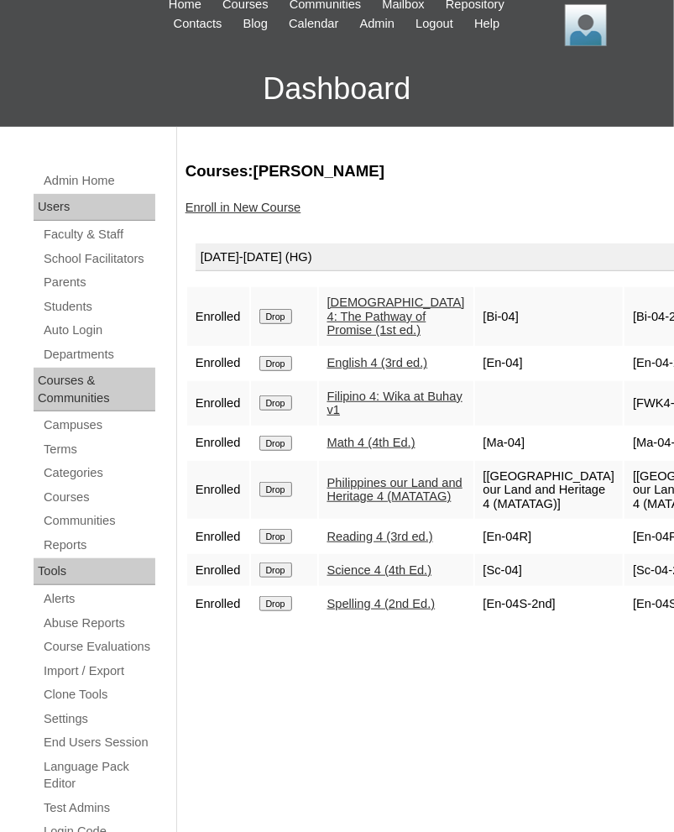
drag, startPoint x: 613, startPoint y: 563, endPoint x: 549, endPoint y: 519, distance: 78.4
copy td "Philippines our Land and Heritage 4 (MATATAG)]"
copy td "En-04R-2024"
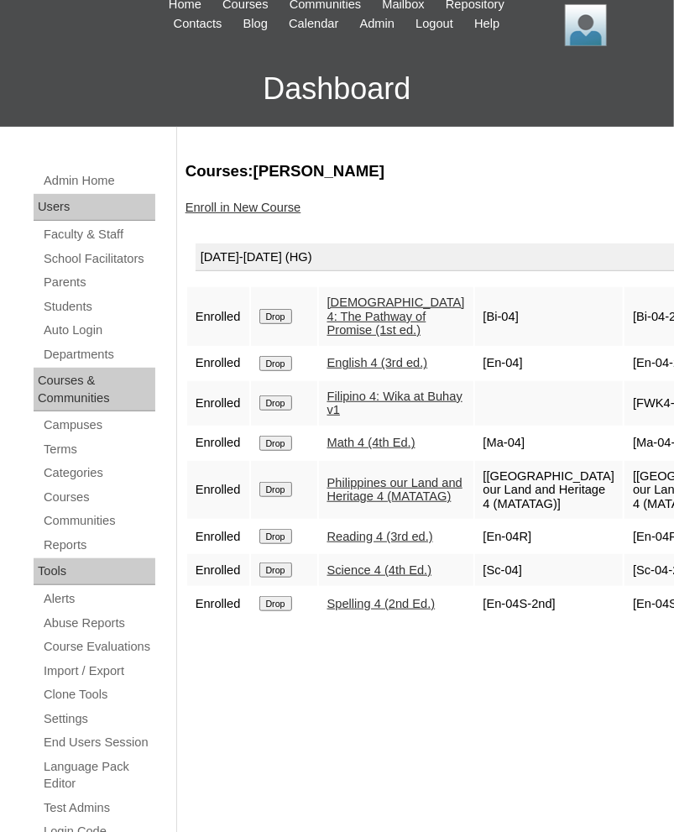
drag, startPoint x: 570, startPoint y: 616, endPoint x: 549, endPoint y: 604, distance: 24.0
drag, startPoint x: 571, startPoint y: 662, endPoint x: 545, endPoint y: 648, distance: 29.7
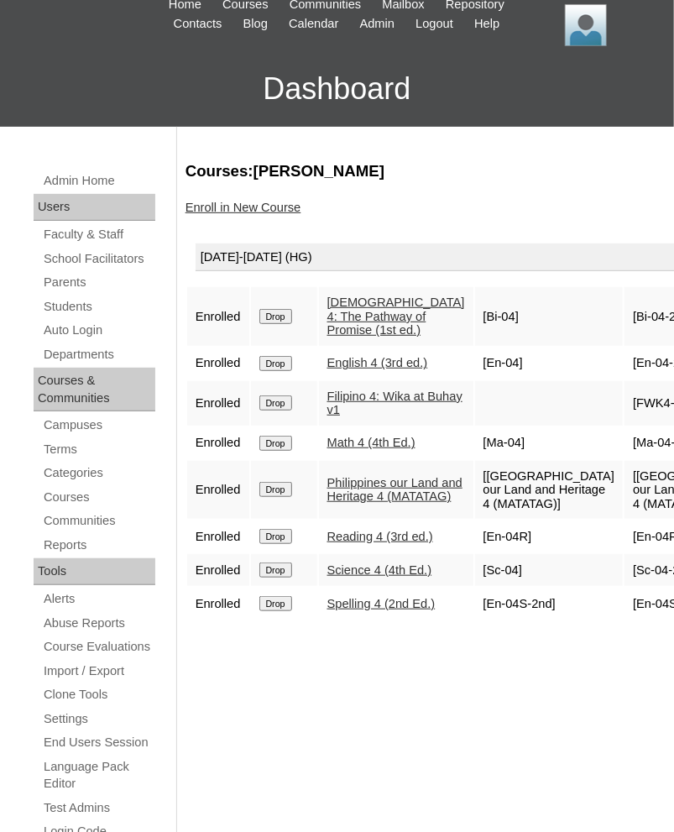
drag, startPoint x: 545, startPoint y: 648, endPoint x: 577, endPoint y: 664, distance: 35.7
copy td "Sc-04-2021-1-1-1"
drag, startPoint x: 556, startPoint y: 697, endPoint x: 535, endPoint y: 689, distance: 21.8
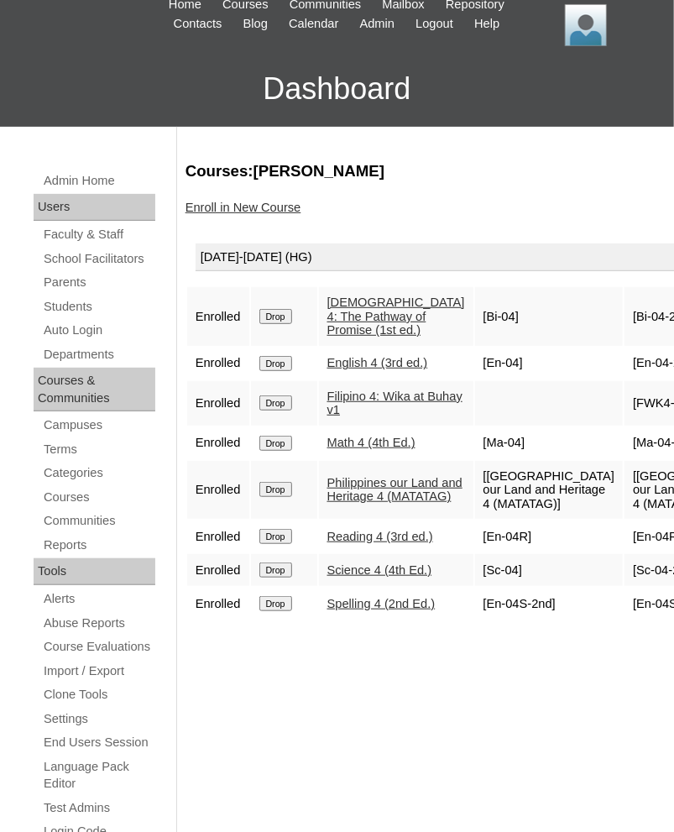
drag, startPoint x: 552, startPoint y: 692, endPoint x: 564, endPoint y: 707, distance: 18.5
copy td "En-04S-2024"
drag, startPoint x: 576, startPoint y: 710, endPoint x: 1225, endPoint y: 245, distance: 798.7
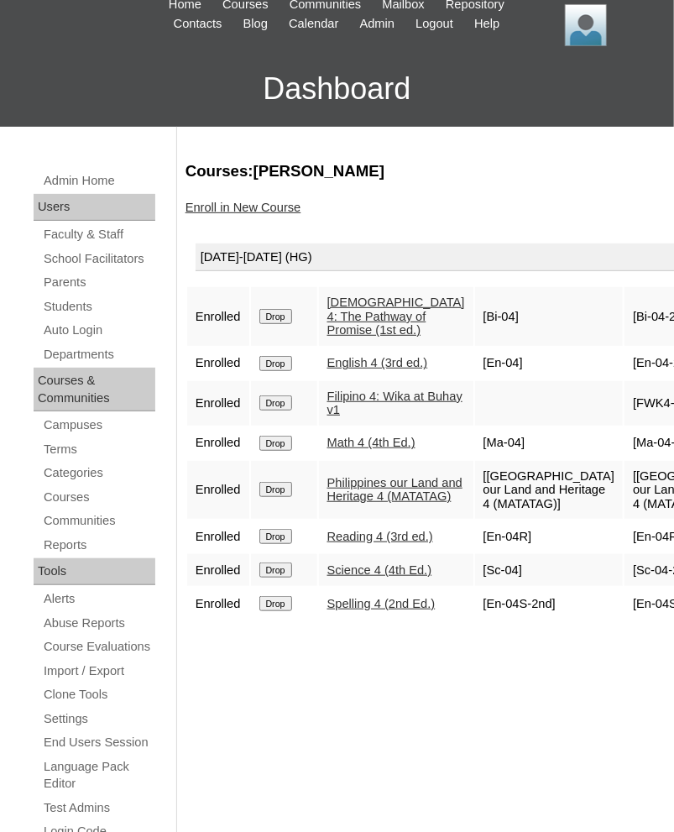
click at [674, 245] on html "VCIS Online My Profile My Settings Logout |N|Staff|| Skip to Main Content Skip …" at bounding box center [337, 642] width 674 height 1456
click at [70, 317] on link "Students" at bounding box center [98, 306] width 113 height 21
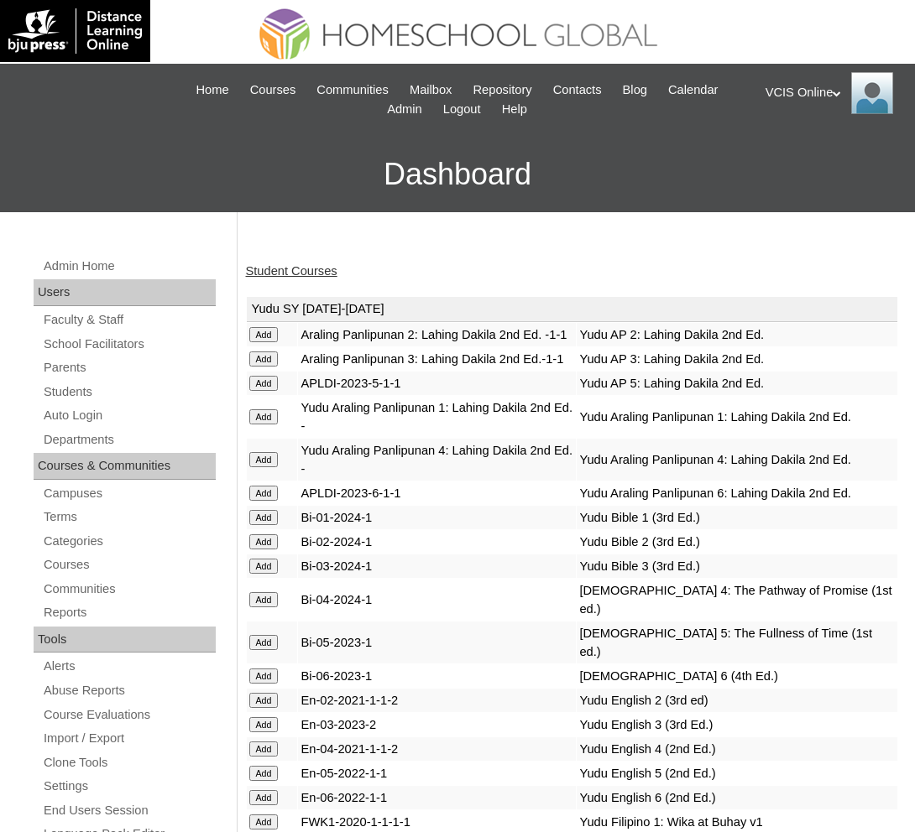
click at [465, 264] on div "Student Courses" at bounding box center [572, 272] width 653 height 18
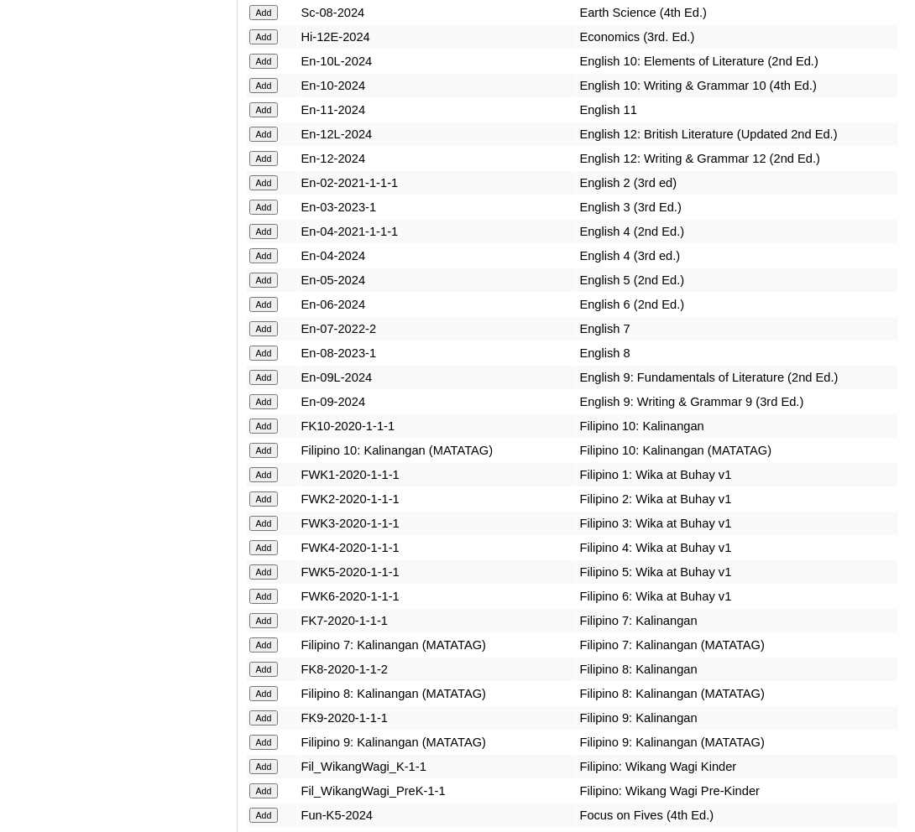
click at [261, 263] on input "Add" at bounding box center [263, 255] width 29 height 15
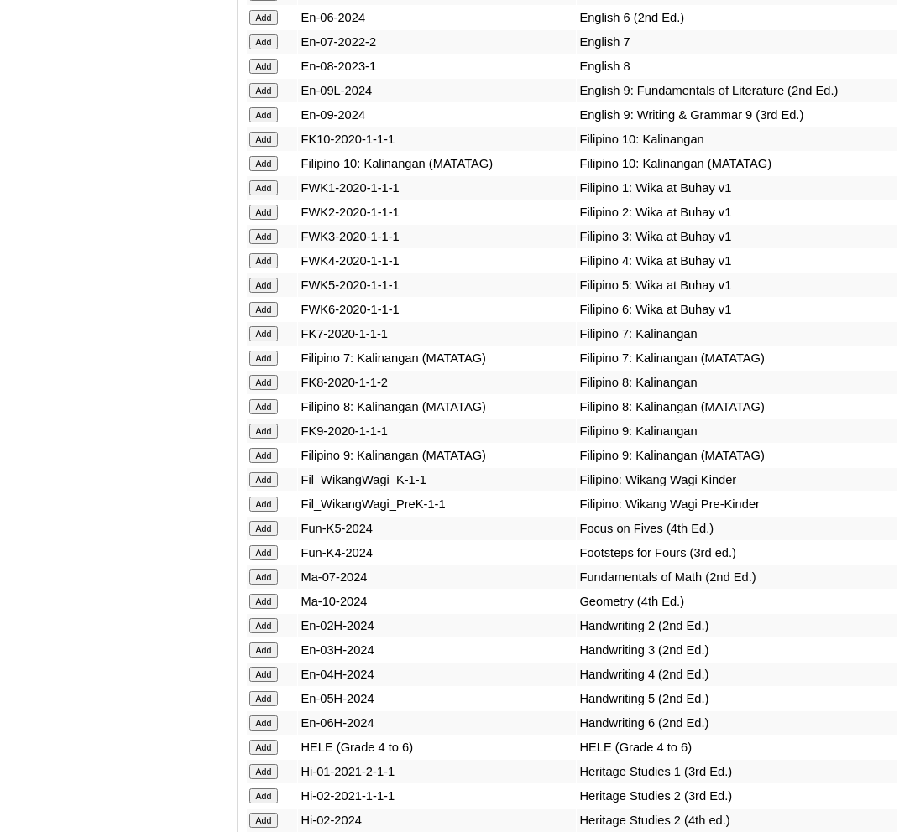
click at [267, 269] on input "Add" at bounding box center [263, 260] width 29 height 15
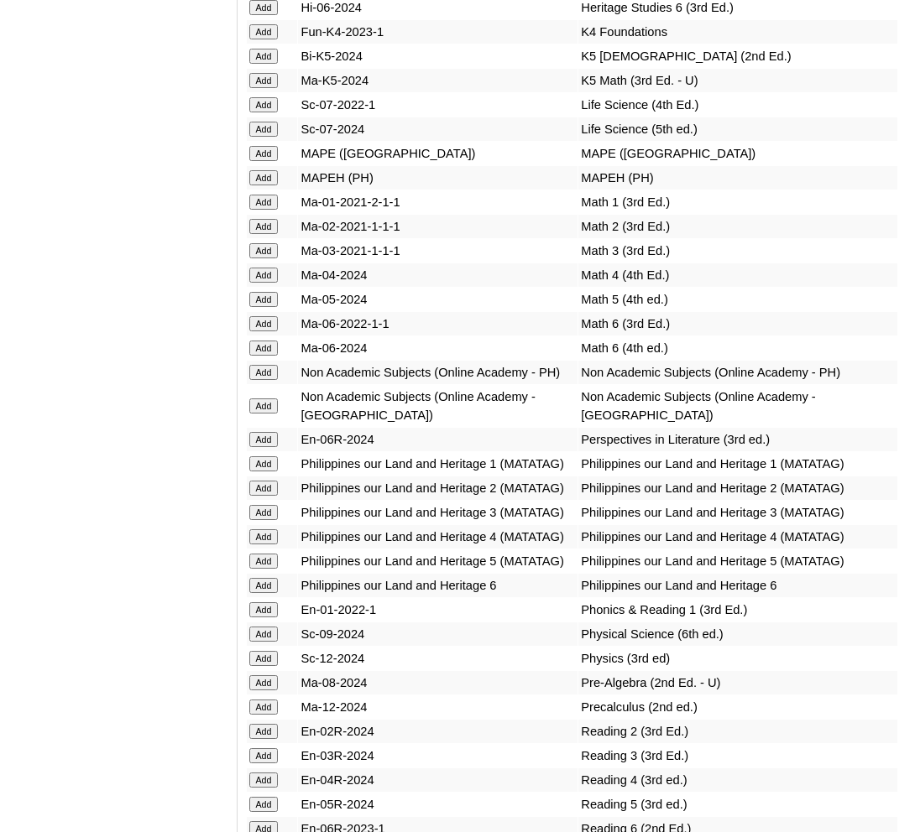
scroll to position [8130, 0]
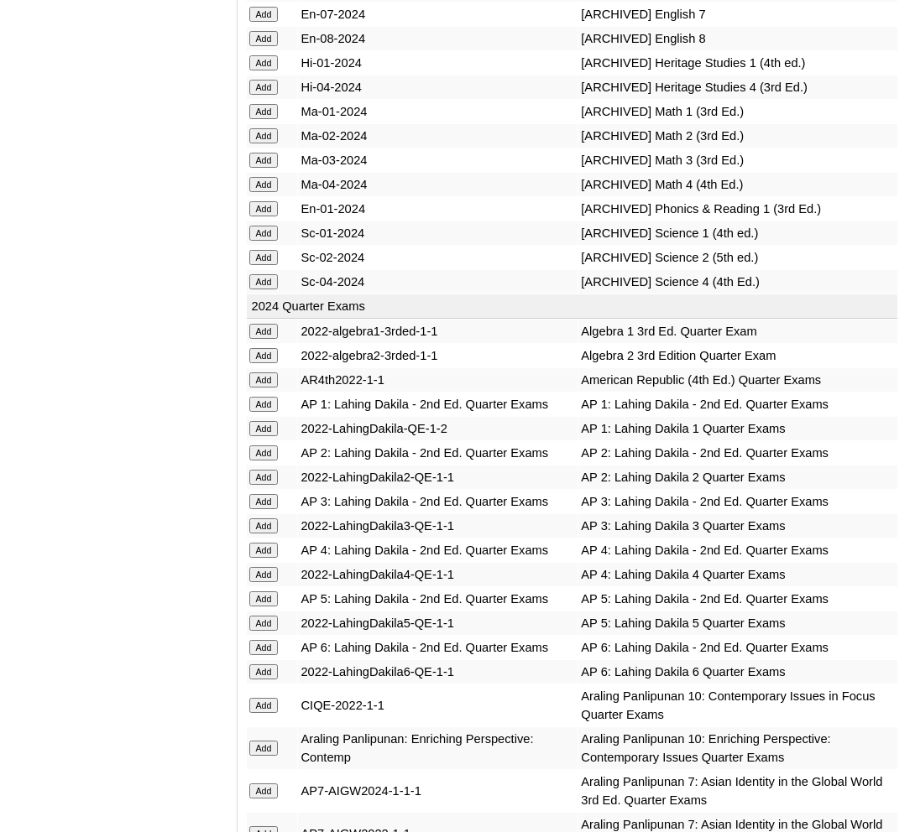
click at [269, 192] on input "Add" at bounding box center [263, 184] width 29 height 15
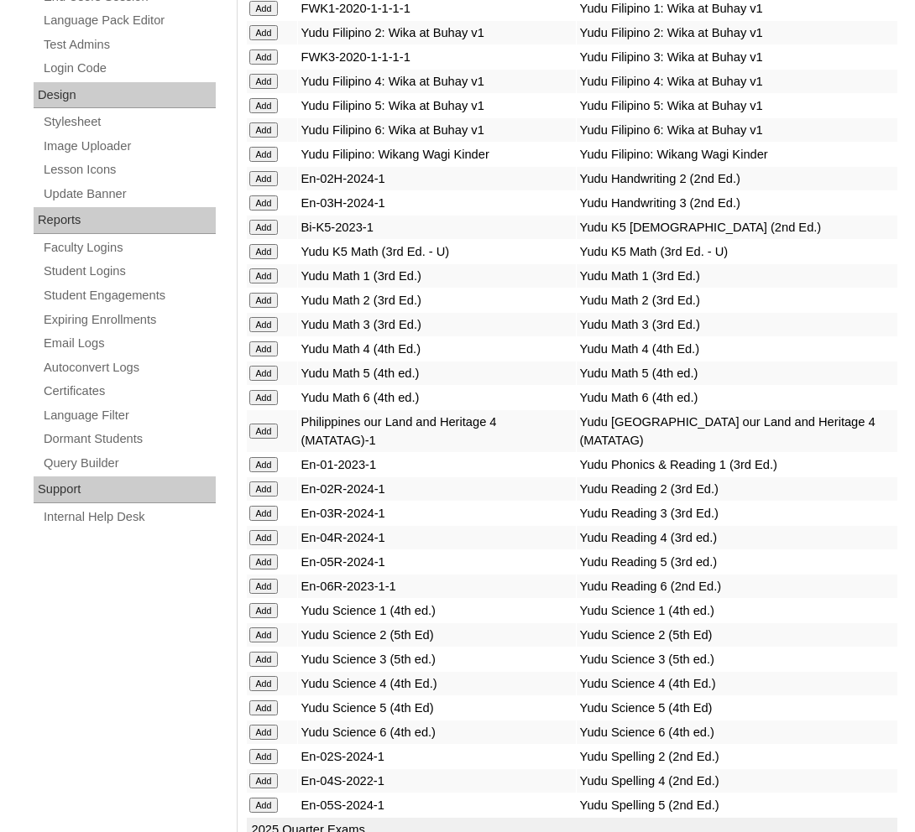
scroll to position [7096, 0]
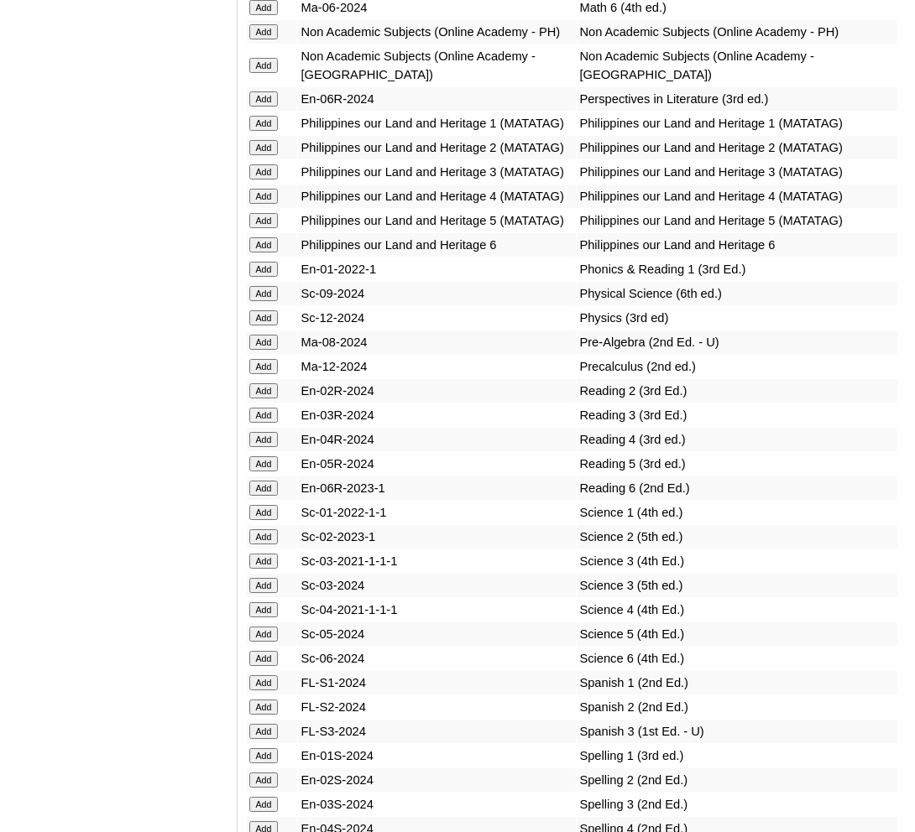
click at [251, 204] on input "Add" at bounding box center [263, 196] width 29 height 15
click at [259, 204] on input "Add" at bounding box center [263, 196] width 29 height 15
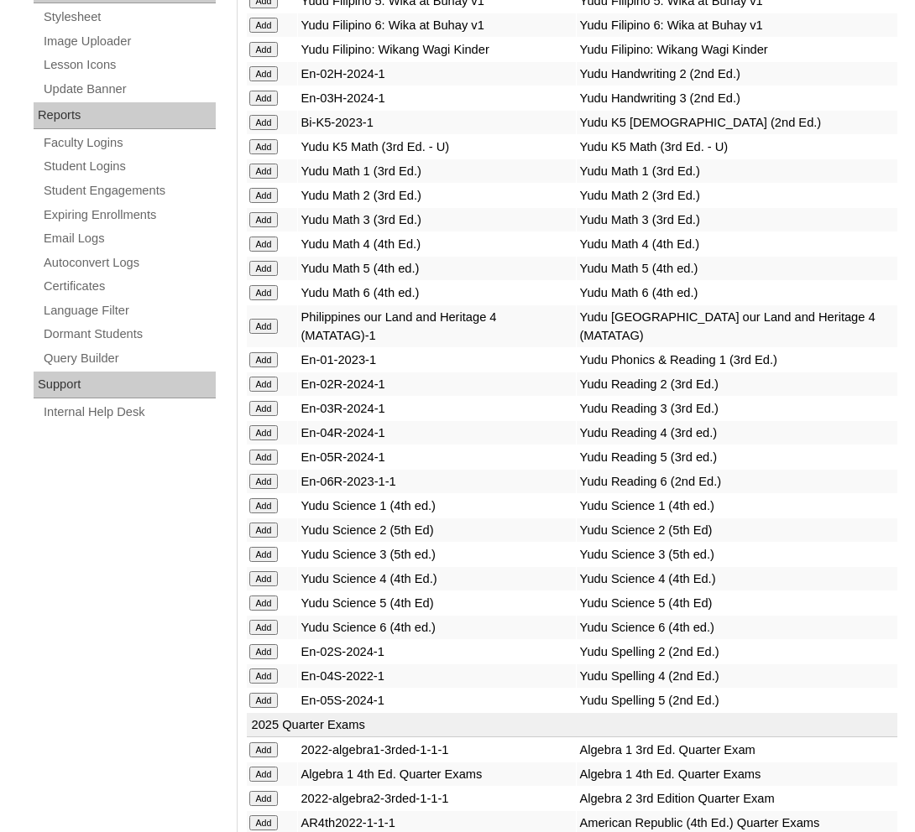
scroll to position [7364, 0]
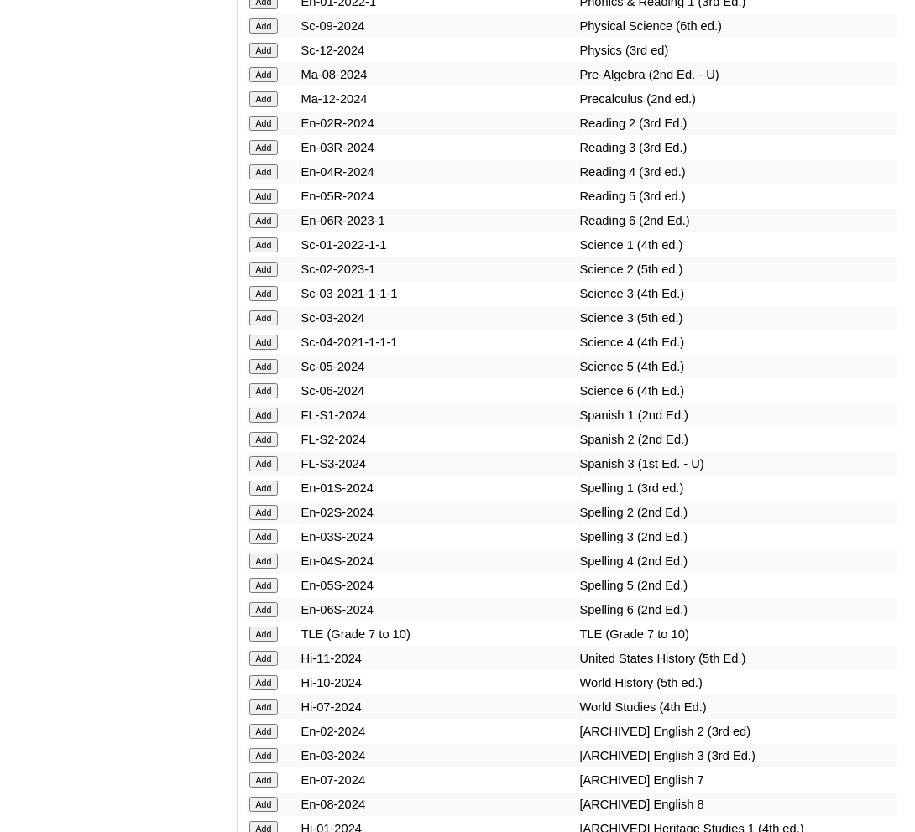
click at [257, 180] on input "Add" at bounding box center [263, 171] width 29 height 15
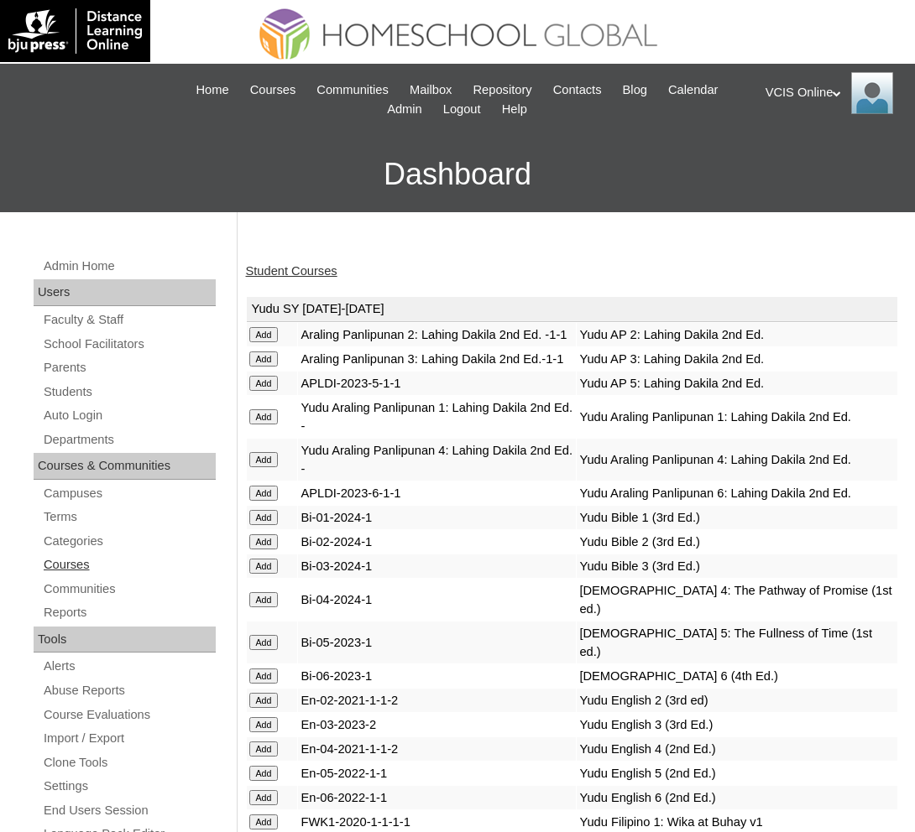
scroll to position [7531, 0]
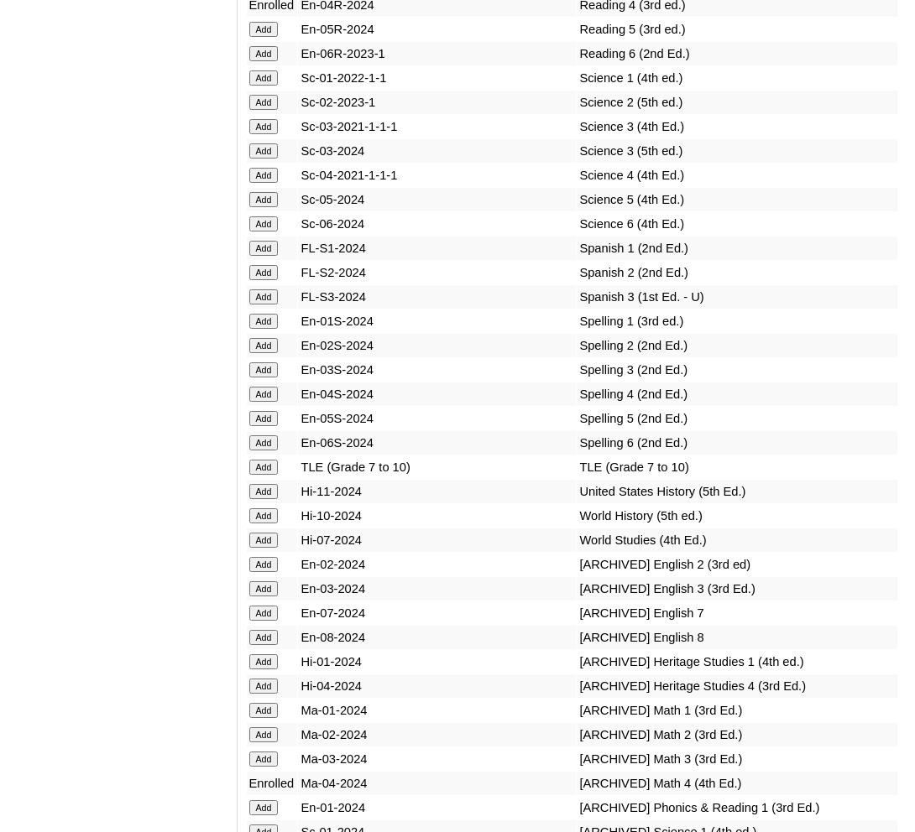
click at [267, 183] on input "Add" at bounding box center [263, 175] width 29 height 15
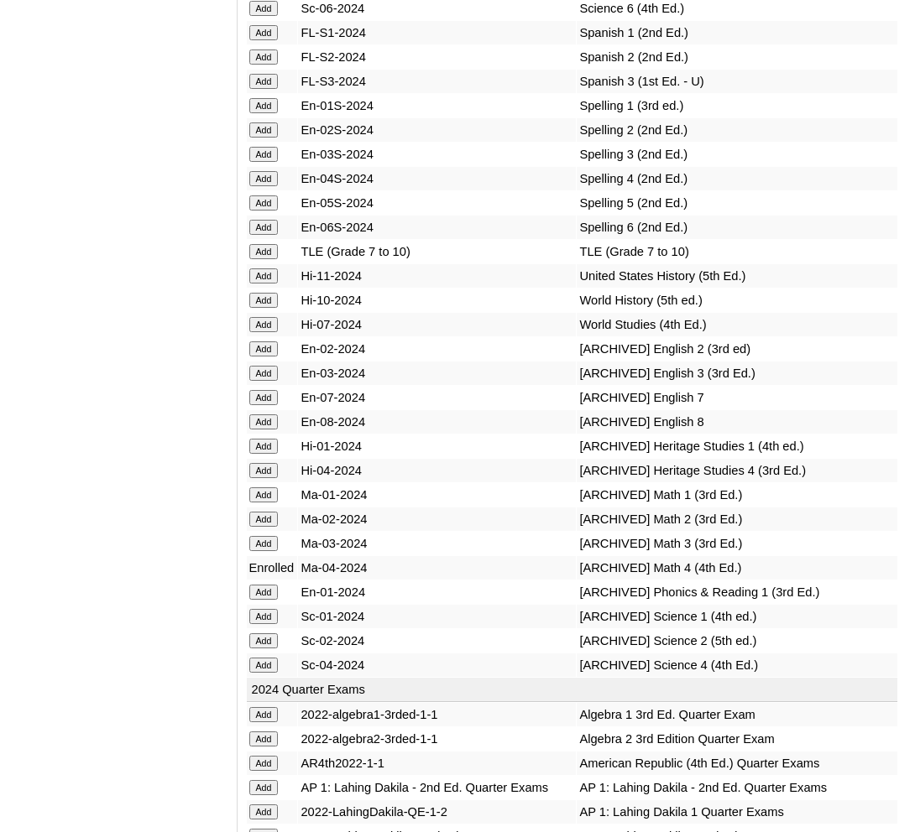
click at [260, 186] on input "Add" at bounding box center [263, 178] width 29 height 15
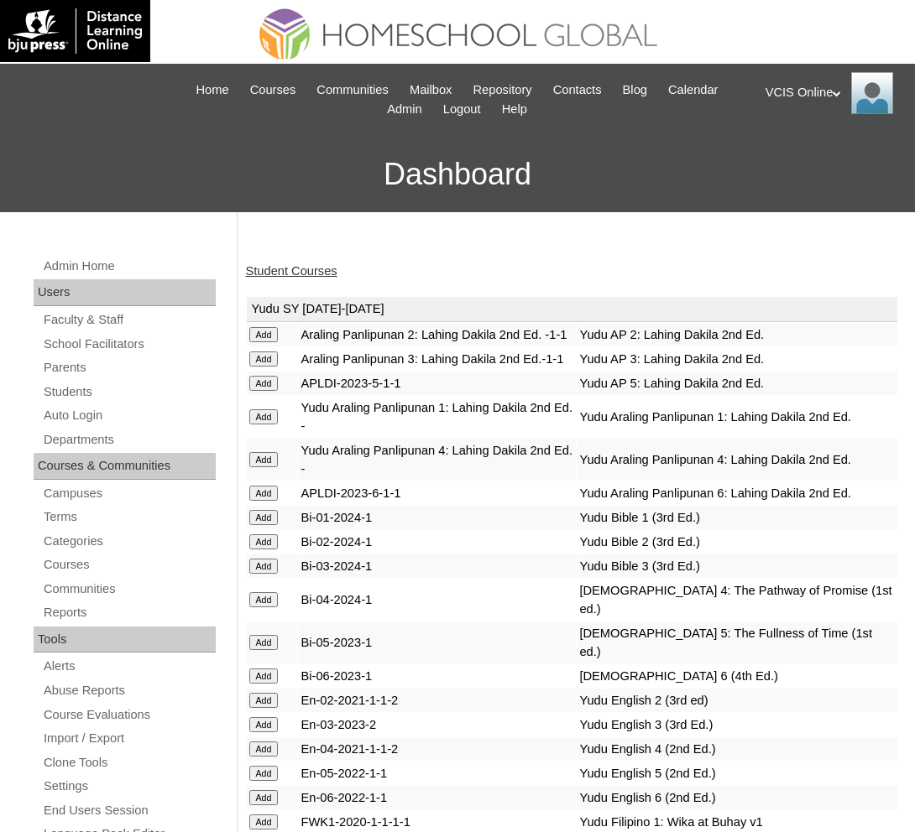
click at [286, 272] on link "Student Courses" at bounding box center [291, 270] width 91 height 13
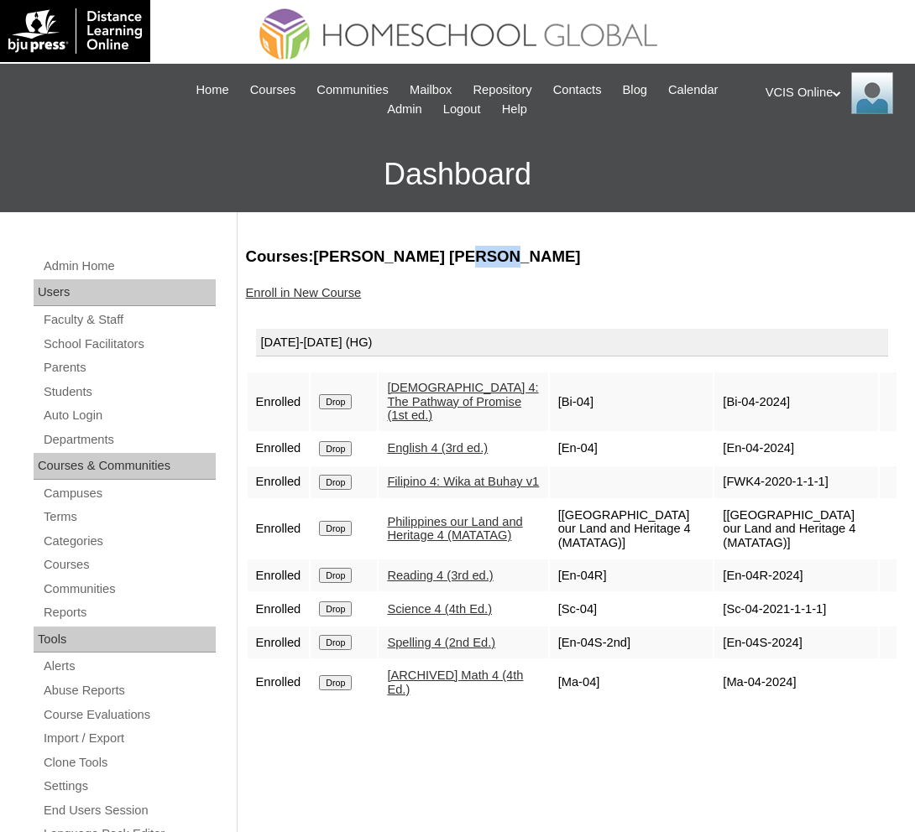
drag, startPoint x: 482, startPoint y: 258, endPoint x: 526, endPoint y: 257, distance: 44.5
click at [526, 257] on h3 "Courses:[PERSON_NAME] [PERSON_NAME]" at bounding box center [572, 257] width 653 height 22
copy h3 "[PERSON_NAME] [PERSON_NAME]"
drag, startPoint x: 536, startPoint y: 258, endPoint x: 326, endPoint y: 265, distance: 209.9
click at [326, 265] on h3 "Courses:[PERSON_NAME] [PERSON_NAME]" at bounding box center [572, 257] width 653 height 22
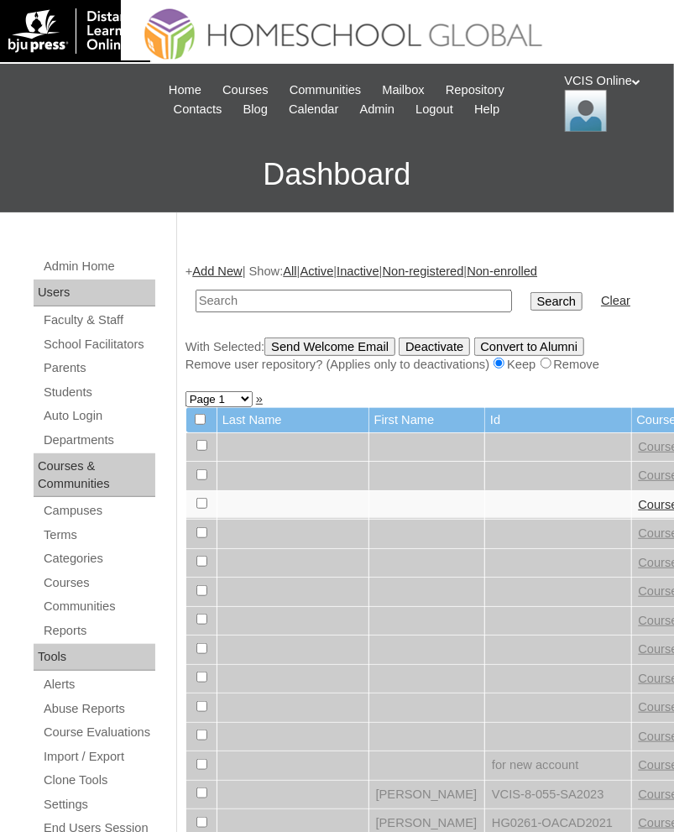
click at [225, 264] on link "Add New" at bounding box center [217, 270] width 50 height 13
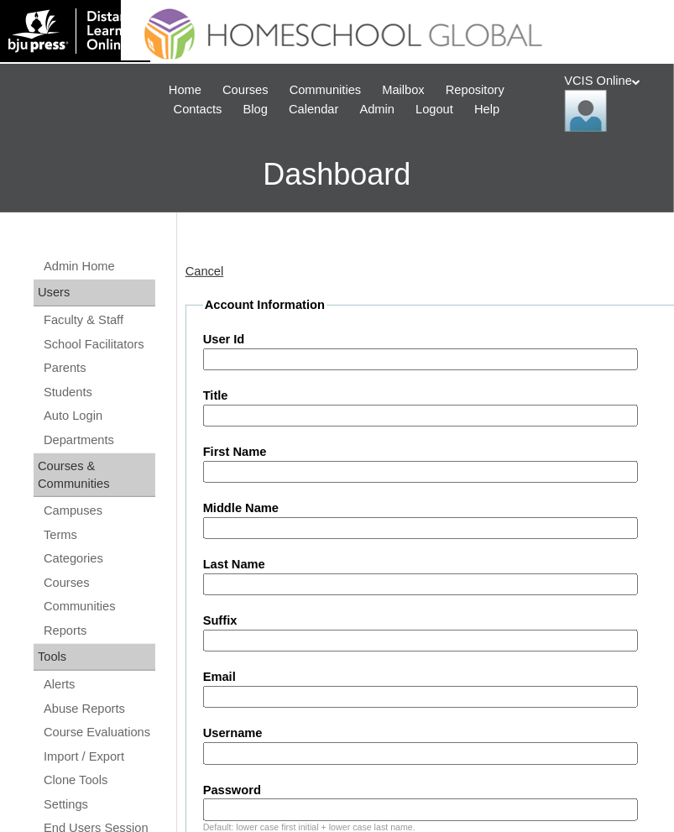
type input "admin_vcisonline"
click at [446, 362] on input "User Id" at bounding box center [420, 359] width 435 height 23
paste input "VCIS028-5C-SA2025"
type input "VCIS028-5C-SA2025"
type input "Marcus Pietro"
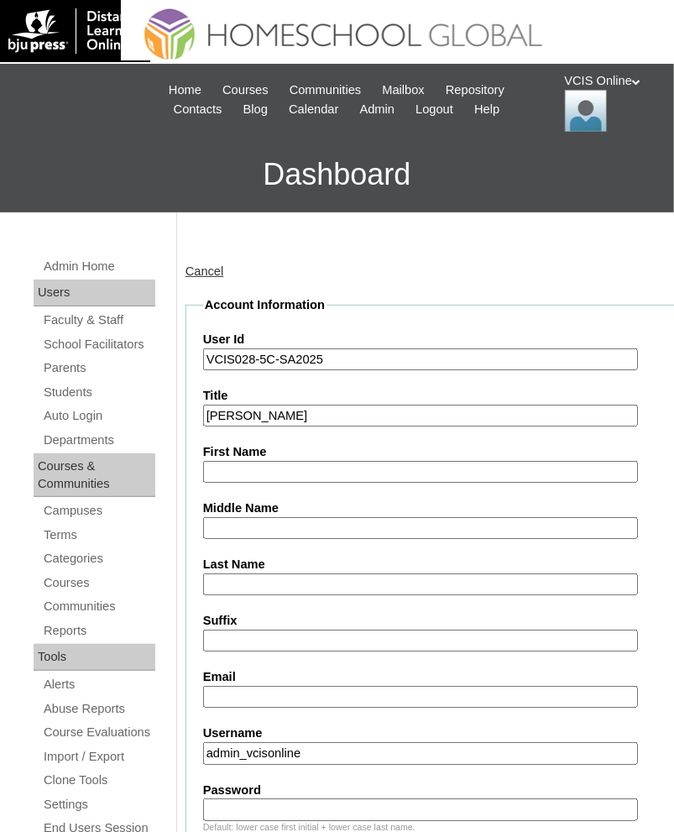
click at [319, 419] on input "Marcus Pietro" at bounding box center [420, 415] width 435 height 23
paste input "Marcus Pietro"
type input "Marcus Pietro"
type input "Ricafort"
type input "Agustin"
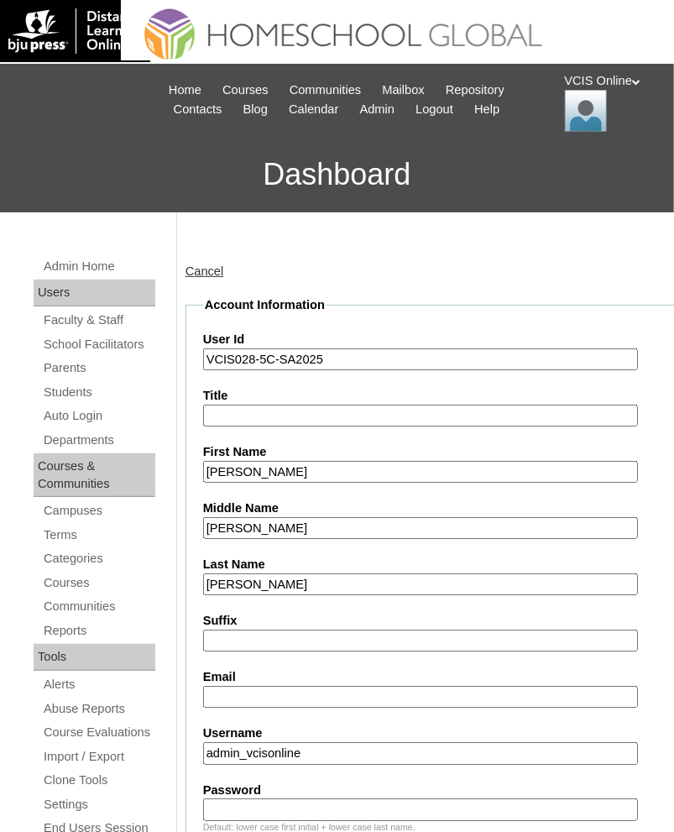
click at [378, 698] on input "Email" at bounding box center [420, 697] width 435 height 23
paste input "mpagustin.student@vcis.edu.ph"
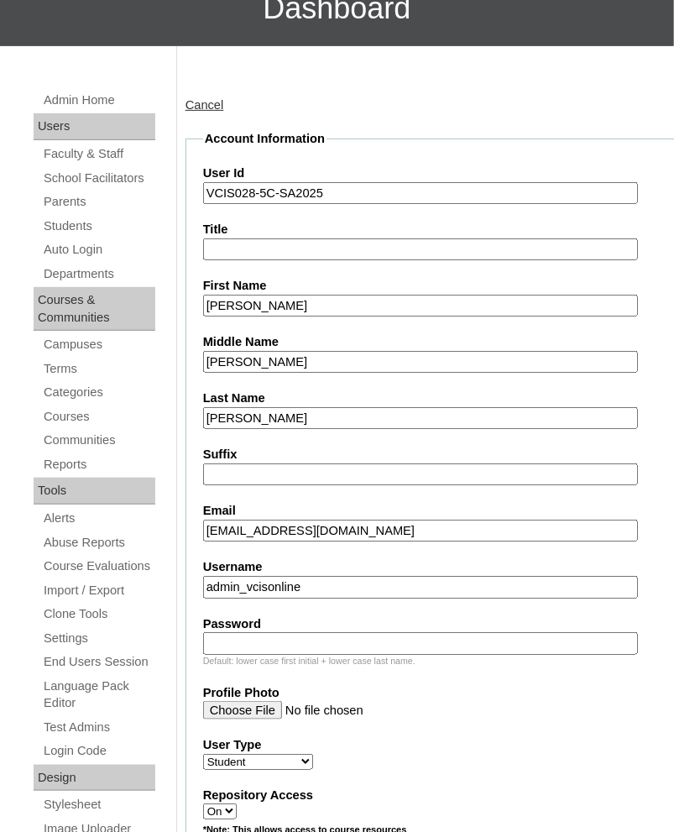
scroll to position [171, 0]
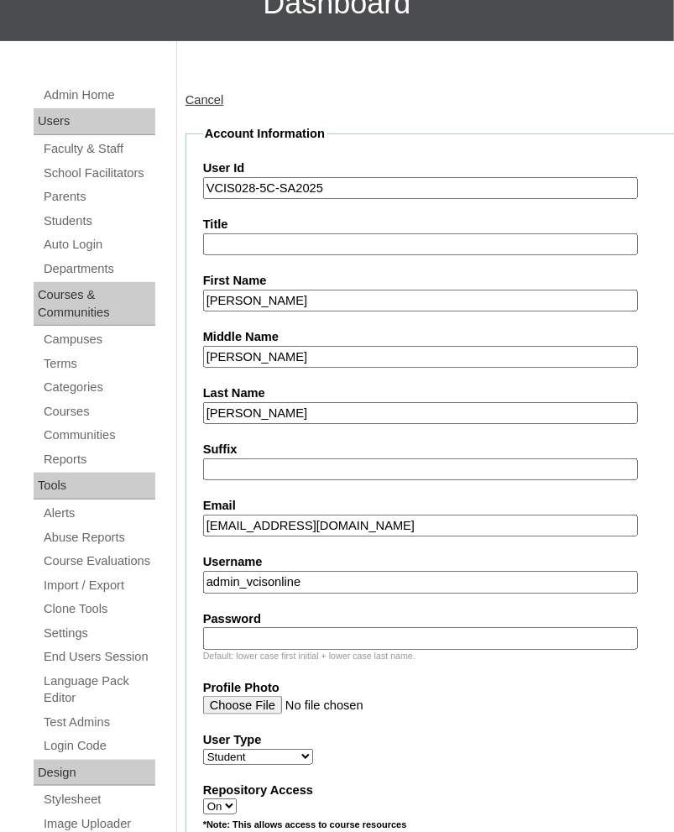
type input "mpagustin.student@vcis.edu.ph"
click at [338, 575] on input "admin_vcisonline" at bounding box center [420, 582] width 435 height 23
paste input "marcus.agustin2025"
type input "marcus.agustin2025"
click at [334, 462] on input "Suffix" at bounding box center [420, 469] width 435 height 23
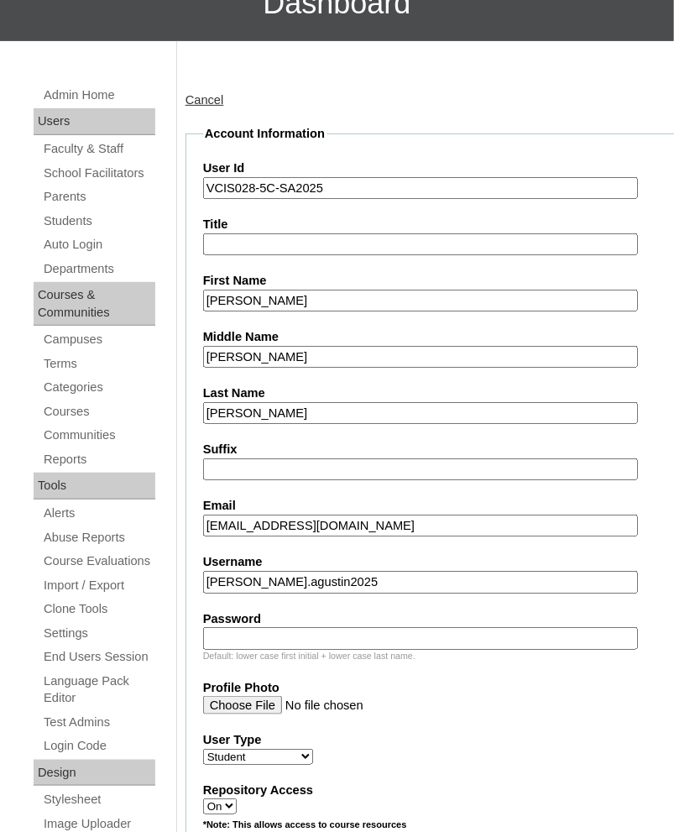
click at [334, 462] on input "Suffix" at bounding box center [420, 469] width 435 height 23
paste input "LKNMOP"
type input "LKNMOP"
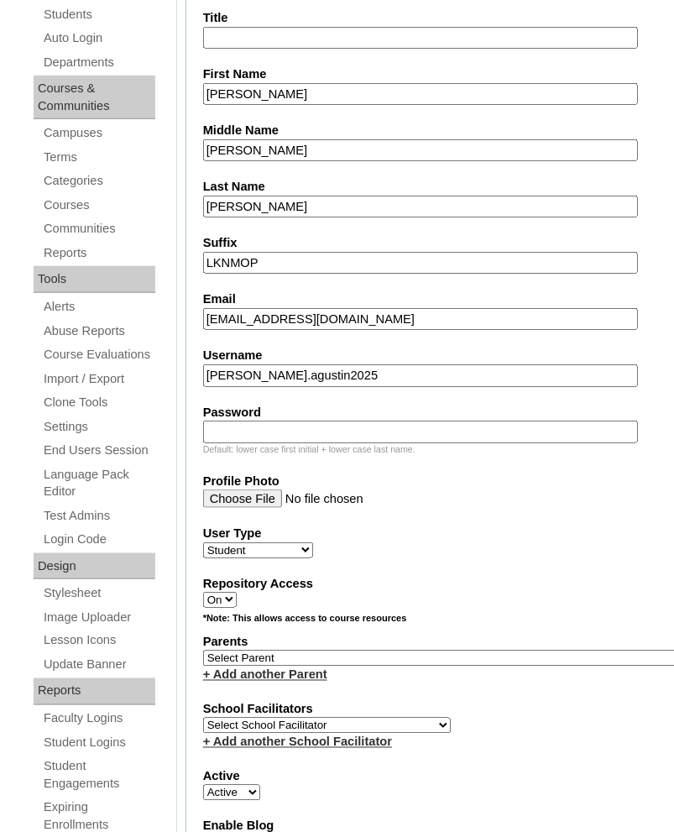
scroll to position [382, 0]
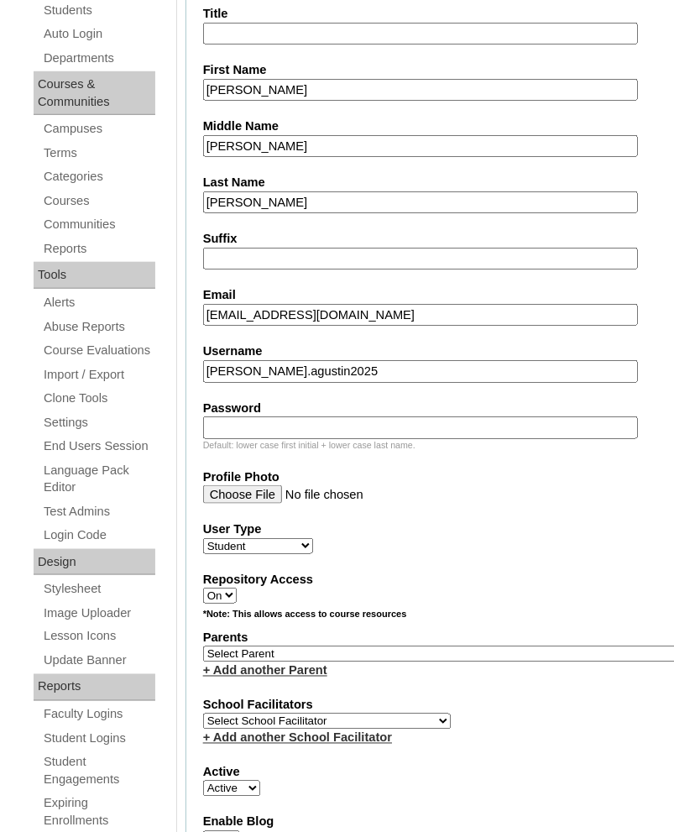
click at [307, 423] on input "Password" at bounding box center [420, 427] width 435 height 23
paste input "LKNMOP"
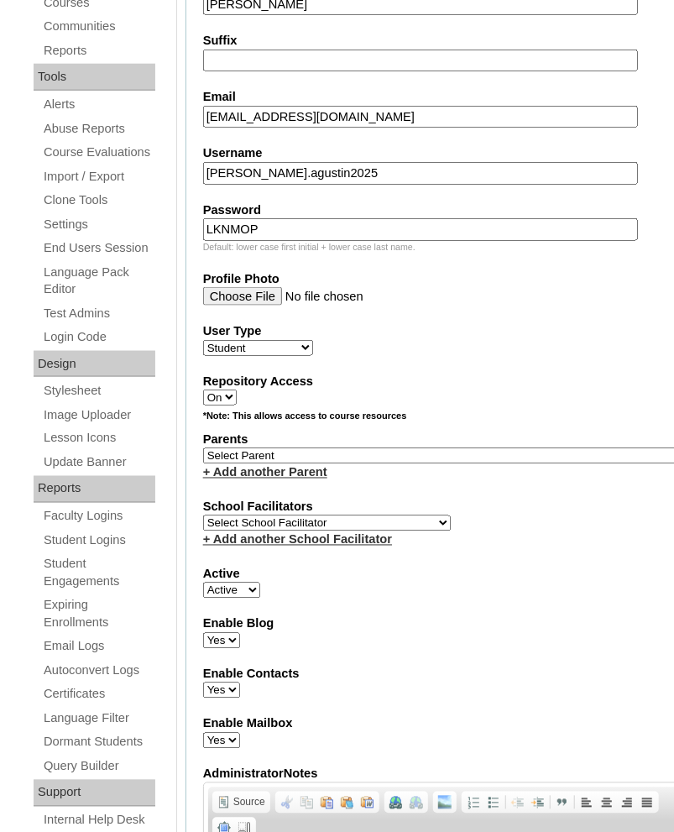
scroll to position [581, 0]
type input "LKNMOP"
click at [342, 447] on select "Select Parent , , , , , , , , , , , , , , , , , , , , , , , , , , , , , , , , ,…" at bounding box center [444, 455] width 483 height 16
select select "43868"
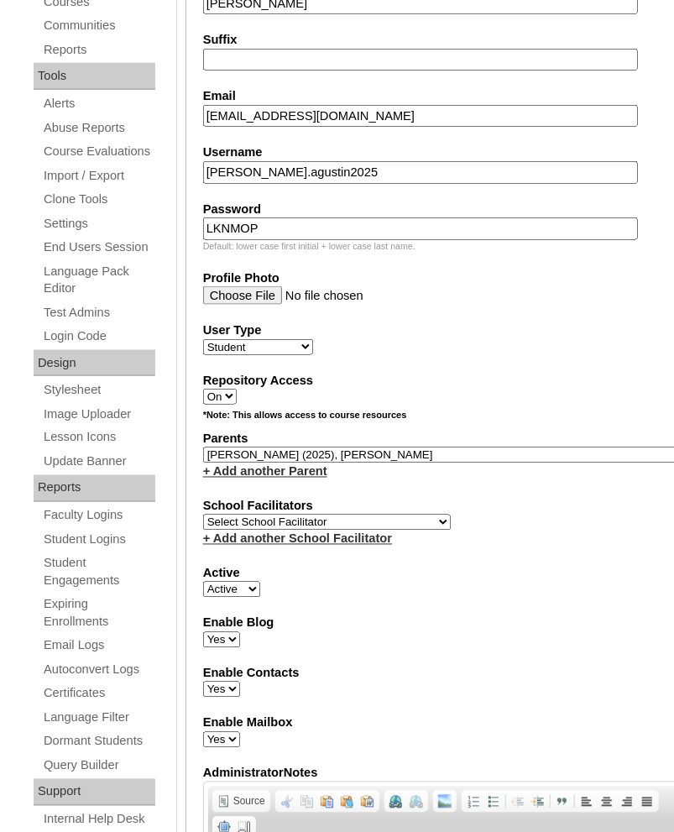
click at [203, 447] on select "Select Parent , , , , , , , , , , , , , , , , , , , , , , , , , , , , , , , , ,…" at bounding box center [444, 455] width 483 height 16
click at [343, 514] on select "Select School Facilitator Norman Añain Ruffa Abadijas Mary Abella Gloryfe Abion…" at bounding box center [327, 522] width 248 height 16
select select "42230"
click at [203, 514] on select "Select School Facilitator Norman Añain Ruffa Abadijas Mary Abella Gloryfe Abion…" at bounding box center [327, 522] width 248 height 16
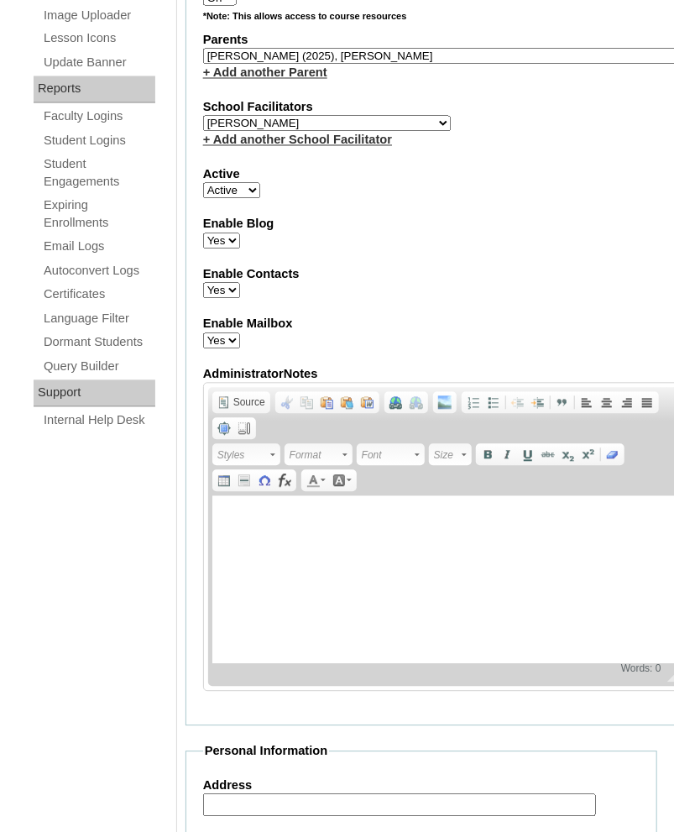
scroll to position [1819, 0]
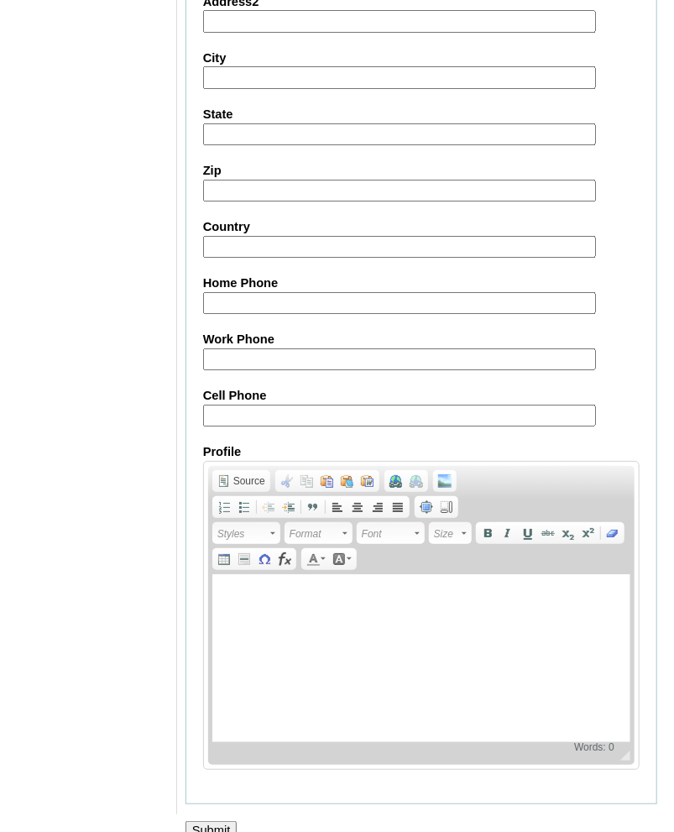
click at [338, 404] on input "Cell Phone" at bounding box center [399, 415] width 393 height 23
paste input "63-9686220800, 63-9623773540"
type input "63-9686220800, 63-9623773540"
click at [229, 821] on input "Submit" at bounding box center [211, 830] width 52 height 18
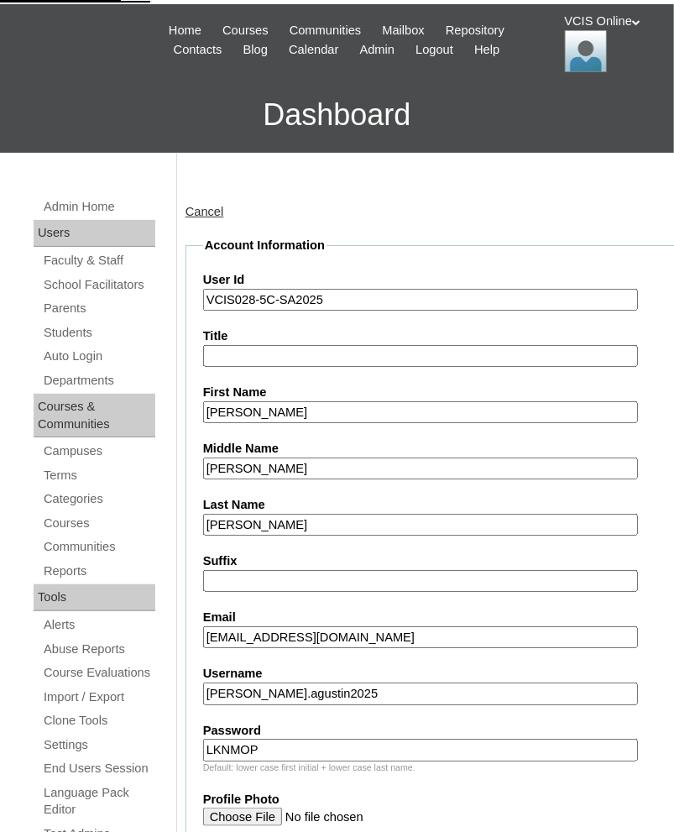
scroll to position [0, 0]
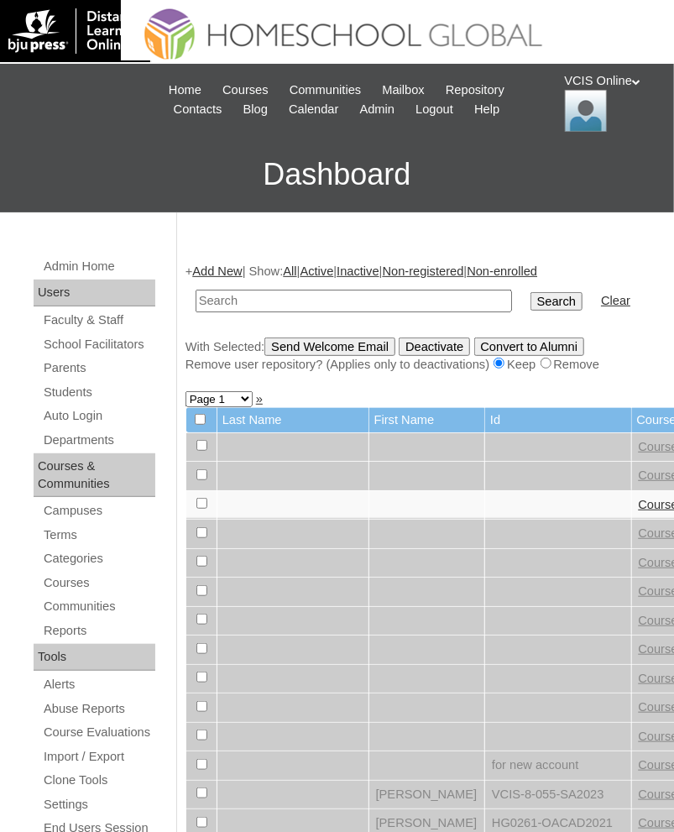
click at [342, 304] on input "text" at bounding box center [354, 301] width 316 height 23
click at [360, 301] on input "text" at bounding box center [354, 301] width 316 height 23
paste input "VCIS028-5C-SA2025"
type input "VCIS028-5C-SA2025"
click at [530, 292] on input "Search" at bounding box center [556, 301] width 52 height 18
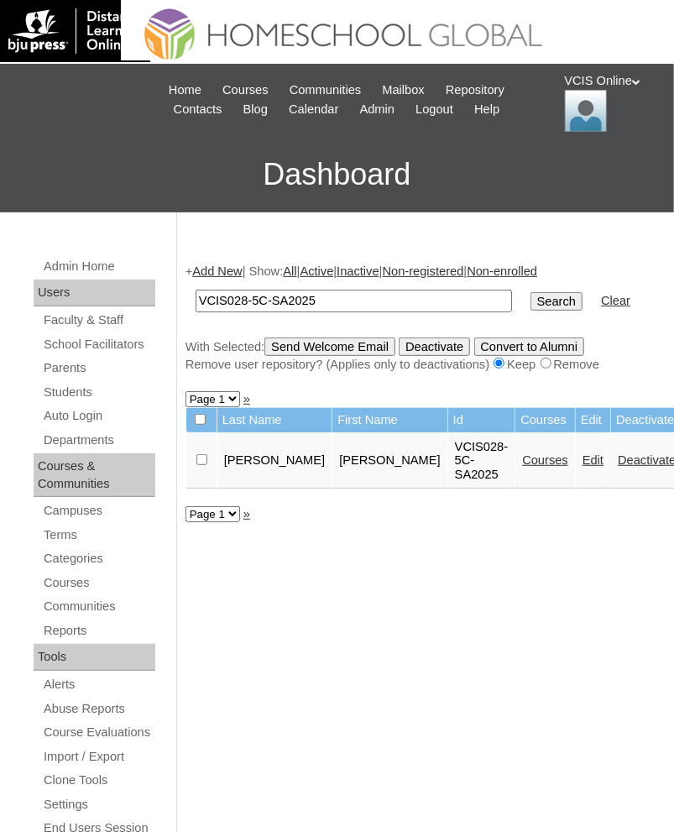
click at [522, 467] on link "Courses" at bounding box center [545, 459] width 46 height 13
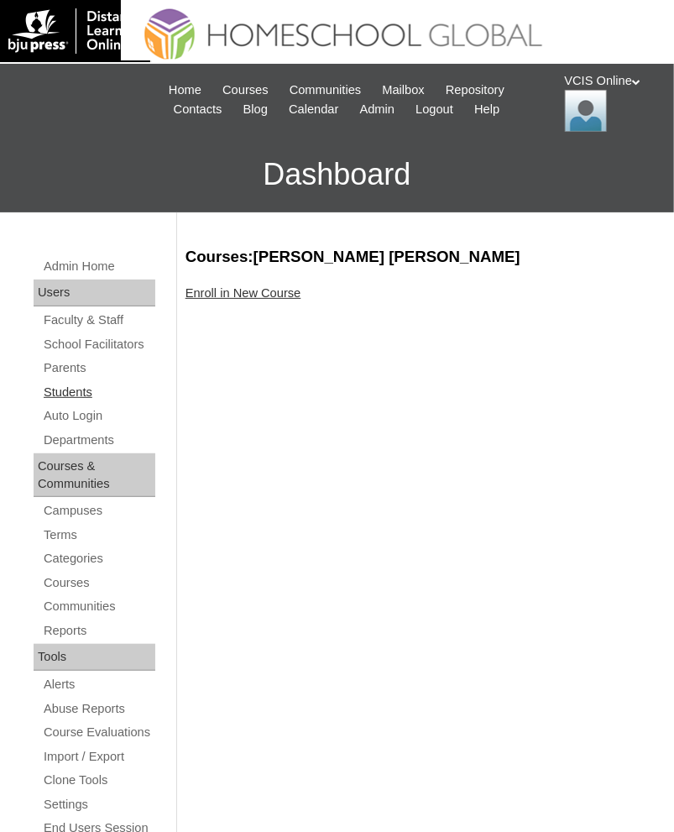
click at [88, 403] on link "Students" at bounding box center [98, 392] width 113 height 21
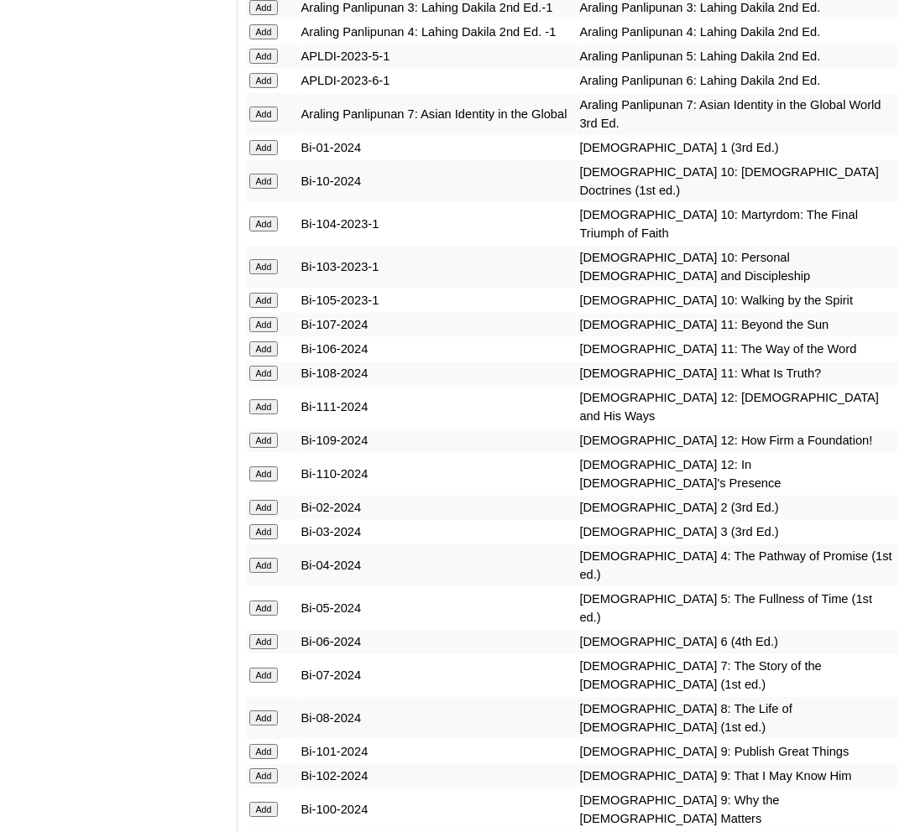
click at [258, 64] on input "Add" at bounding box center [263, 56] width 29 height 15
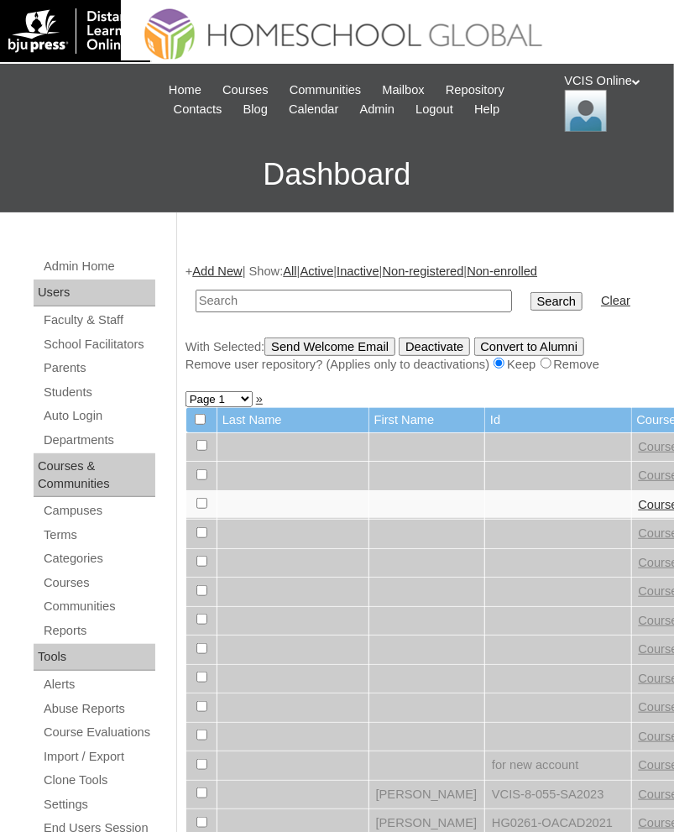
click at [387, 297] on input "text" at bounding box center [354, 301] width 316 height 23
click at [246, 307] on input "VCIS028-5C-SA2025" at bounding box center [354, 301] width 316 height 23
type input "VCIS027-5C-SA2025"
click at [530, 292] on input "Search" at bounding box center [556, 301] width 52 height 18
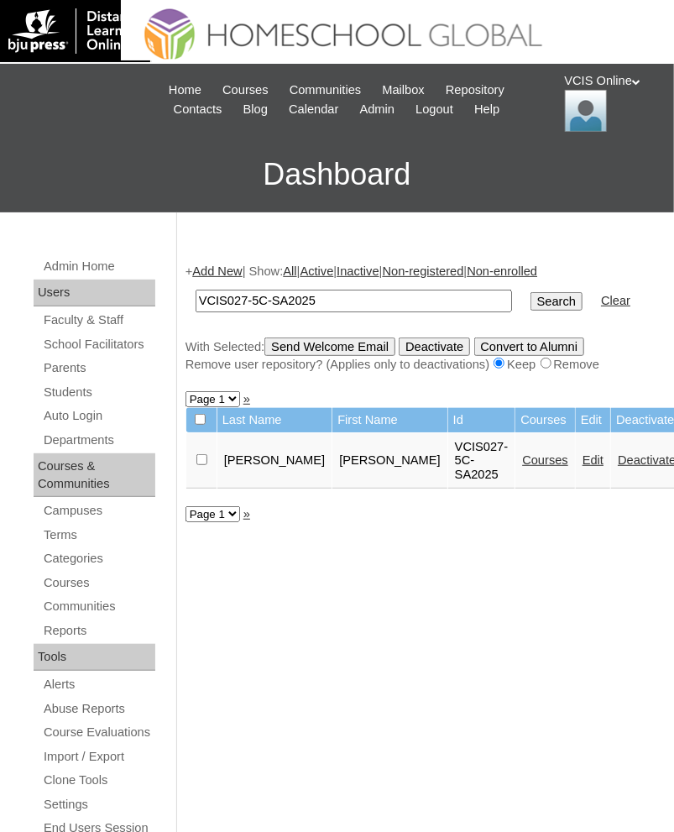
click at [522, 467] on link "Courses" at bounding box center [545, 459] width 46 height 13
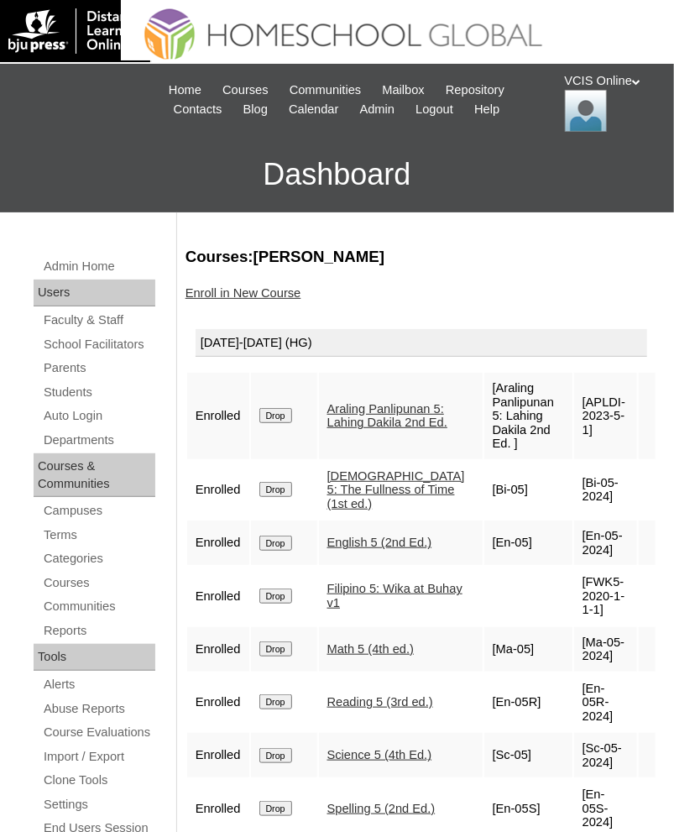
copy td "APLDI-2023-5-1"
drag, startPoint x: 579, startPoint y: 421, endPoint x: 1221, endPoint y: 220, distance: 672.8
click at [673, 220] on html "VCIS Online My Profile My Settings Logout |N|Staff|| Skip to Main Content Skip …" at bounding box center [337, 728] width 674 height 1456
drag, startPoint x: 573, startPoint y: 463, endPoint x: 606, endPoint y: 489, distance: 41.8
click at [606, 489] on td "[Bi-05-2024]" at bounding box center [605, 490] width 63 height 59
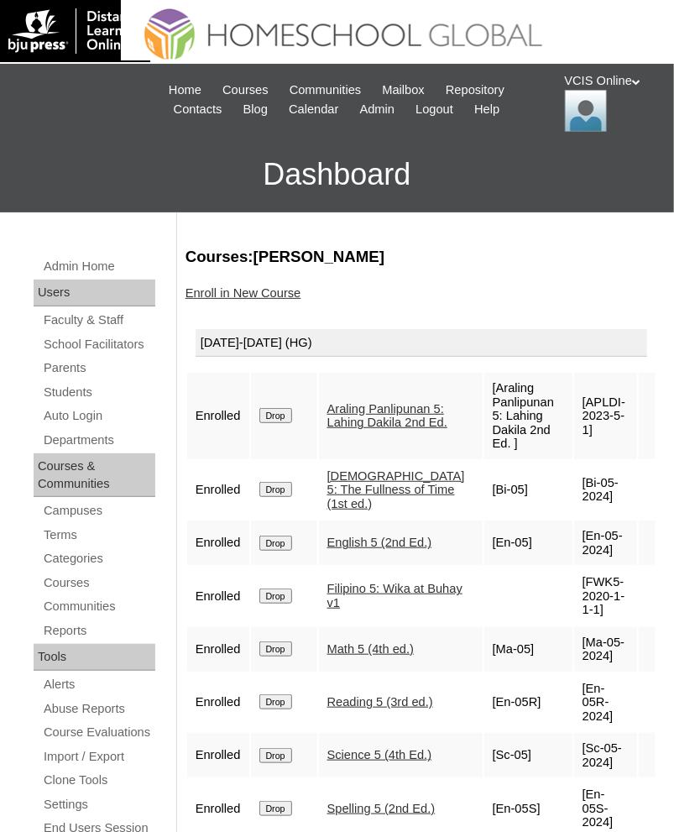
click at [599, 488] on td "[Bi-05-2024]" at bounding box center [605, 490] width 63 height 59
click at [584, 477] on td "[Bi-05-2024]" at bounding box center [605, 490] width 63 height 59
click at [581, 469] on td "[Bi-05-2024]" at bounding box center [605, 490] width 63 height 59
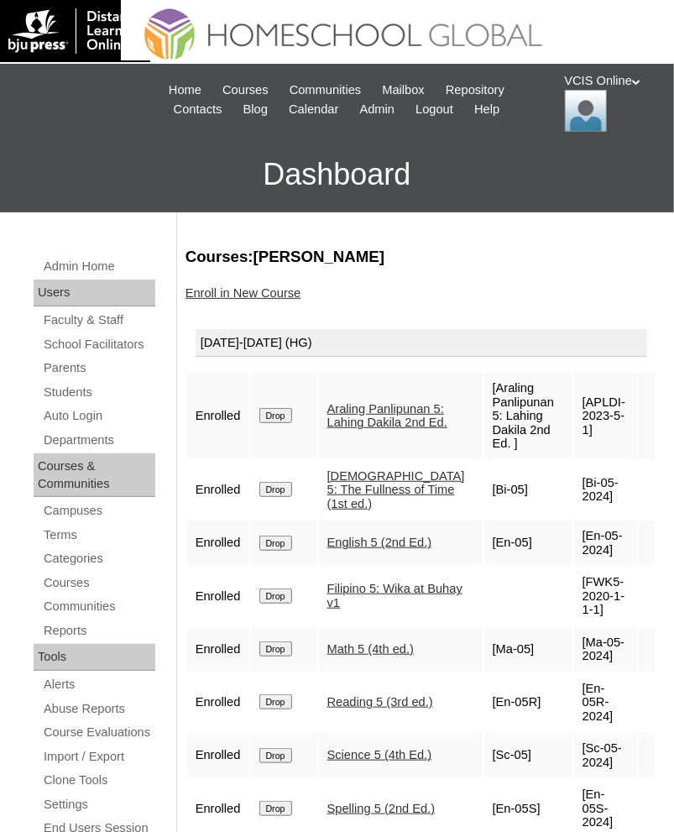
click at [581, 469] on td "[Bi-05-2024]" at bounding box center [605, 490] width 63 height 59
click at [599, 482] on td "[Bi-05-2024]" at bounding box center [605, 490] width 63 height 59
copy td "Bi-05-2024]"
copy td "n-05-2024"
drag, startPoint x: 582, startPoint y: 515, endPoint x: 602, endPoint y: 539, distance: 30.9
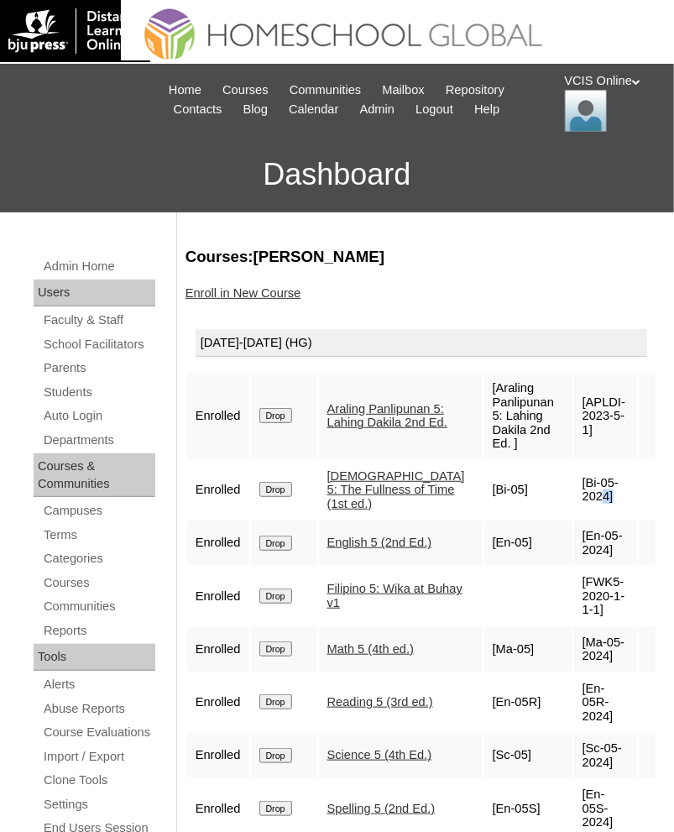
click at [602, 539] on td "[En-05-2024]" at bounding box center [605, 542] width 63 height 44
copy td "FWK5-2020-1-1-1"
drag, startPoint x: 572, startPoint y: 566, endPoint x: 592, endPoint y: 595, distance: 34.4
click at [592, 595] on td "[FWK5-2020-1-1-1]" at bounding box center [605, 595] width 63 height 59
drag, startPoint x: 582, startPoint y: 629, endPoint x: 600, endPoint y: 644, distance: 23.9
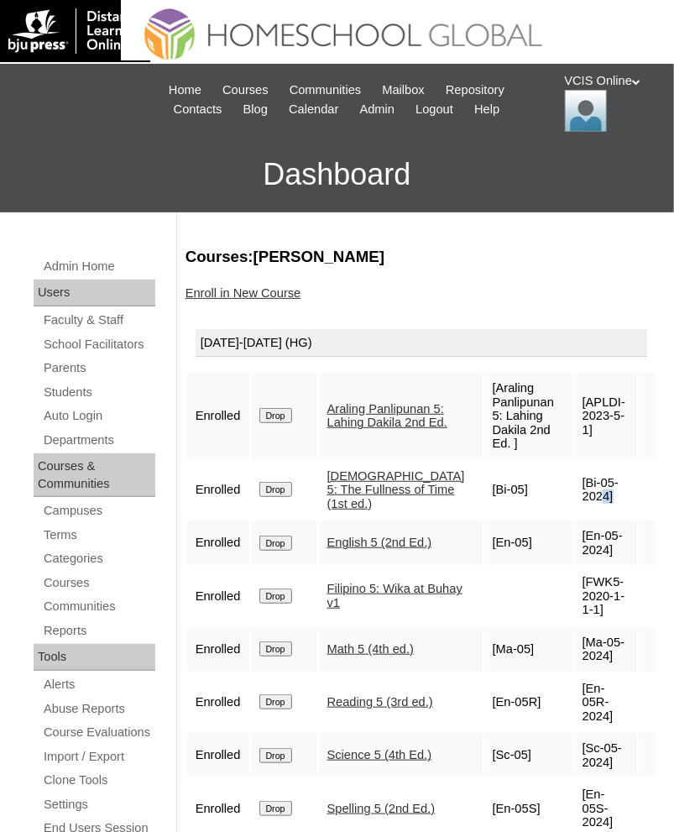
click at [600, 644] on td "[Ma-05-2024]" at bounding box center [605, 649] width 63 height 44
drag, startPoint x: 566, startPoint y: 623, endPoint x: 598, endPoint y: 644, distance: 38.6
click at [598, 644] on td "[Ma-05-2024]" at bounding box center [605, 649] width 63 height 44
copy td "Ma-05-2024"
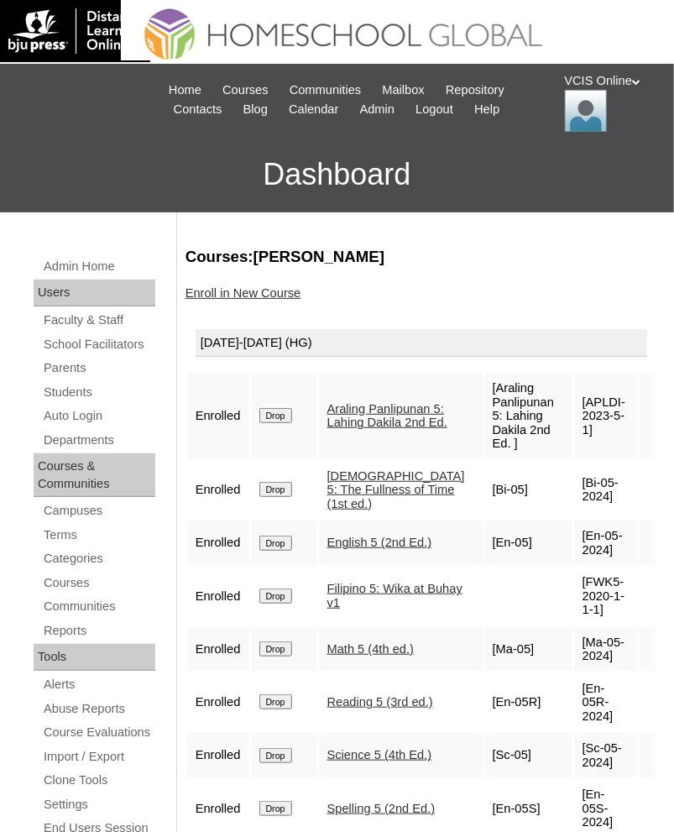
drag, startPoint x: 598, startPoint y: 644, endPoint x: 577, endPoint y: 628, distance: 26.9
click at [577, 628] on td "[Ma-05-2024]" at bounding box center [605, 649] width 63 height 44
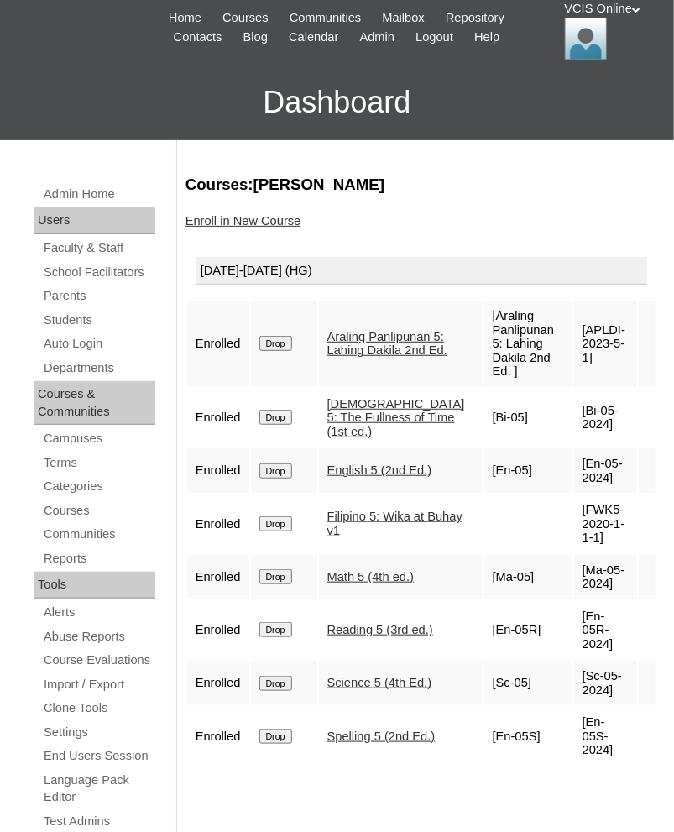
scroll to position [78, 0]
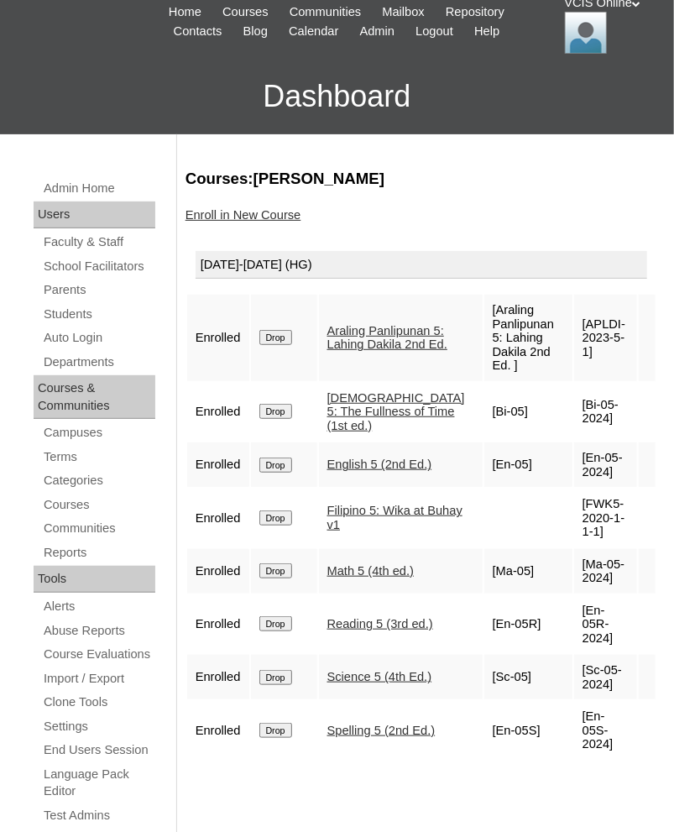
click at [603, 598] on td "[En-05R-2024]" at bounding box center [605, 624] width 63 height 59
copy td "En-05R-2024"
drag, startPoint x: 601, startPoint y: 608, endPoint x: 1217, endPoint y: 219, distance: 728.7
click at [673, 219] on html "VCIS Online My Profile My Settings Logout |N|Staff|| Skip to Main Content Skip …" at bounding box center [337, 650] width 674 height 1456
click at [596, 658] on td "[Sc-05-2024]" at bounding box center [605, 677] width 63 height 44
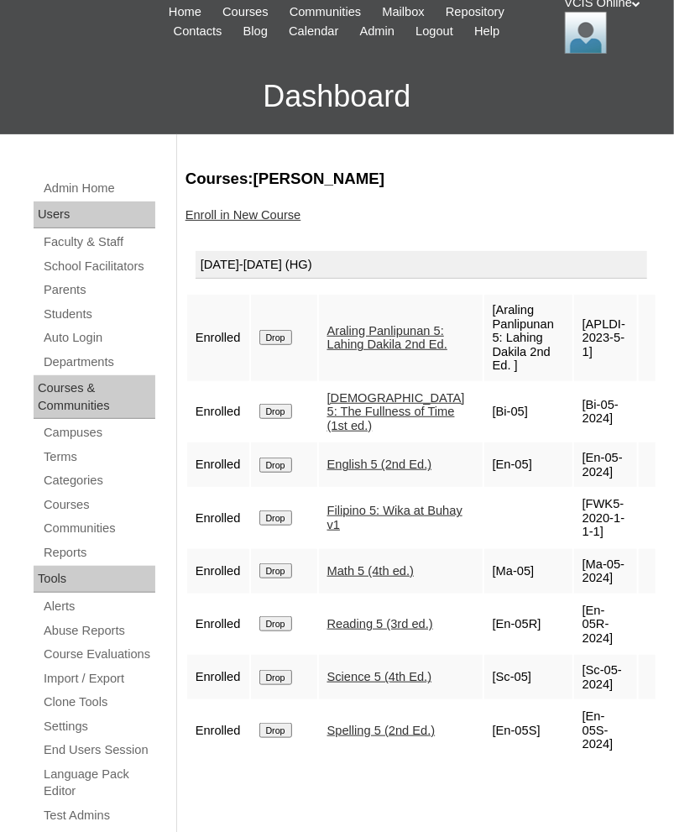
drag, startPoint x: 601, startPoint y: 655, endPoint x: 576, endPoint y: 630, distance: 35.0
click at [576, 655] on td "[Sc-05-2024]" at bounding box center [605, 677] width 63 height 44
drag, startPoint x: 576, startPoint y: 630, endPoint x: 598, endPoint y: 655, distance: 33.3
click at [598, 655] on td "[Sc-05-2024]" at bounding box center [605, 677] width 63 height 44
drag, startPoint x: 578, startPoint y: 640, endPoint x: 597, endPoint y: 653, distance: 22.3
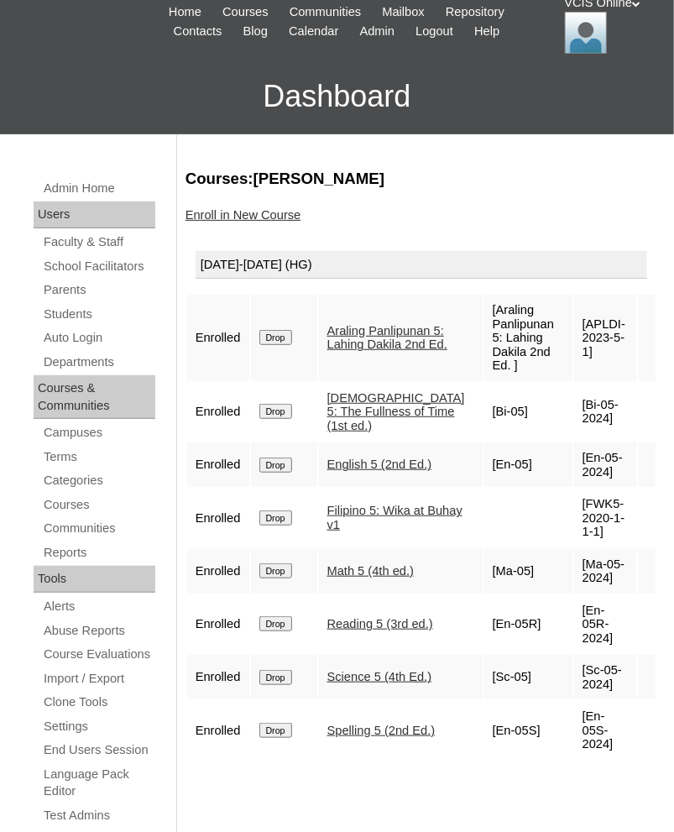
click at [597, 655] on td "[Sc-05-2024]" at bounding box center [605, 677] width 63 height 44
copy td "Sc-05-2024"
drag, startPoint x: 600, startPoint y: 700, endPoint x: 580, endPoint y: 690, distance: 22.5
click at [580, 701] on td "[En-05S-2024]" at bounding box center [605, 730] width 63 height 59
copy td "En-05S-2024"
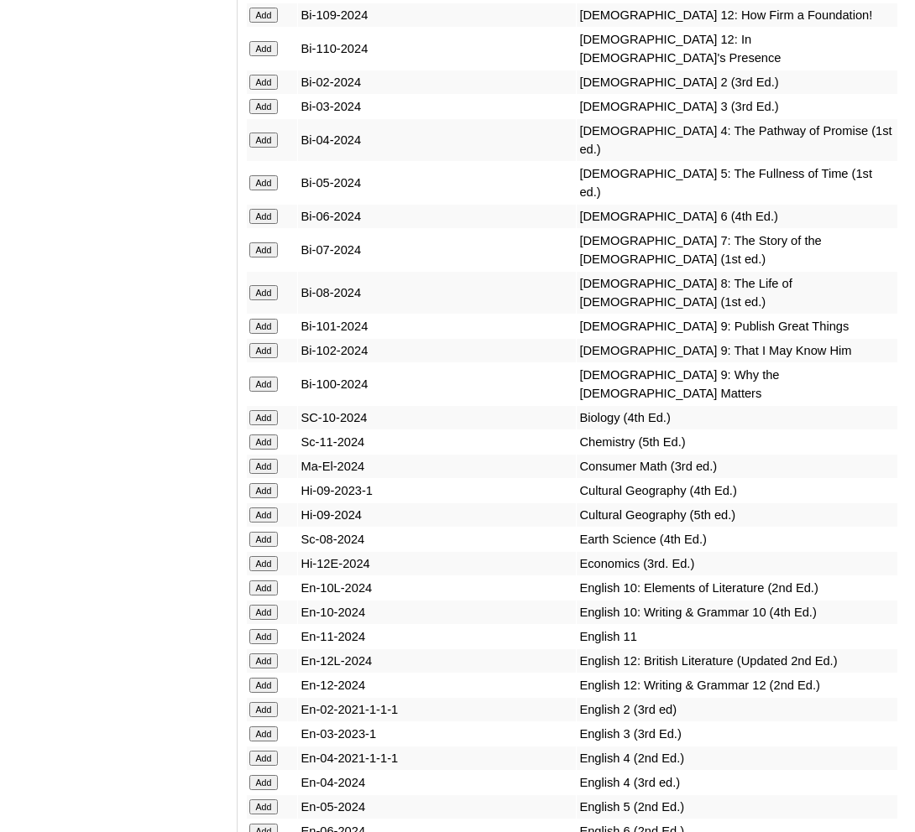
click at [260, 190] on input "Add" at bounding box center [263, 182] width 29 height 15
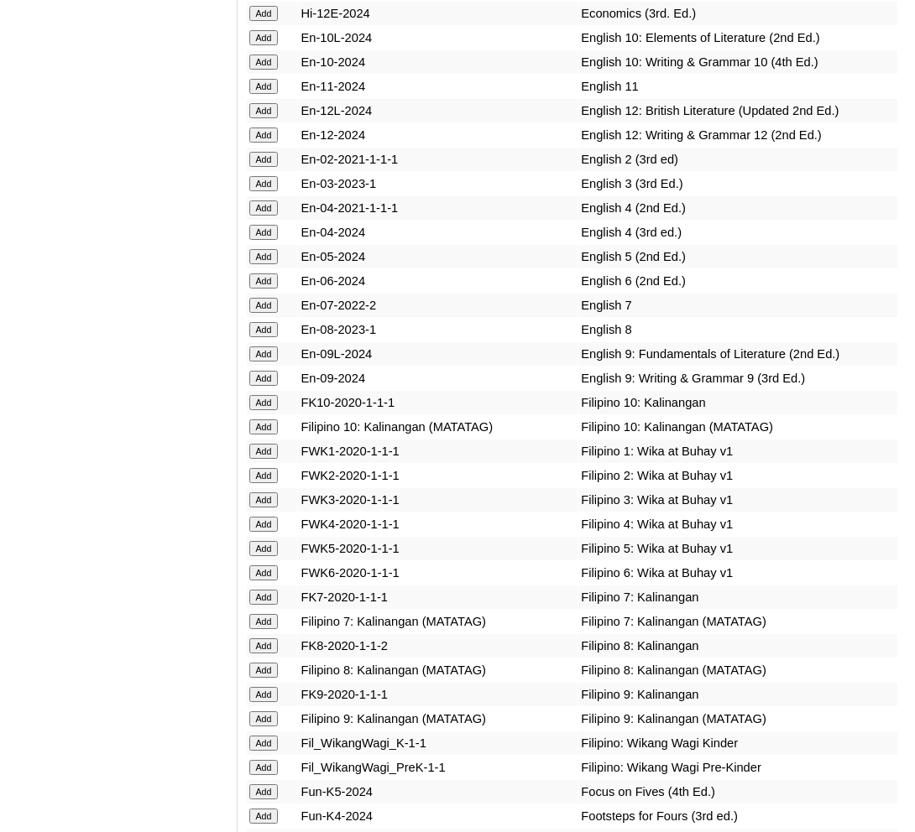
click at [269, 264] on input "Add" at bounding box center [263, 256] width 29 height 15
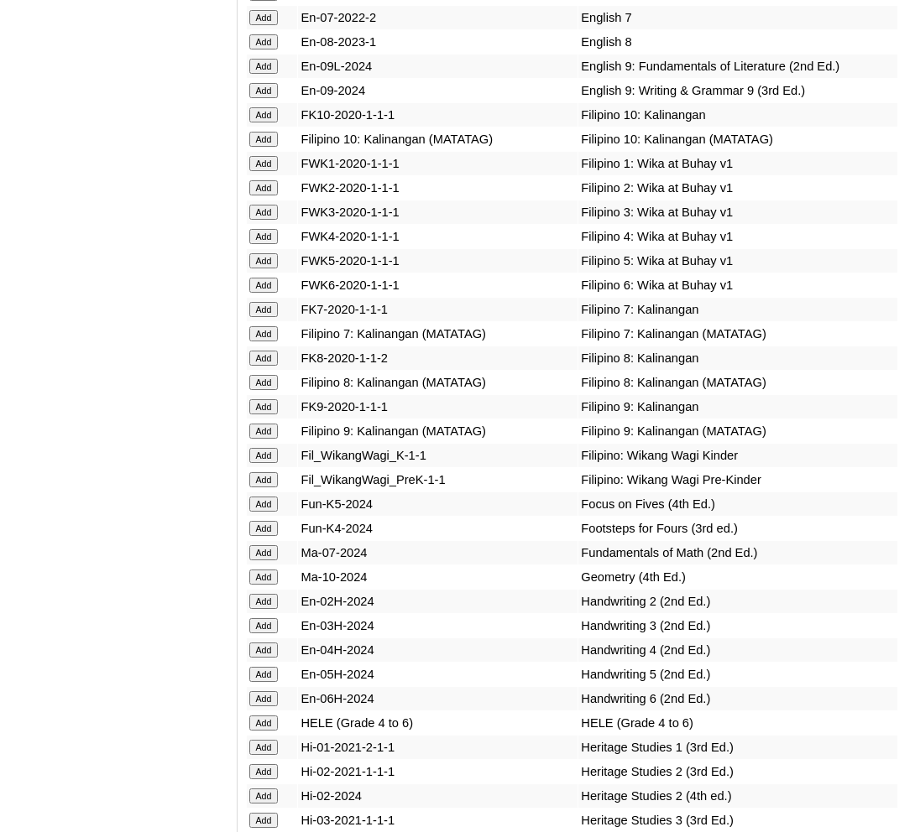
click at [263, 269] on input "Add" at bounding box center [263, 260] width 29 height 15
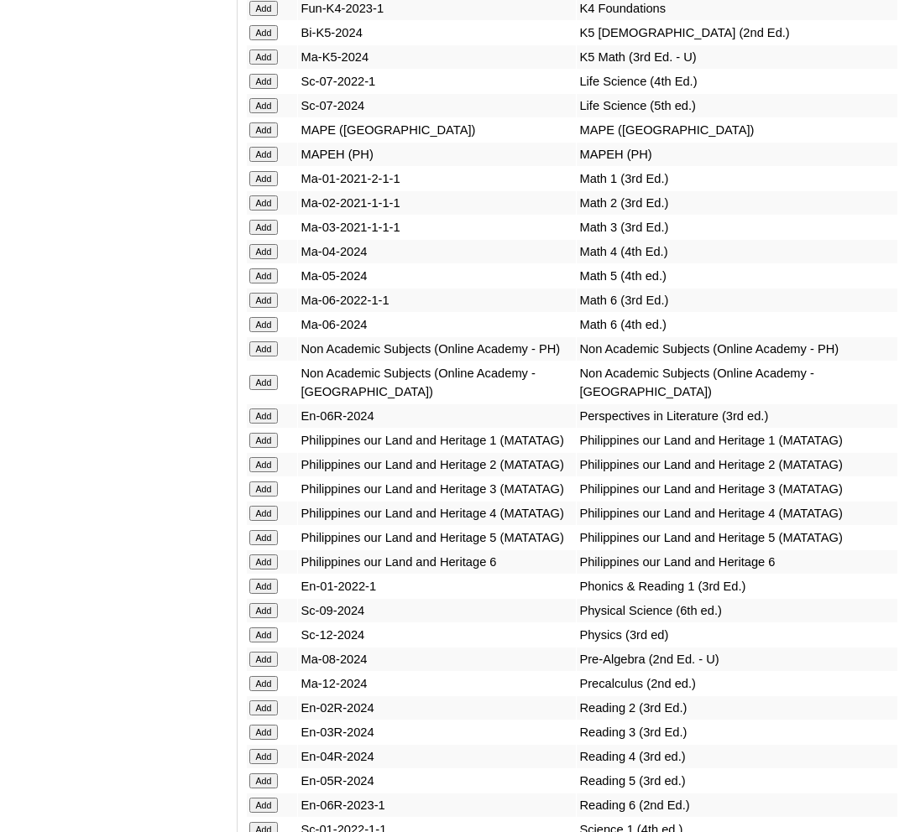
click at [263, 284] on input "Add" at bounding box center [263, 276] width 29 height 15
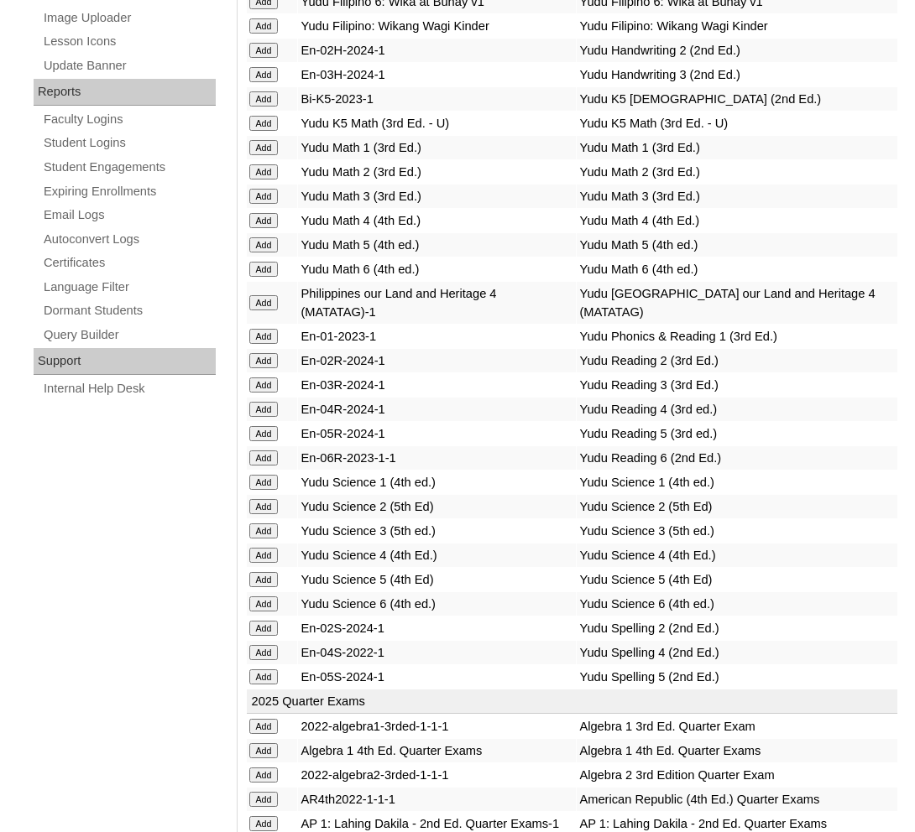
scroll to position [7387, 0]
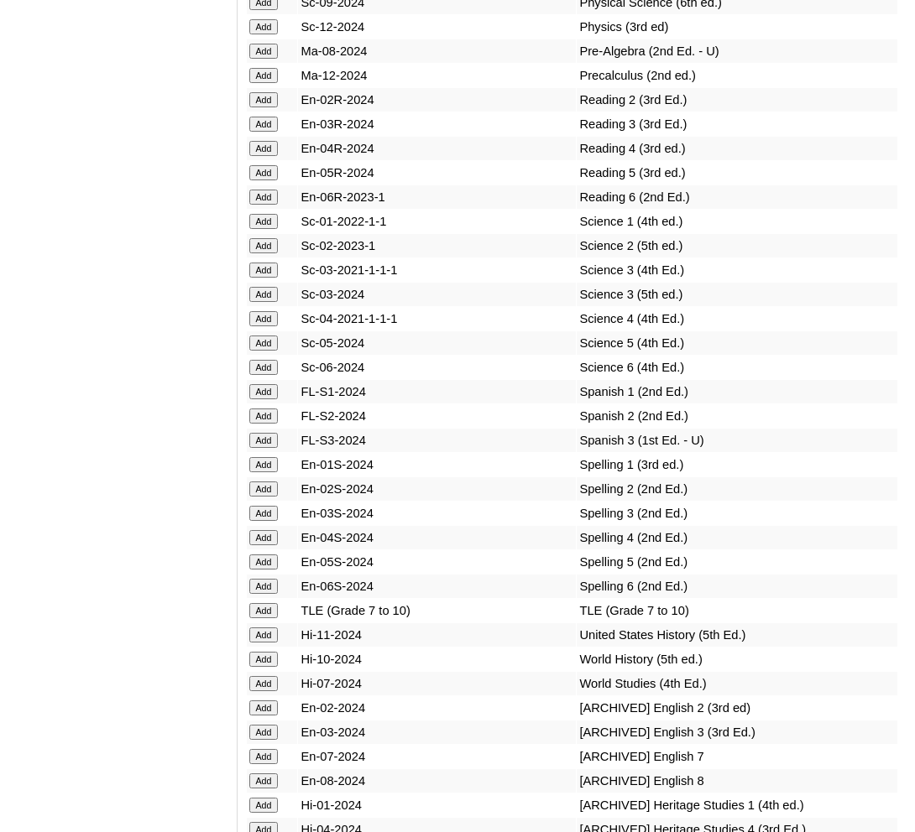
click at [262, 180] on input "Add" at bounding box center [263, 172] width 29 height 15
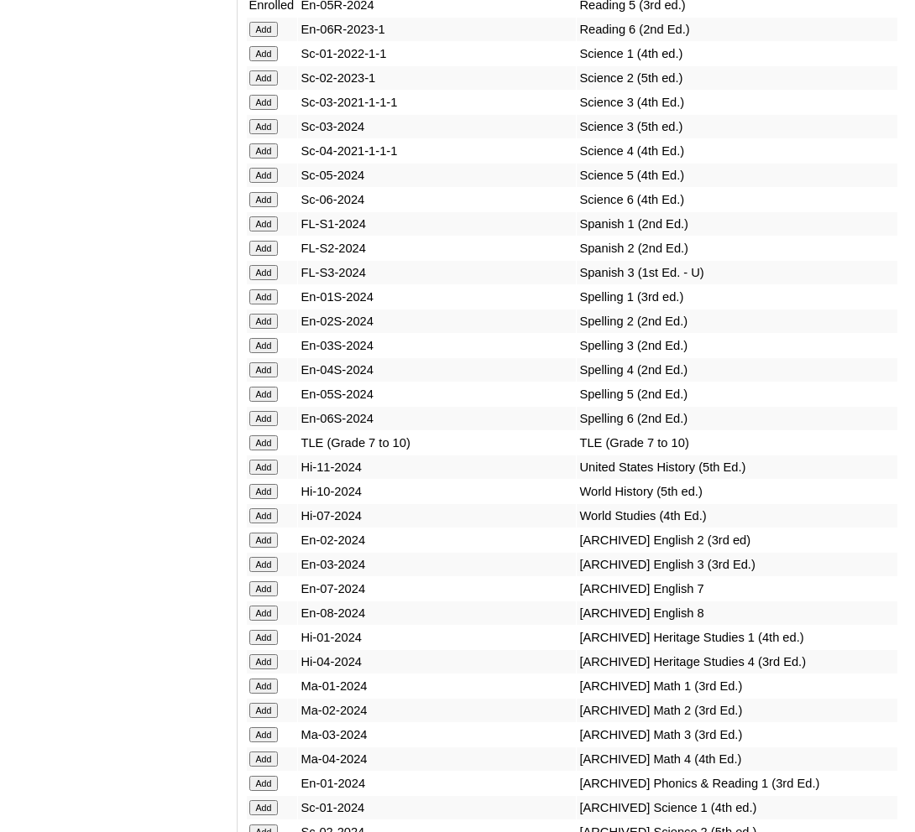
click at [264, 183] on input "Add" at bounding box center [263, 175] width 29 height 15
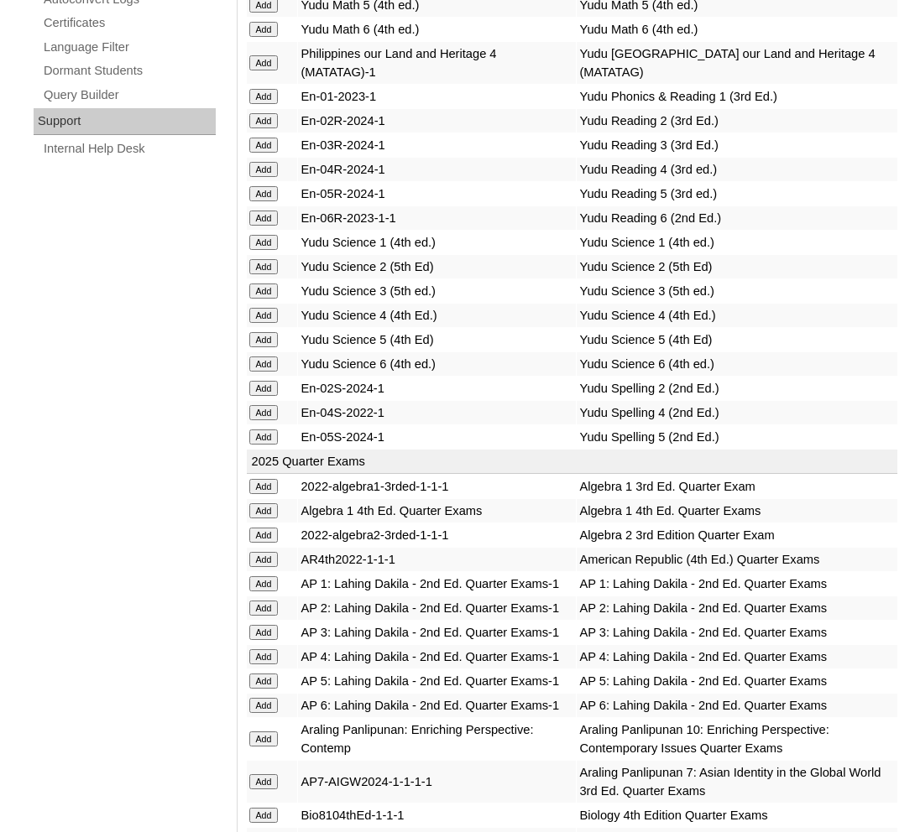
scroll to position [7771, 0]
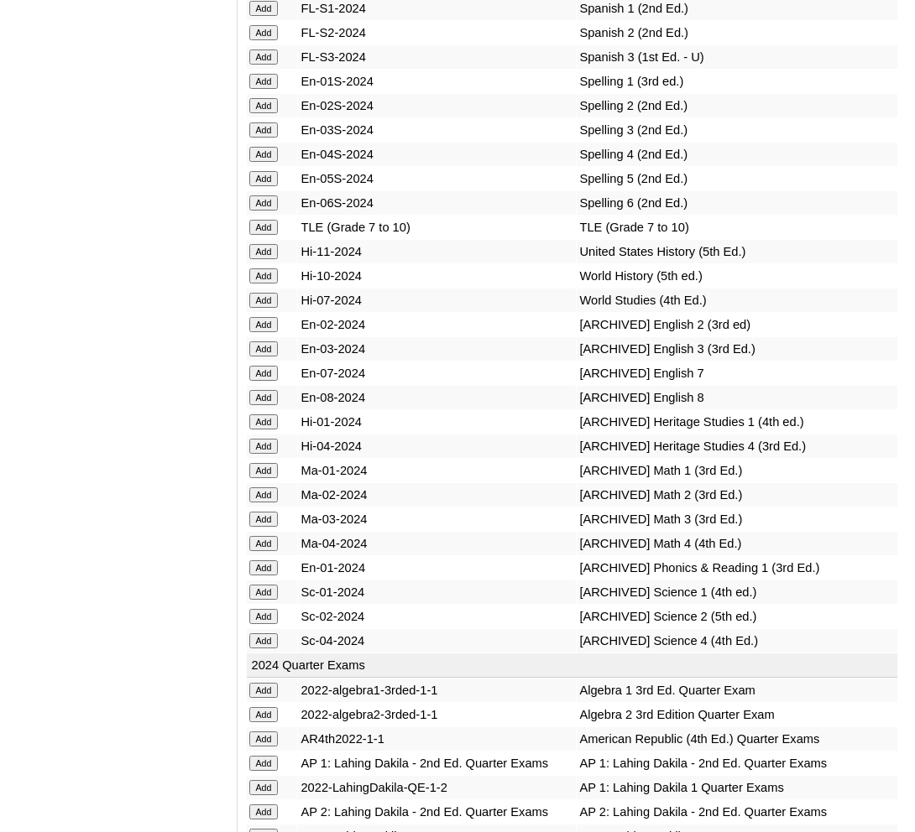
click at [259, 186] on input "Add" at bounding box center [263, 178] width 29 height 15
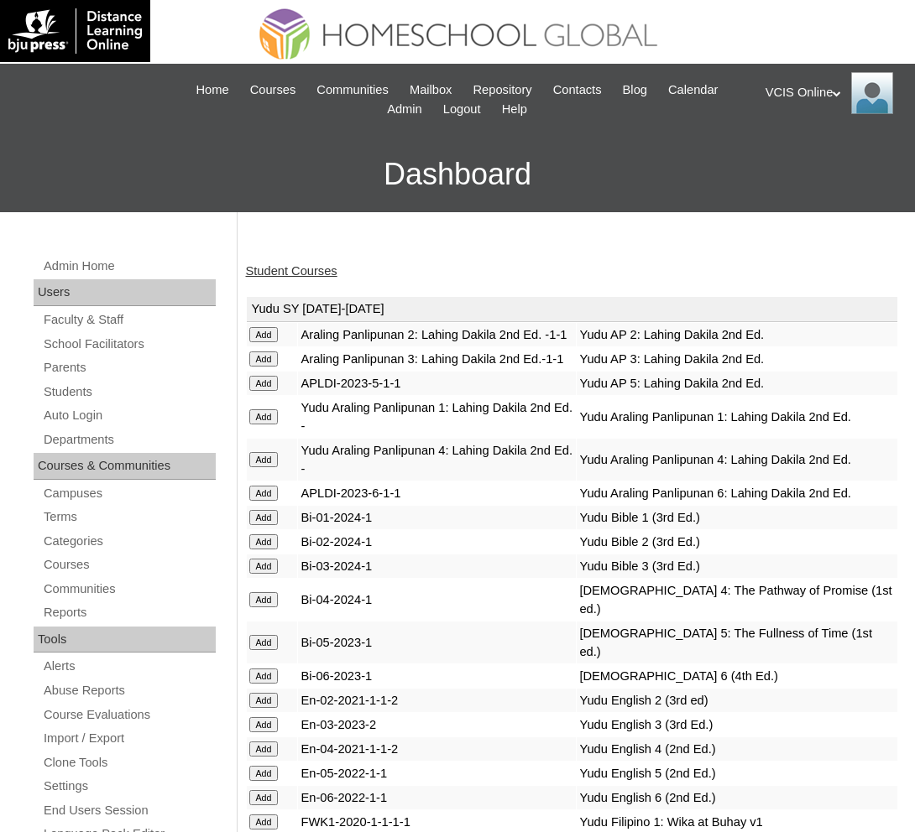
click at [326, 273] on link "Student Courses" at bounding box center [291, 270] width 91 height 13
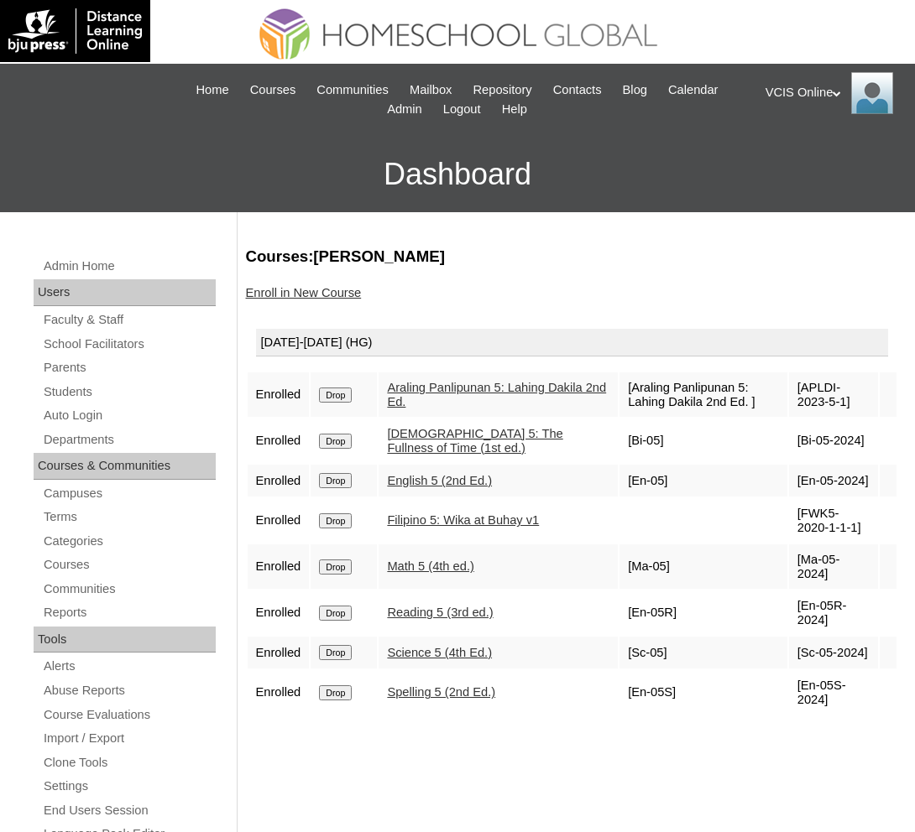
click at [411, 726] on div "Courses:[PERSON_NAME] Enroll in New Course [DATE]-[DATE] (HG) Enrolled Drop Ara…" at bounding box center [567, 808] width 661 height 1124
